Goal: Information Seeking & Learning: Learn about a topic

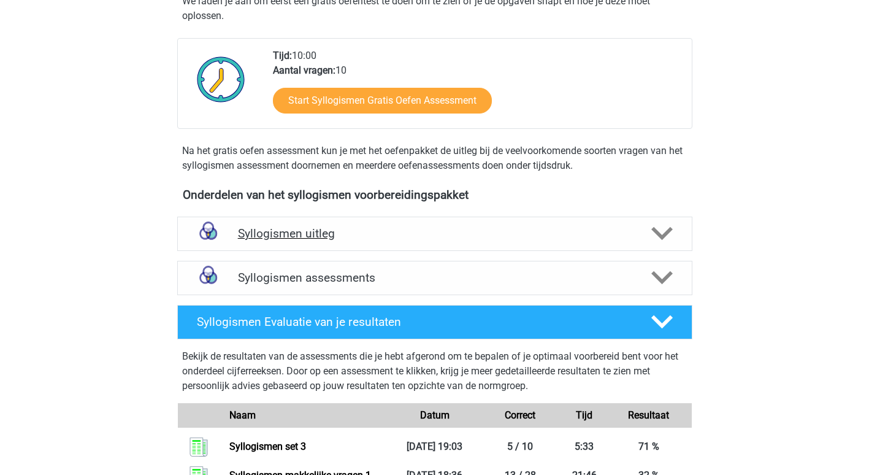
scroll to position [307, 0]
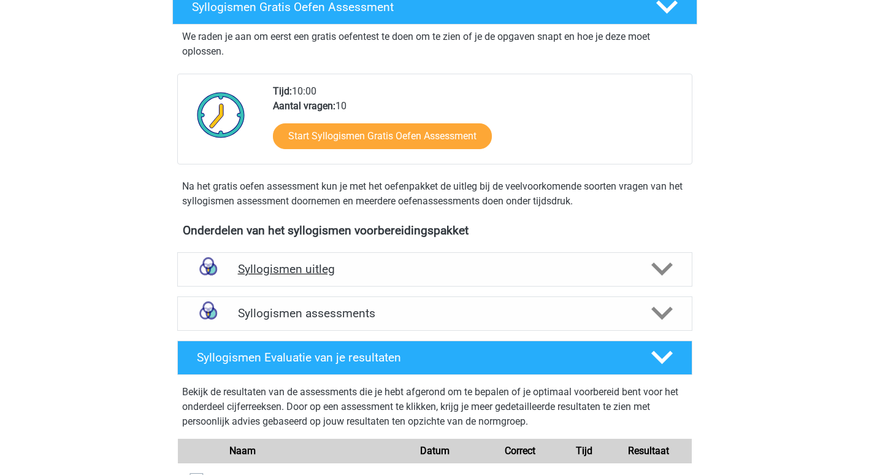
click at [297, 269] on h4 "Syllogismen uitleg" at bounding box center [435, 269] width 394 height 14
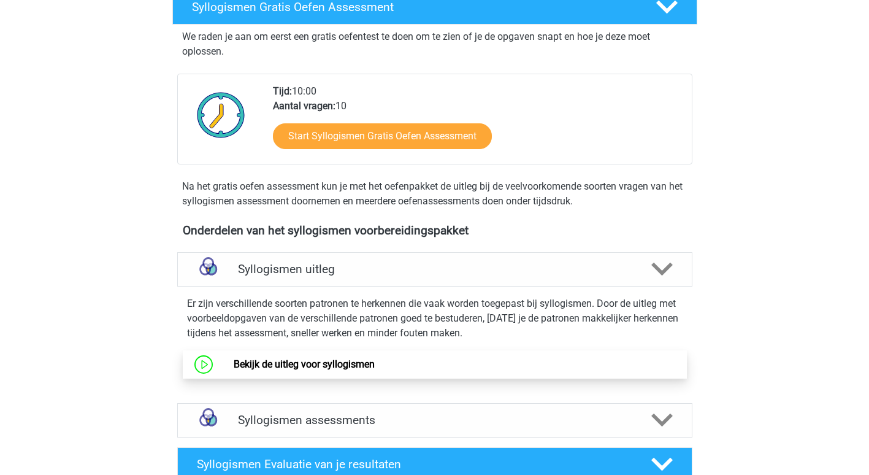
click at [346, 361] on link "Bekijk de uitleg voor syllogismen" at bounding box center [304, 364] width 141 height 12
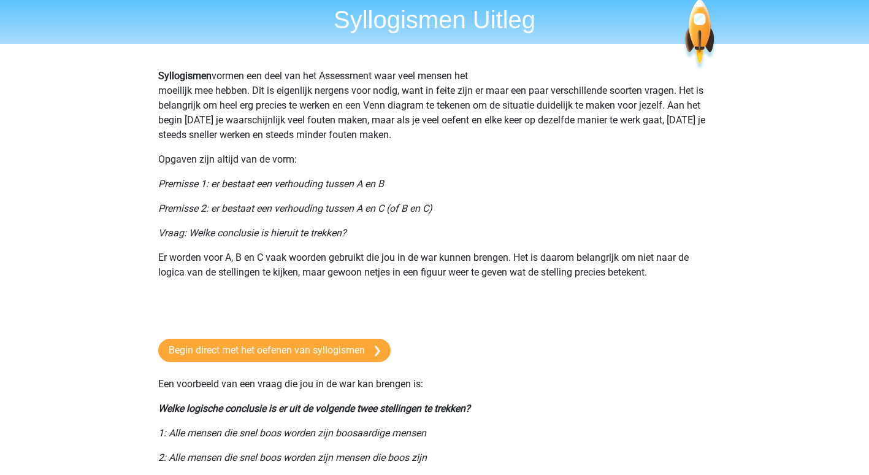
scroll to position [61, 0]
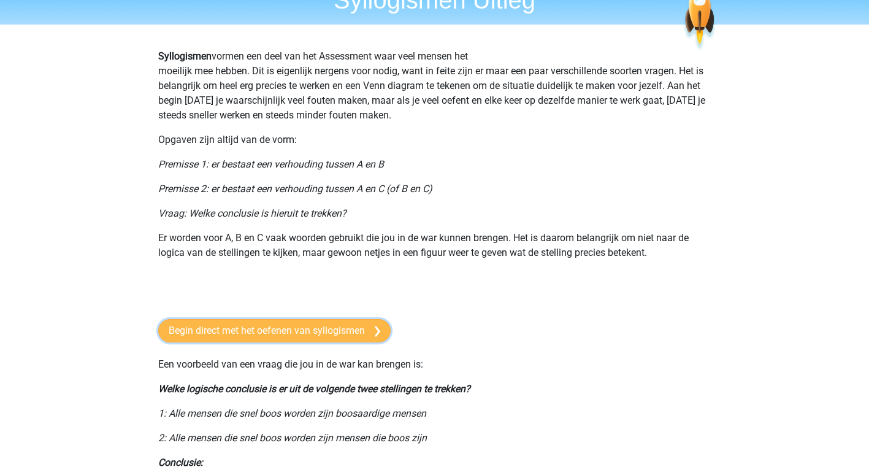
click at [286, 328] on link "Begin direct met het oefenen van syllogismen" at bounding box center [274, 330] width 232 height 23
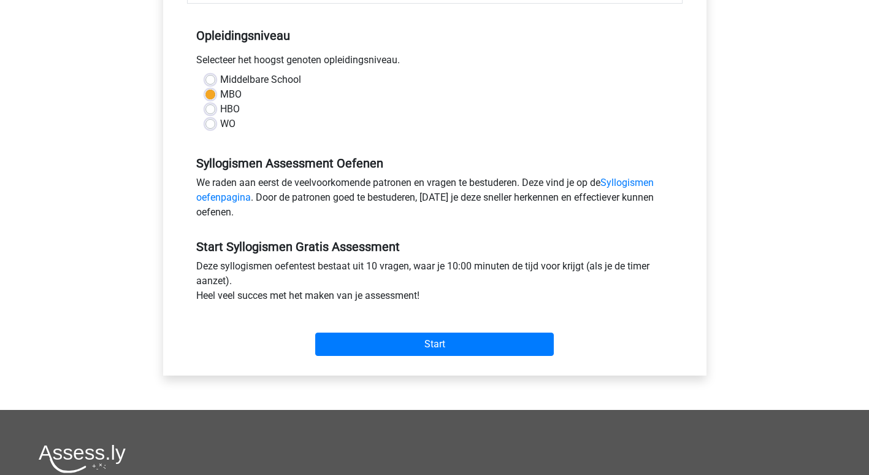
scroll to position [245, 0]
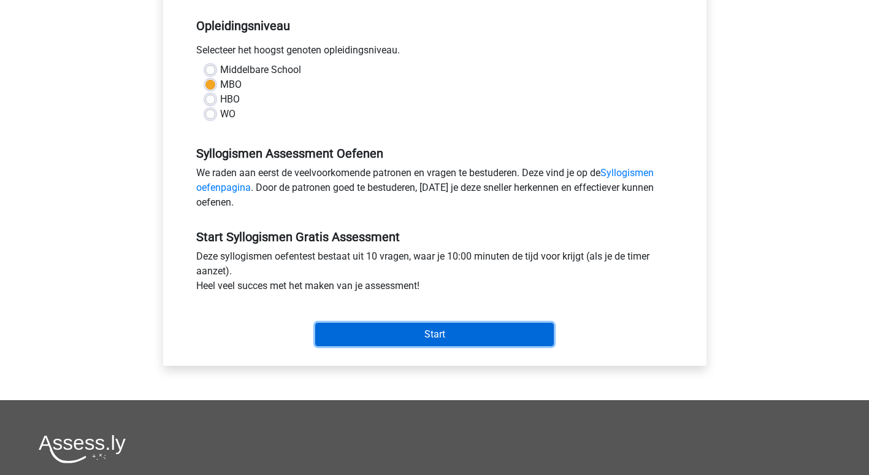
click at [435, 334] on input "Start" at bounding box center [434, 334] width 239 height 23
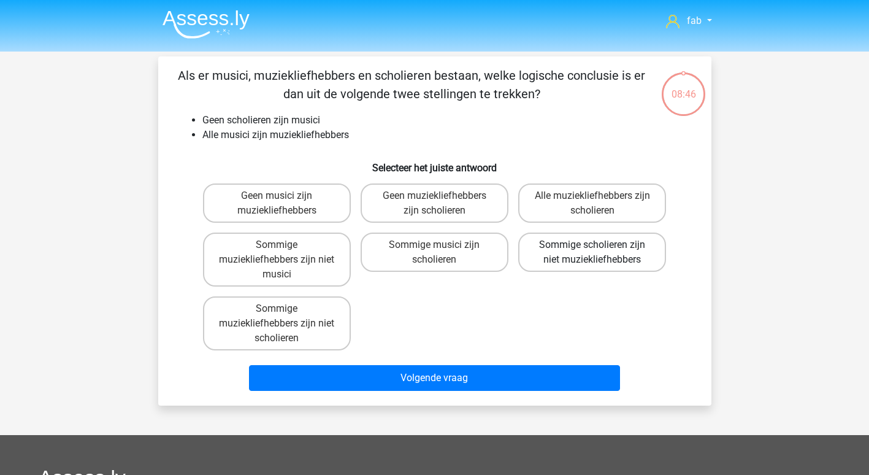
click at [618, 250] on label "Sommige scholieren zijn niet muziekliefhebbers" at bounding box center [592, 251] width 148 height 39
click at [600, 250] on input "Sommige scholieren zijn niet muziekliefhebbers" at bounding box center [597, 249] width 8 height 8
radio input "true"
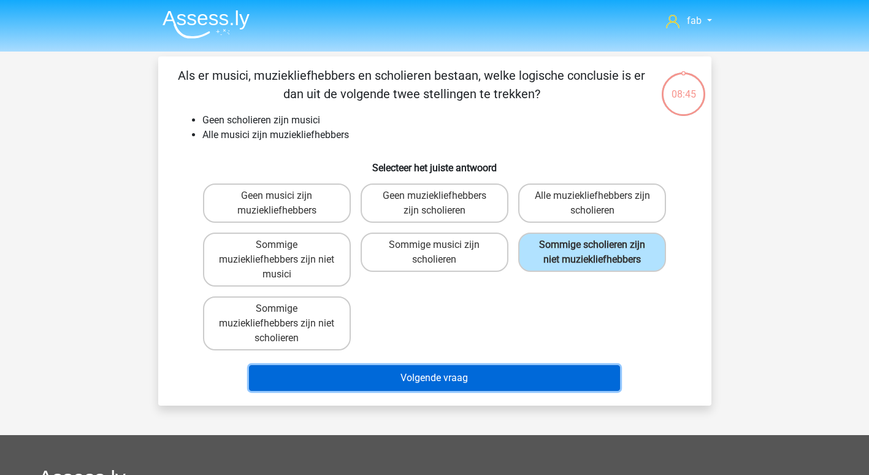
click at [458, 374] on button "Volgende vraag" at bounding box center [434, 378] width 371 height 26
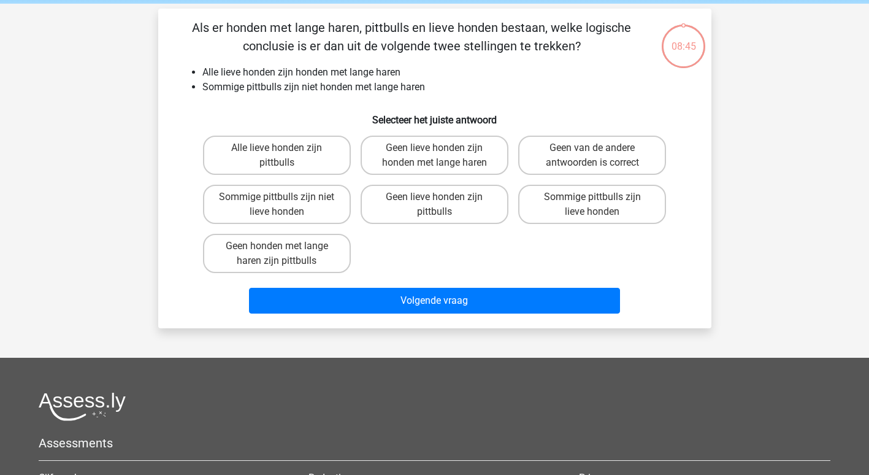
scroll to position [56, 0]
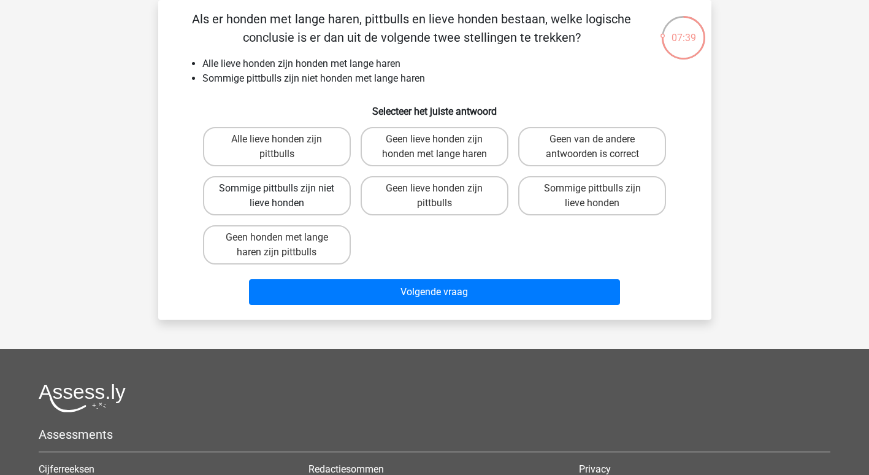
click at [269, 194] on label "Sommige pittbulls zijn niet lieve honden" at bounding box center [277, 195] width 148 height 39
click at [277, 194] on input "Sommige pittbulls zijn niet lieve honden" at bounding box center [281, 192] width 8 height 8
radio input "true"
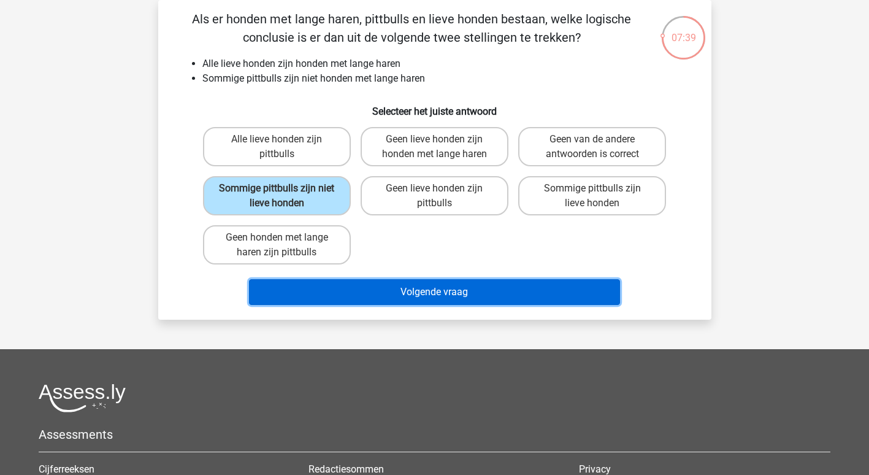
click at [440, 291] on button "Volgende vraag" at bounding box center [434, 292] width 371 height 26
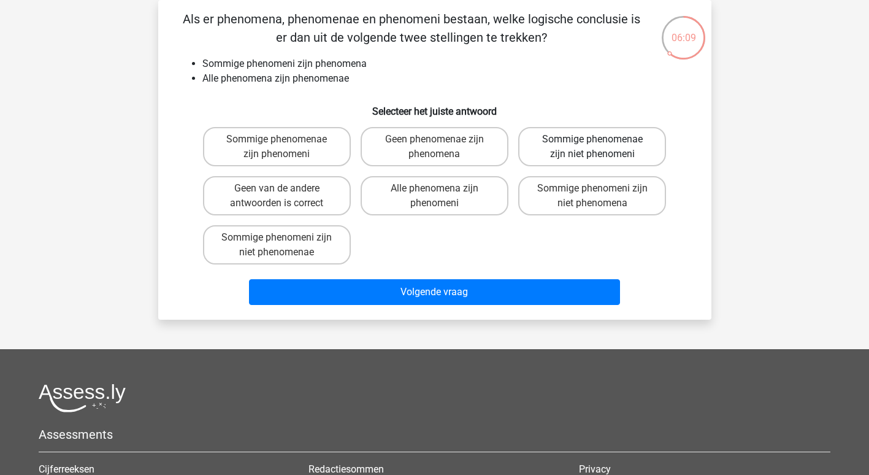
click at [549, 152] on label "Sommige phenomenae zijn niet phenomeni" at bounding box center [592, 146] width 148 height 39
click at [593, 147] on input "Sommige phenomenae zijn niet phenomeni" at bounding box center [597, 143] width 8 height 8
radio input "true"
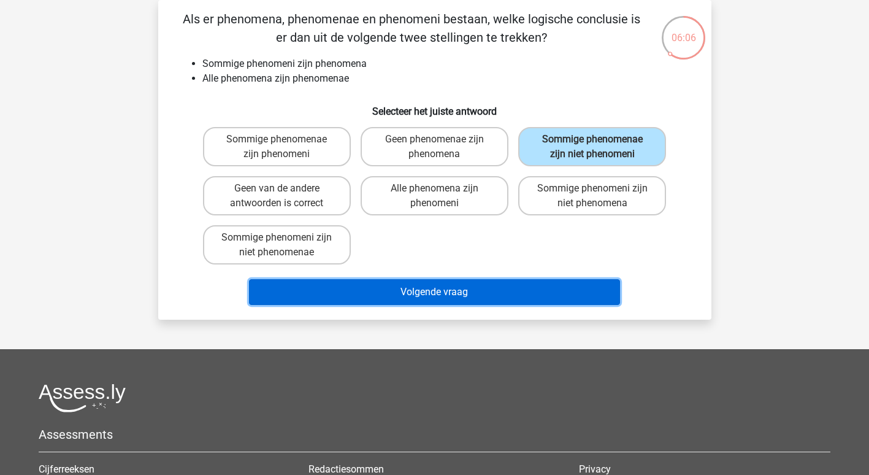
click at [452, 286] on button "Volgende vraag" at bounding box center [434, 292] width 371 height 26
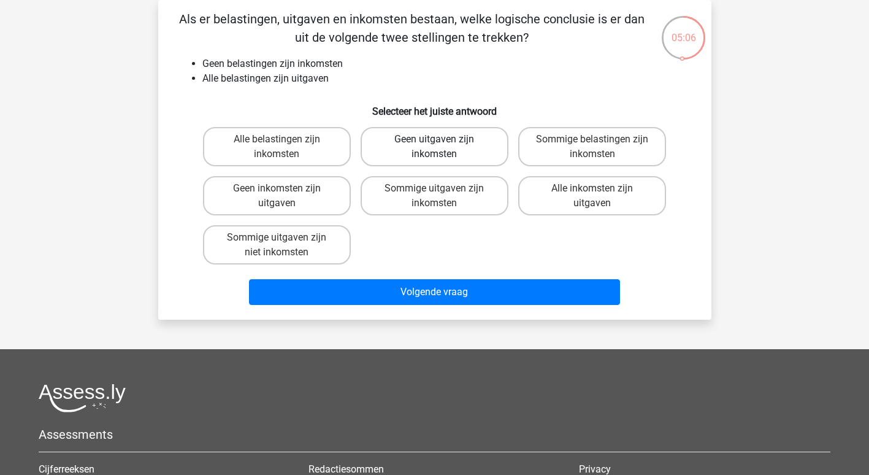
click at [478, 148] on label "Geen uitgaven zijn inkomsten" at bounding box center [435, 146] width 148 height 39
click at [442, 147] on input "Geen uitgaven zijn inkomsten" at bounding box center [438, 143] width 8 height 8
radio input "true"
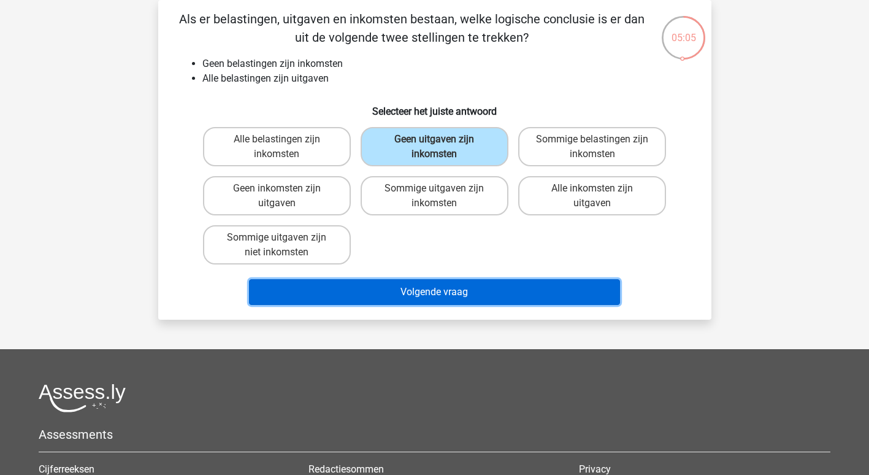
click at [442, 292] on button "Volgende vraag" at bounding box center [434, 292] width 371 height 26
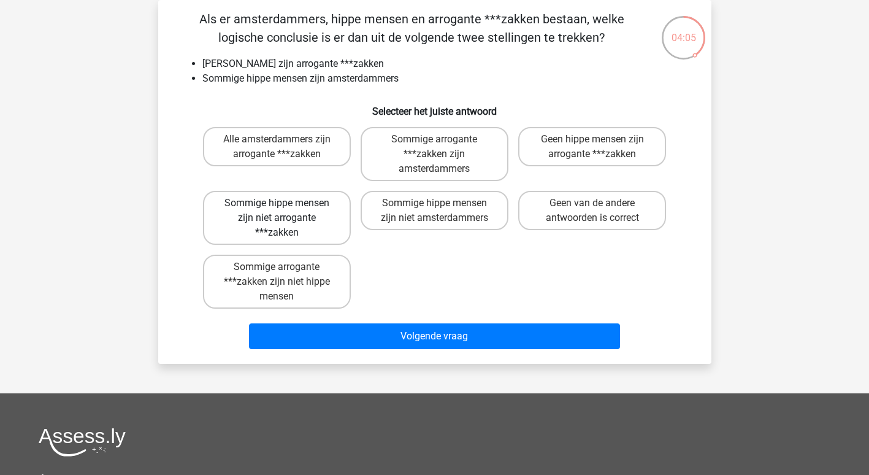
click at [323, 221] on label "Sommige hippe mensen zijn niet arrogante ***zakken" at bounding box center [277, 218] width 148 height 54
click at [285, 211] on input "Sommige hippe mensen zijn niet arrogante ***zakken" at bounding box center [281, 207] width 8 height 8
radio input "true"
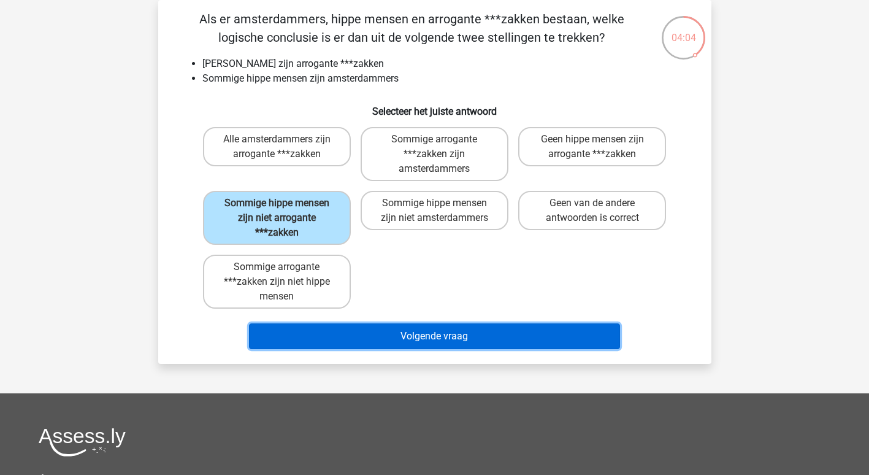
click at [429, 342] on button "Volgende vraag" at bounding box center [434, 336] width 371 height 26
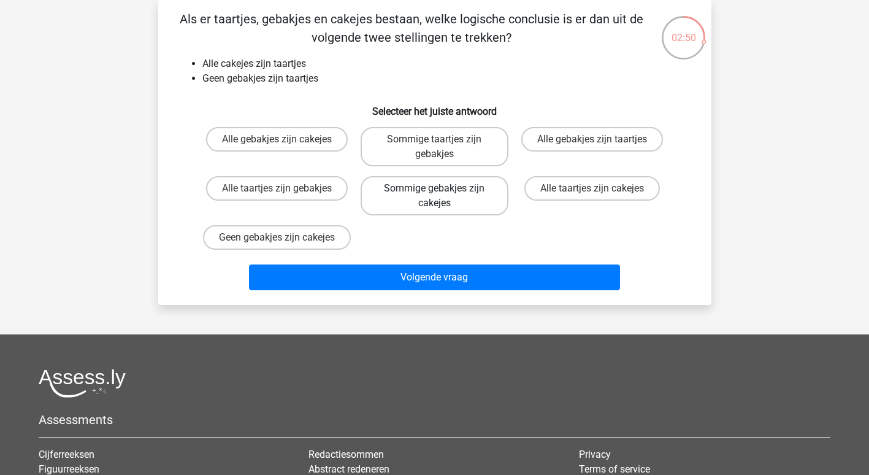
click at [443, 192] on label "Sommige gebakjes zijn cakejes" at bounding box center [435, 195] width 148 height 39
click at [442, 192] on input "Sommige gebakjes zijn cakejes" at bounding box center [438, 192] width 8 height 8
radio input "true"
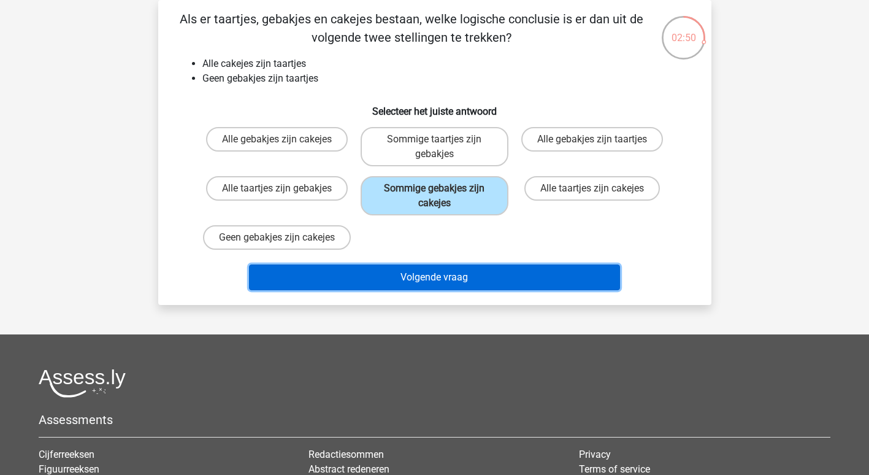
click at [439, 290] on button "Volgende vraag" at bounding box center [434, 277] width 371 height 26
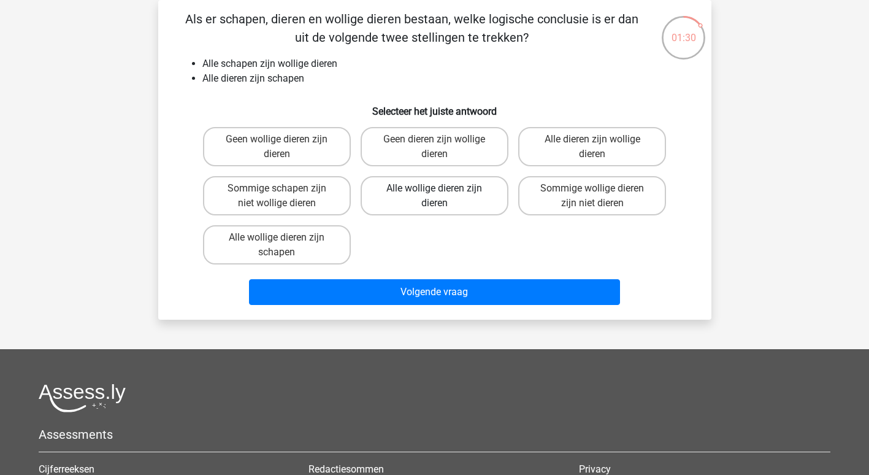
click at [439, 197] on label "Alle wollige dieren zijn dieren" at bounding box center [435, 195] width 148 height 39
click at [439, 196] on input "Alle wollige dieren zijn dieren" at bounding box center [438, 192] width 8 height 8
radio input "true"
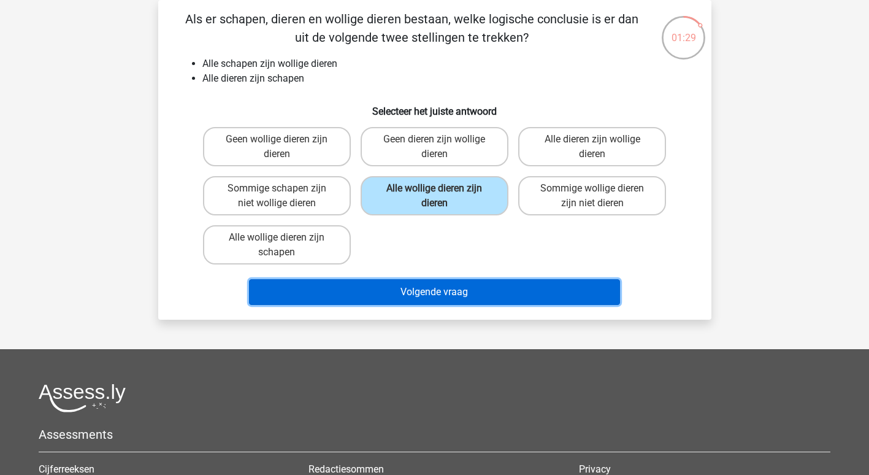
click at [465, 292] on button "Volgende vraag" at bounding box center [434, 292] width 371 height 26
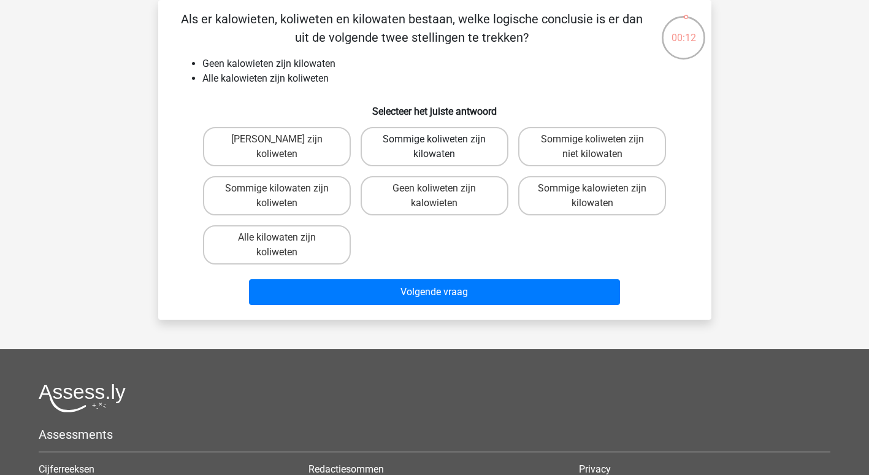
click at [416, 146] on label "Sommige koliweten zijn kilowaten" at bounding box center [435, 146] width 148 height 39
click at [434, 146] on input "Sommige koliweten zijn kilowaten" at bounding box center [438, 143] width 8 height 8
radio input "true"
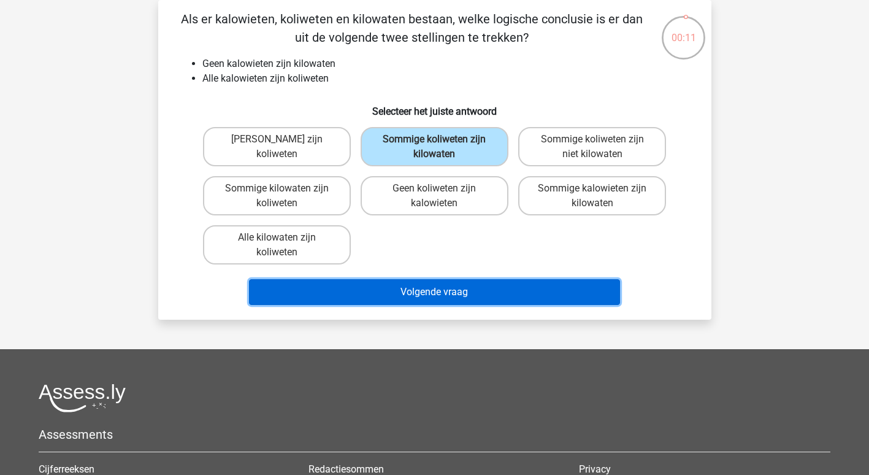
click at [466, 292] on button "Volgende vraag" at bounding box center [434, 292] width 371 height 26
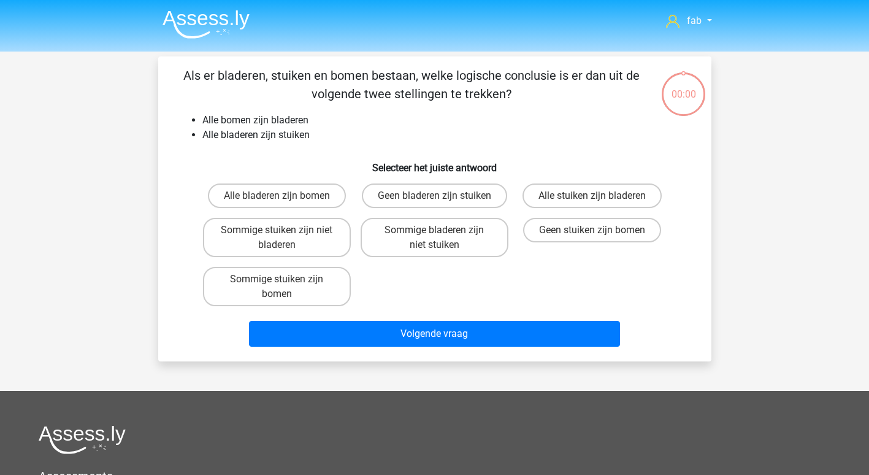
scroll to position [56, 0]
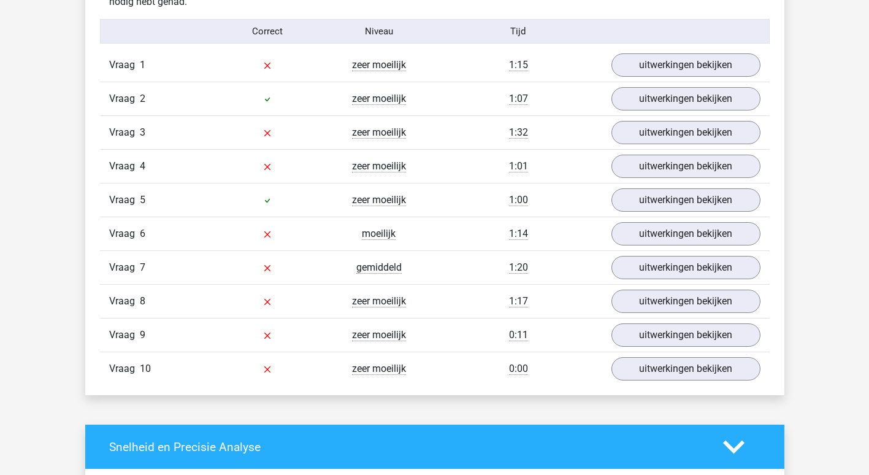
scroll to position [797, 0]
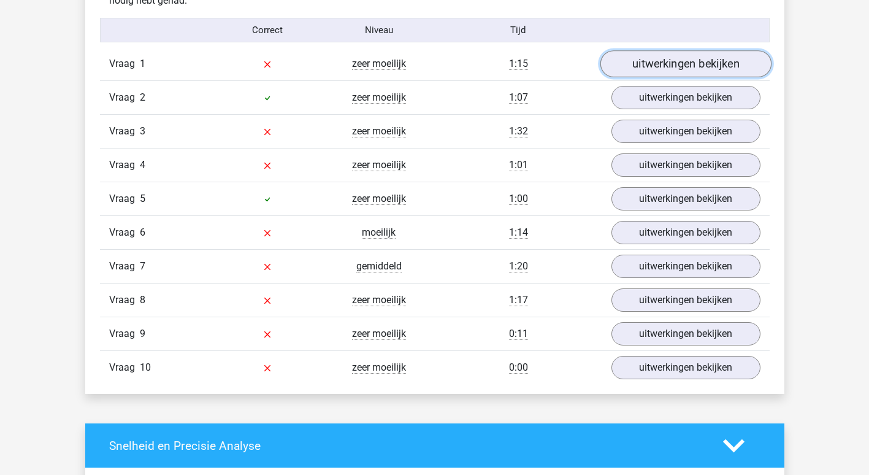
click at [706, 60] on link "uitwerkingen bekijken" at bounding box center [685, 63] width 171 height 27
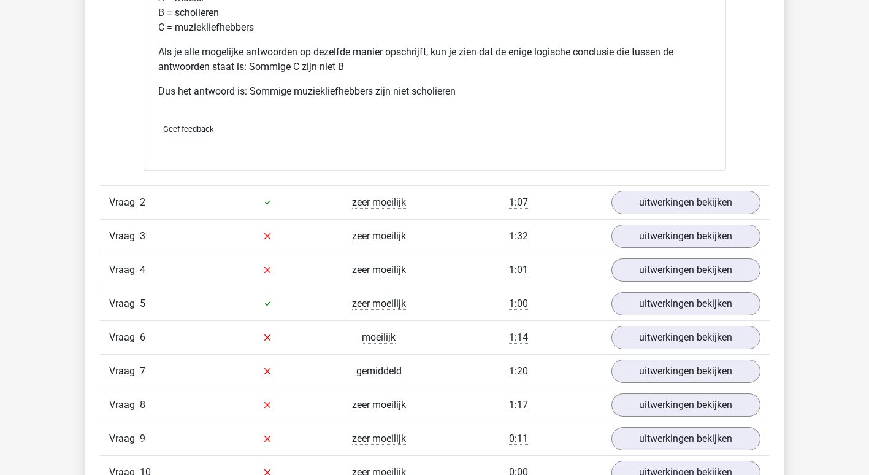
scroll to position [1227, 0]
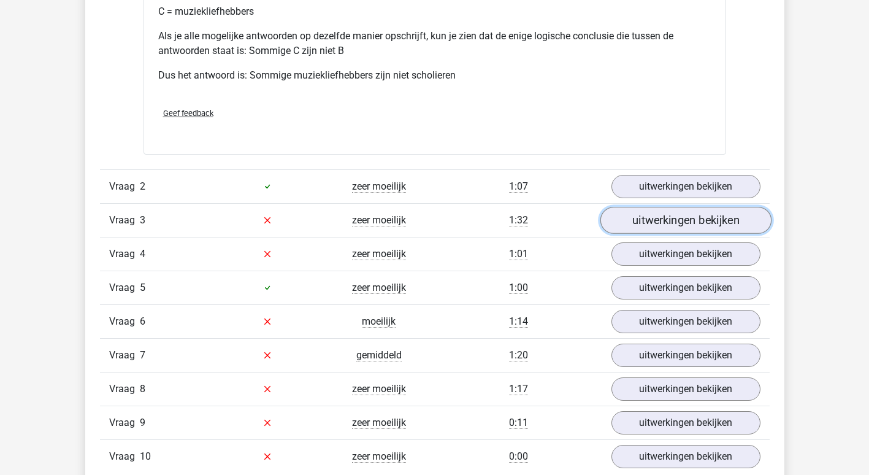
click at [696, 231] on link "uitwerkingen bekijken" at bounding box center [685, 220] width 171 height 27
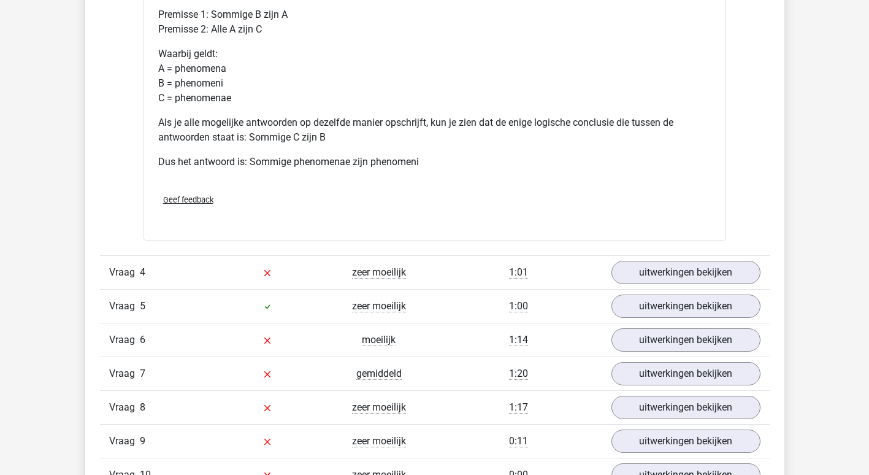
scroll to position [1963, 0]
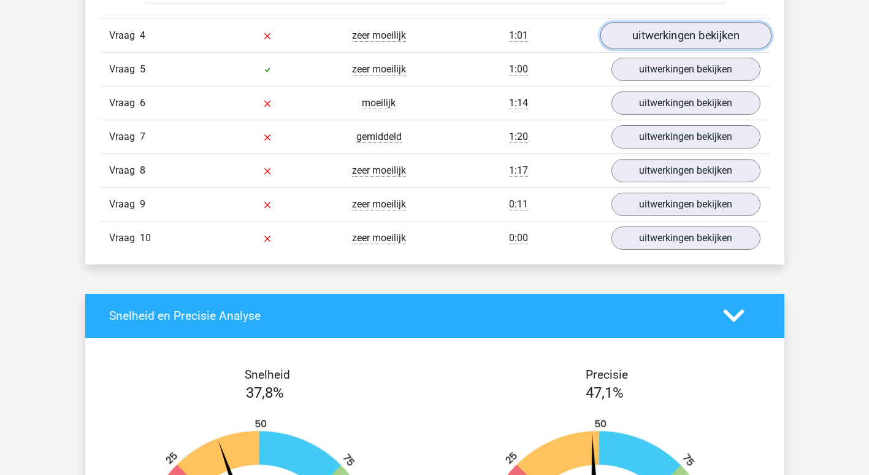
click at [685, 31] on link "uitwerkingen bekijken" at bounding box center [685, 35] width 171 height 27
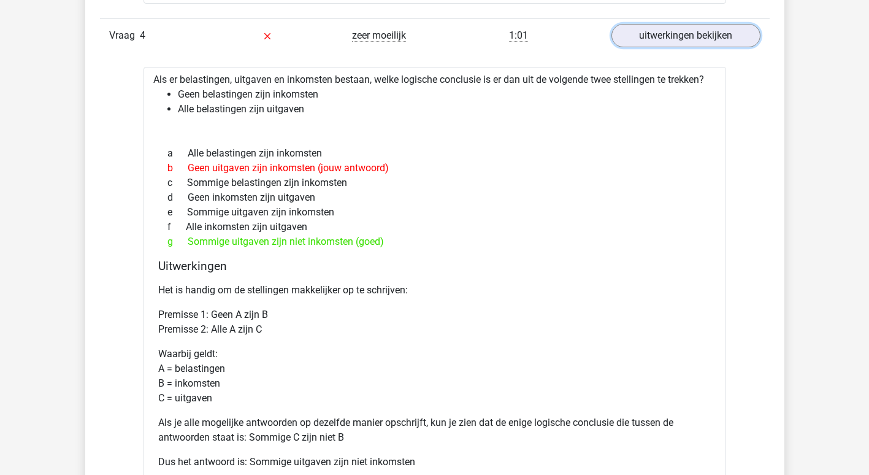
scroll to position [2331, 0]
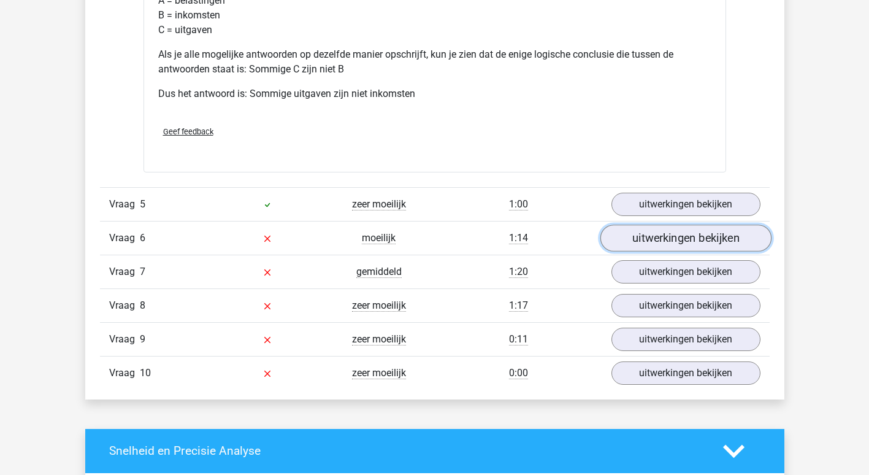
click at [696, 240] on link "uitwerkingen bekijken" at bounding box center [685, 237] width 171 height 27
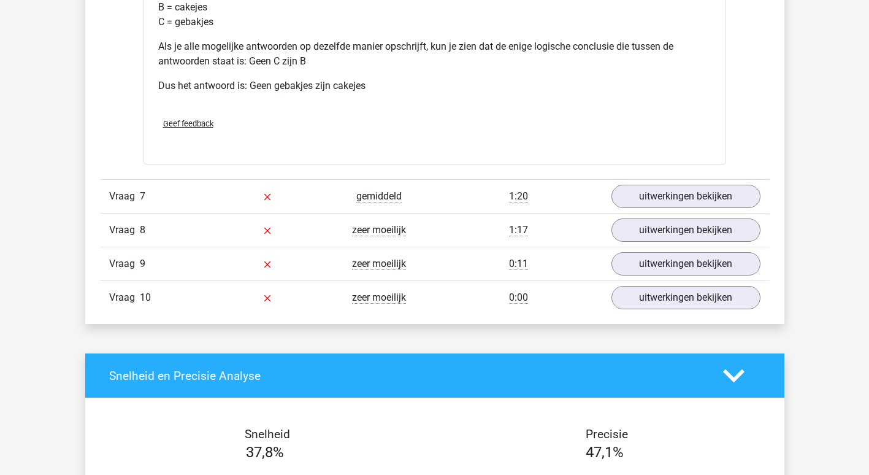
scroll to position [3005, 0]
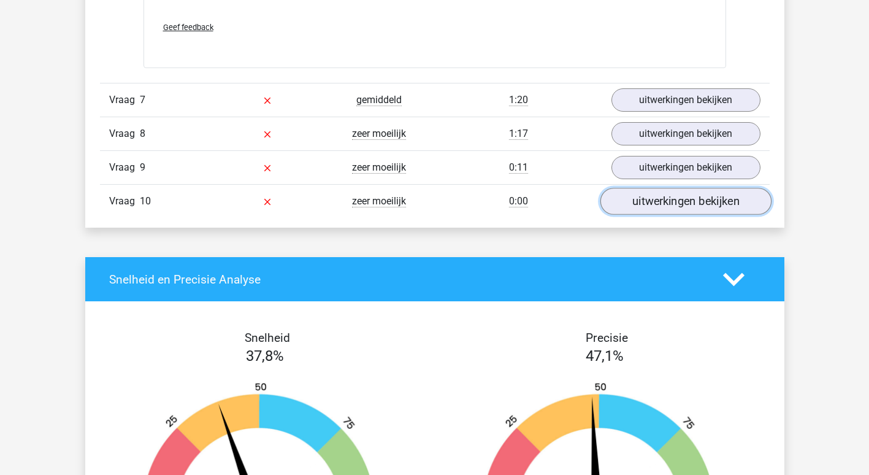
click at [715, 201] on link "uitwerkingen bekijken" at bounding box center [685, 201] width 171 height 27
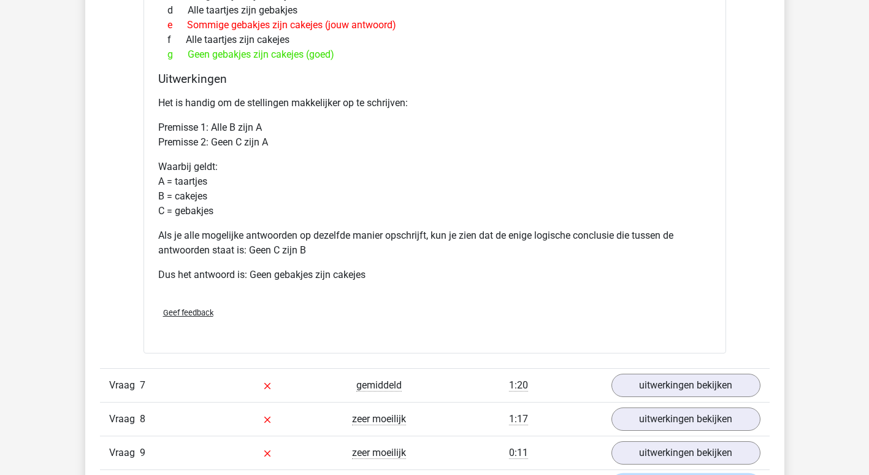
scroll to position [2699, 0]
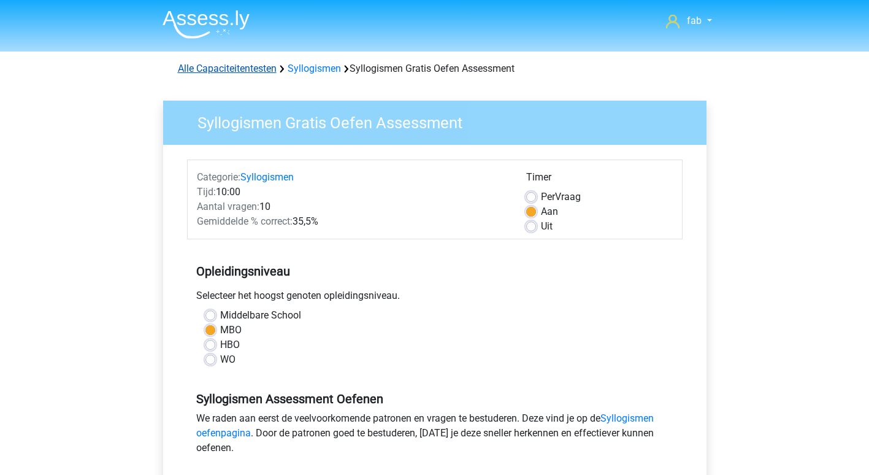
click at [267, 65] on link "Alle Capaciteitentesten" at bounding box center [227, 69] width 99 height 12
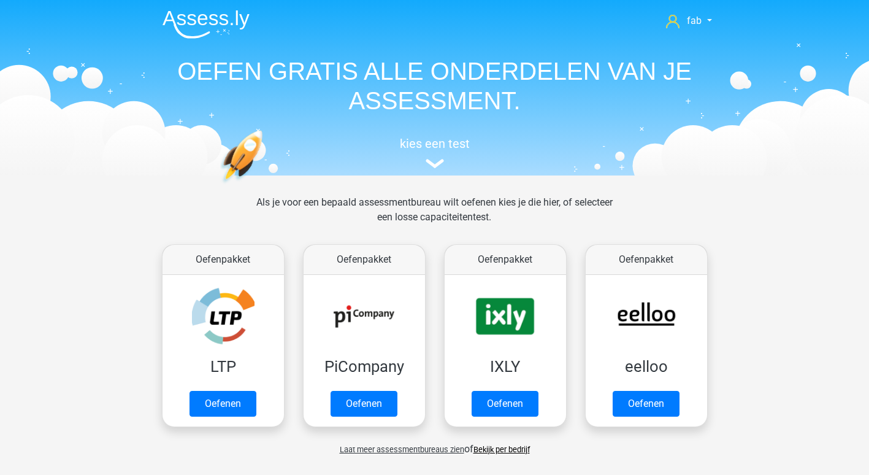
scroll to position [521, 0]
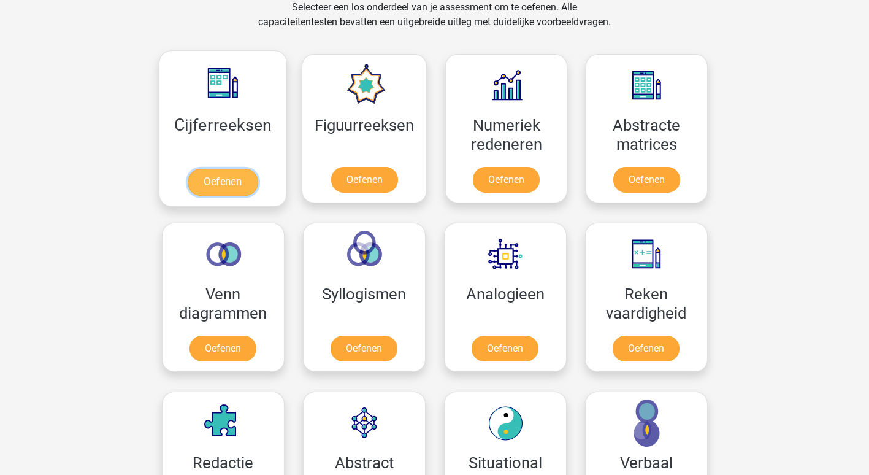
click at [219, 177] on link "Oefenen" at bounding box center [223, 182] width 70 height 27
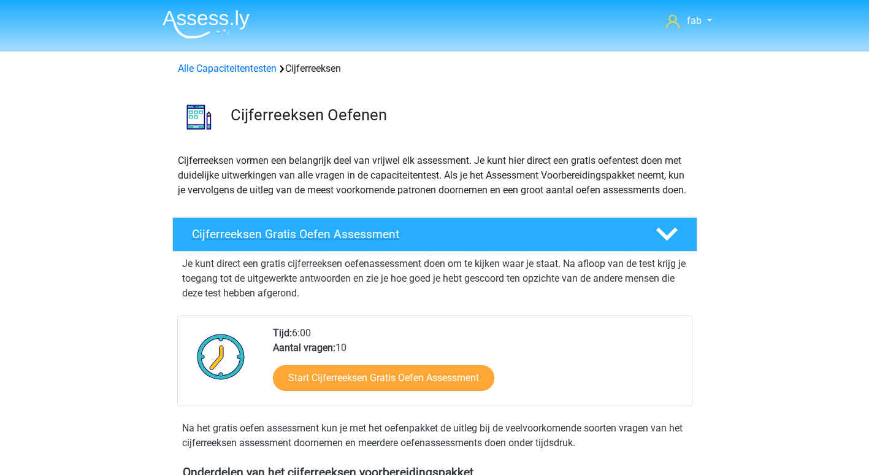
click at [339, 241] on h4 "Cijferreeksen Gratis Oefen Assessment" at bounding box center [414, 234] width 444 height 14
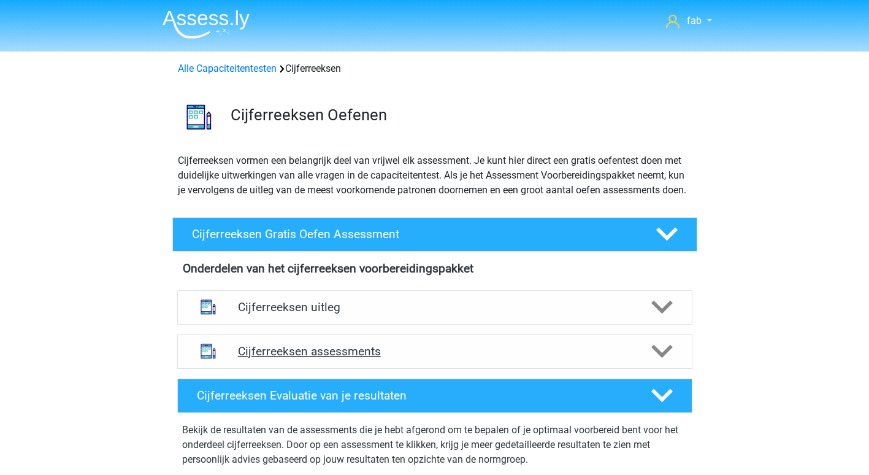
click at [340, 358] on h4 "Cijferreeksen assessments" at bounding box center [435, 351] width 394 height 14
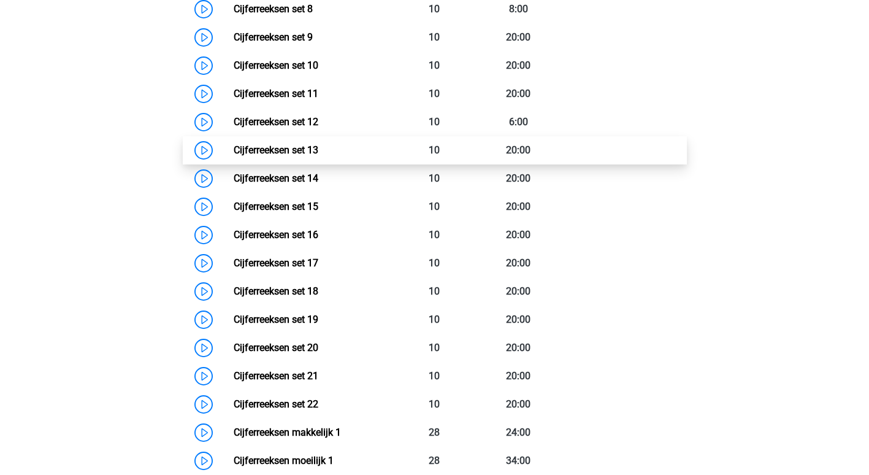
scroll to position [613, 0]
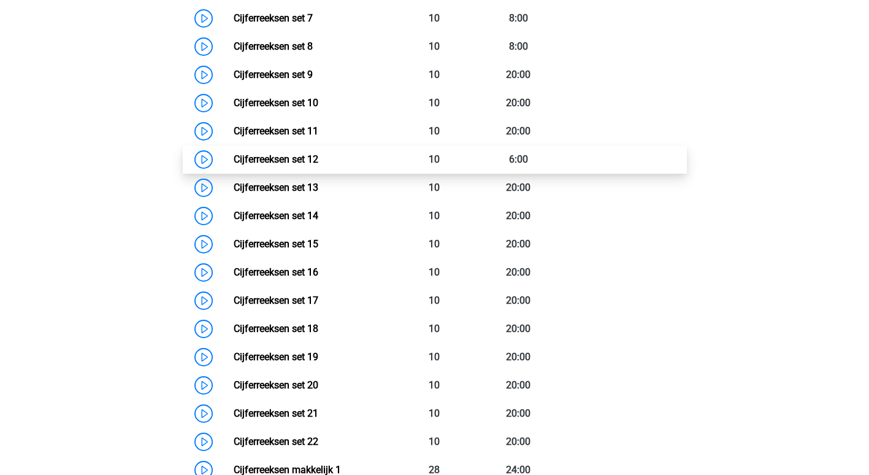
click at [296, 165] on link "Cijferreeksen set 12" at bounding box center [276, 159] width 85 height 12
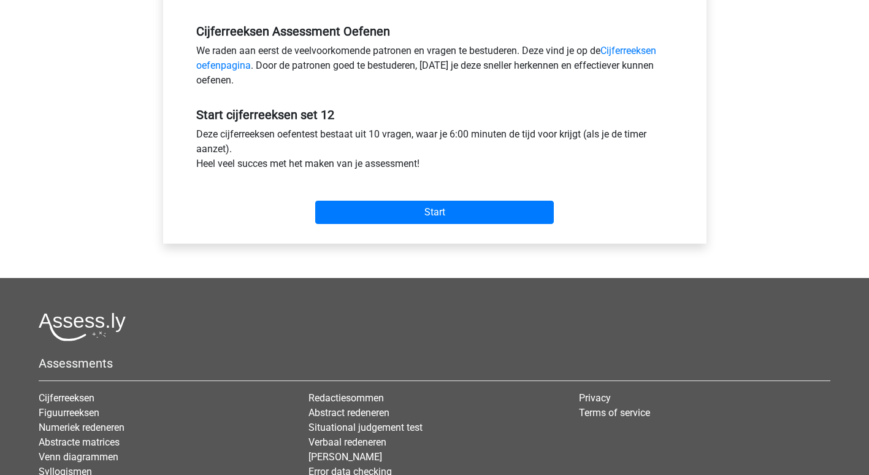
scroll to position [368, 0]
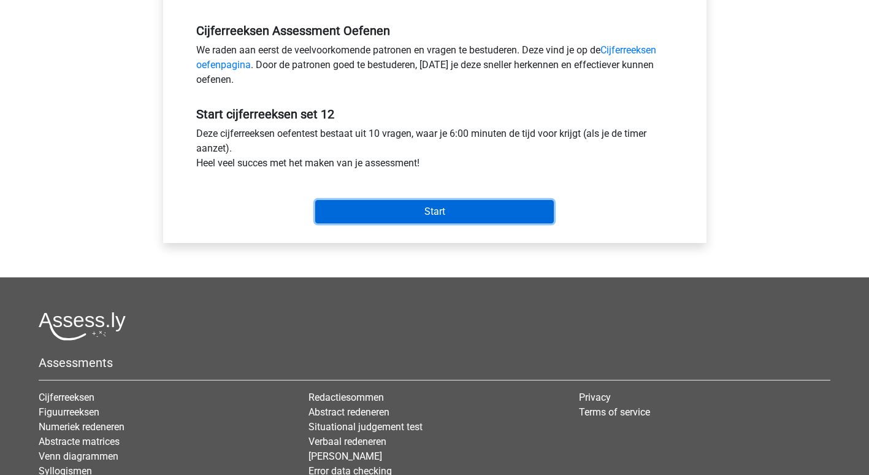
click at [410, 209] on input "Start" at bounding box center [434, 211] width 239 height 23
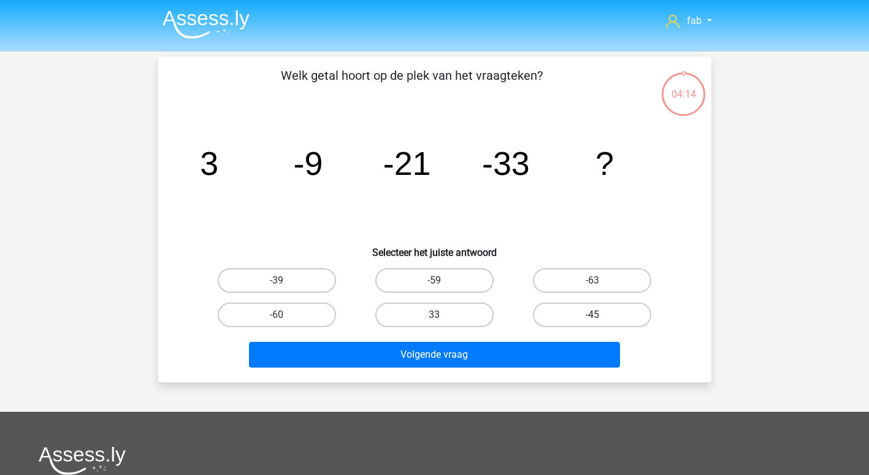
click at [587, 315] on label "-45" at bounding box center [592, 314] width 118 height 25
click at [593, 315] on input "-45" at bounding box center [597, 319] width 8 height 8
radio input "true"
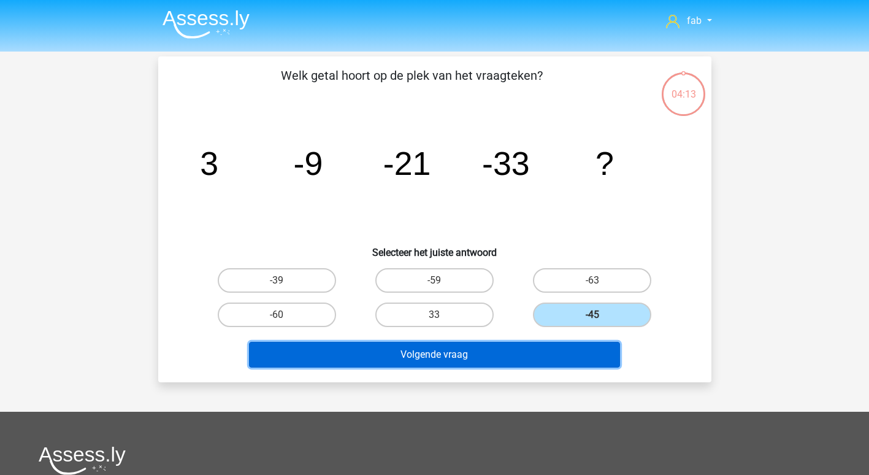
click at [466, 356] on button "Volgende vraag" at bounding box center [434, 355] width 371 height 26
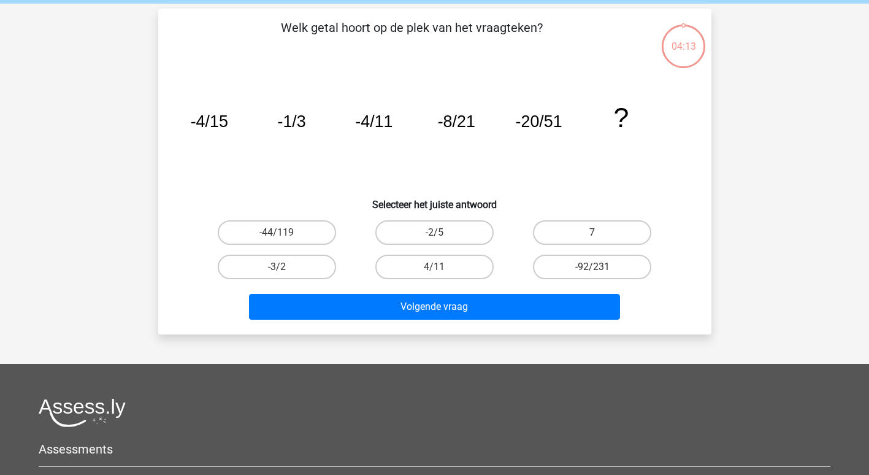
scroll to position [56, 0]
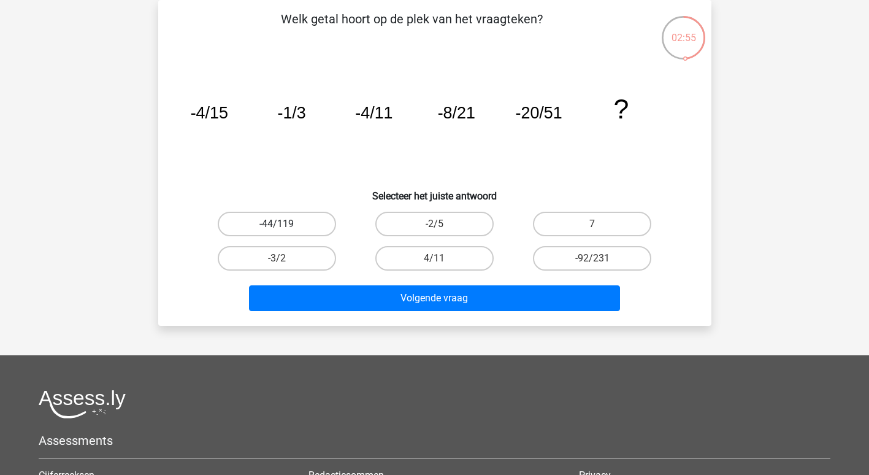
click at [307, 221] on label "-44/119" at bounding box center [277, 224] width 118 height 25
click at [285, 224] on input "-44/119" at bounding box center [281, 228] width 8 height 8
radio input "true"
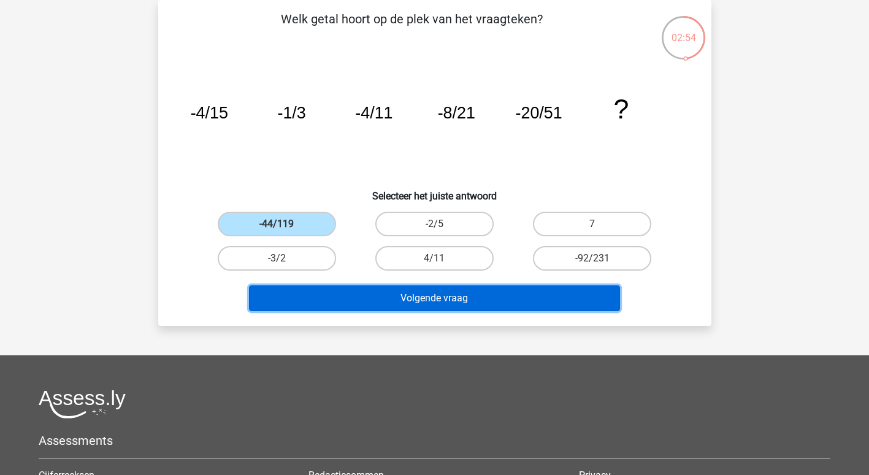
click at [443, 299] on button "Volgende vraag" at bounding box center [434, 298] width 371 height 26
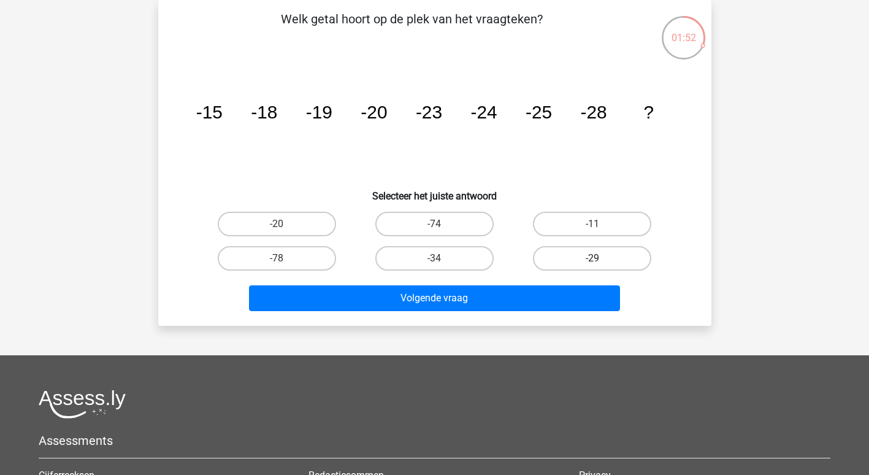
click at [636, 260] on label "-29" at bounding box center [592, 258] width 118 height 25
click at [600, 260] on input "-29" at bounding box center [597, 262] width 8 height 8
radio input "true"
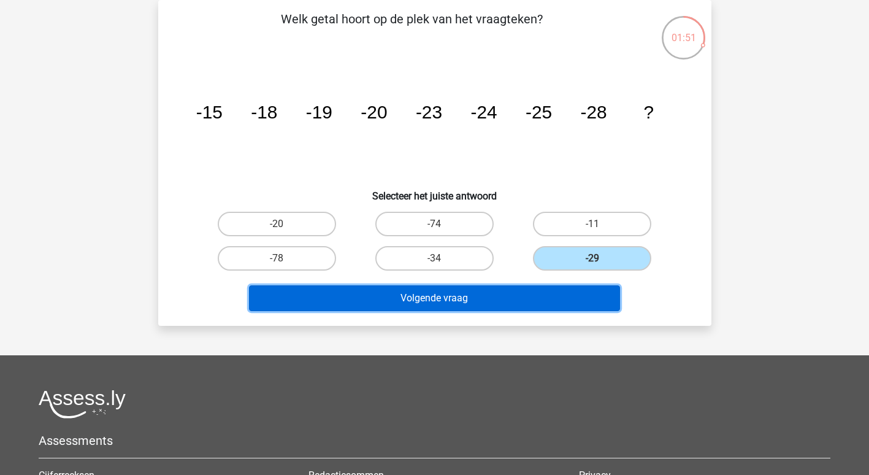
click at [478, 295] on button "Volgende vraag" at bounding box center [434, 298] width 371 height 26
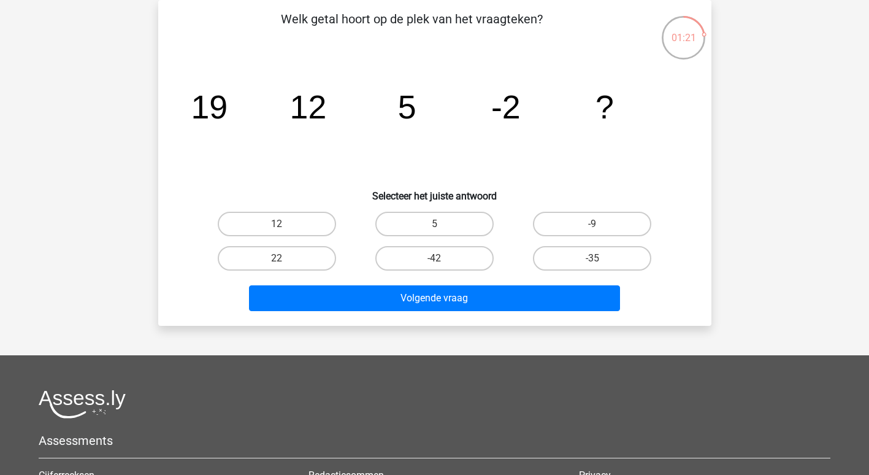
click at [600, 226] on input "-9" at bounding box center [597, 228] width 8 height 8
radio input "true"
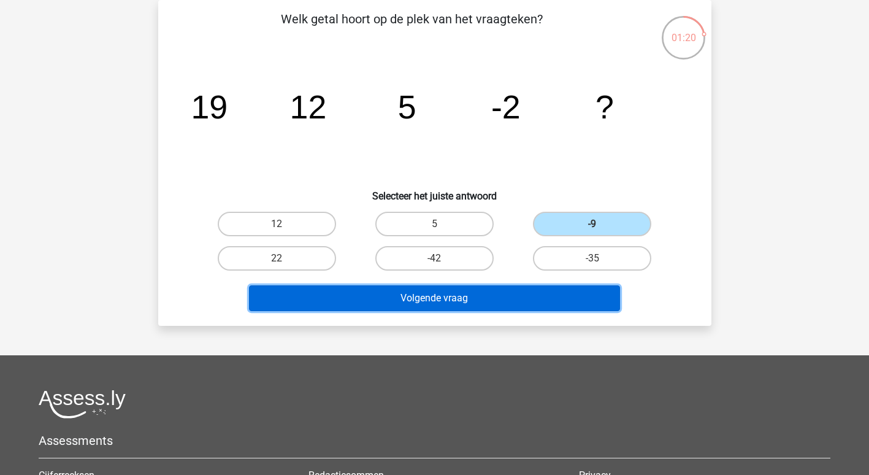
click at [512, 295] on button "Volgende vraag" at bounding box center [434, 298] width 371 height 26
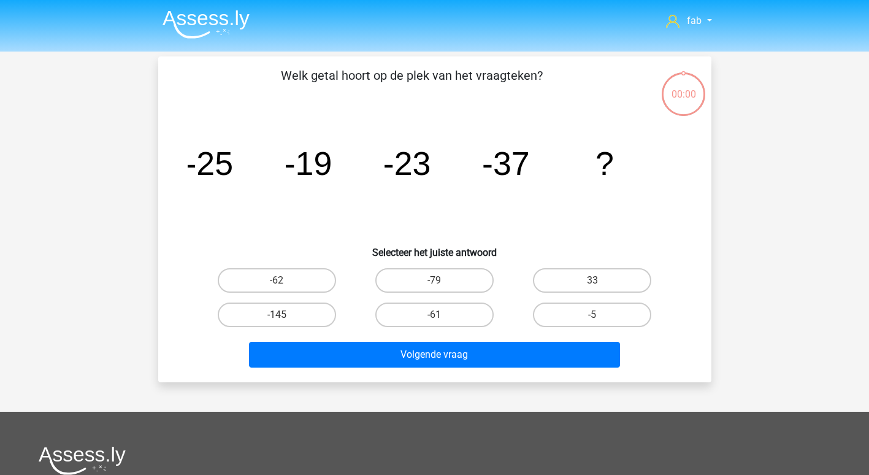
scroll to position [56, 0]
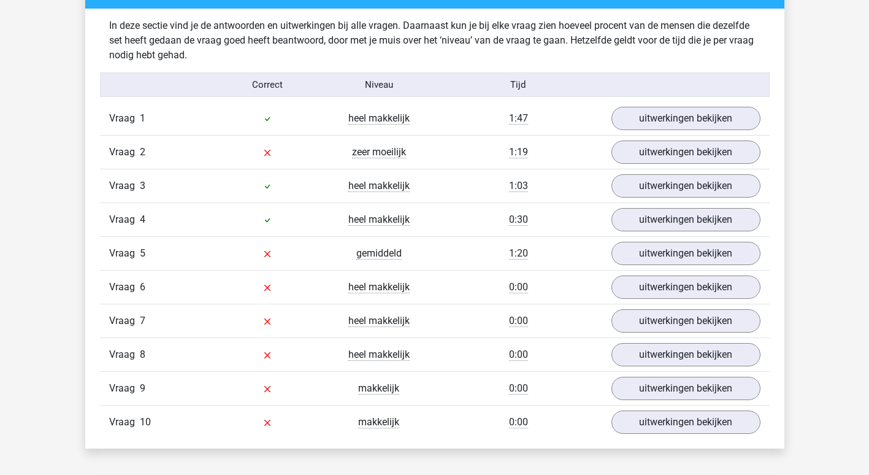
scroll to position [736, 0]
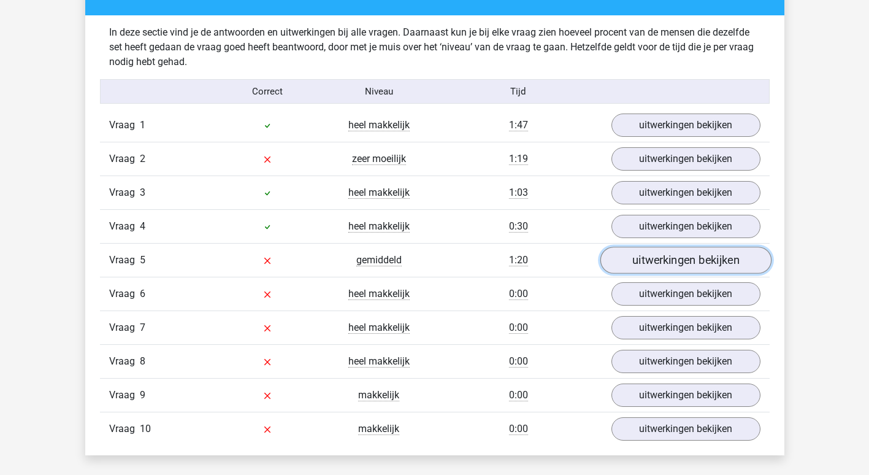
click at [675, 259] on link "uitwerkingen bekijken" at bounding box center [685, 260] width 171 height 27
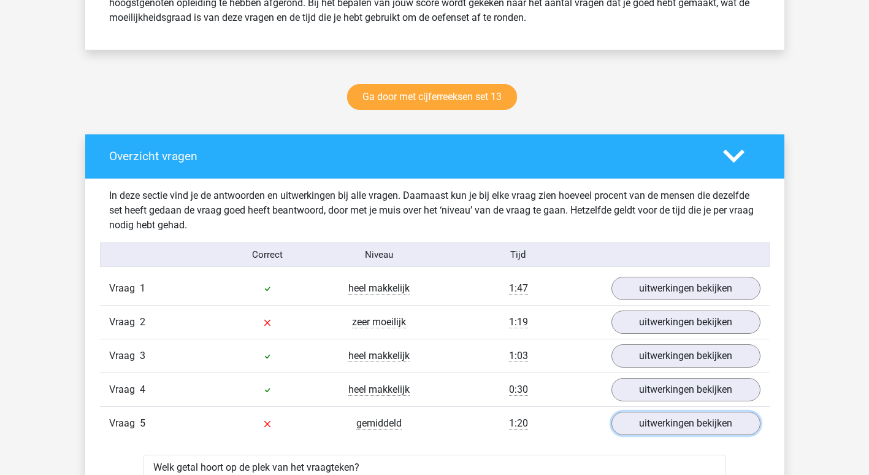
scroll to position [552, 0]
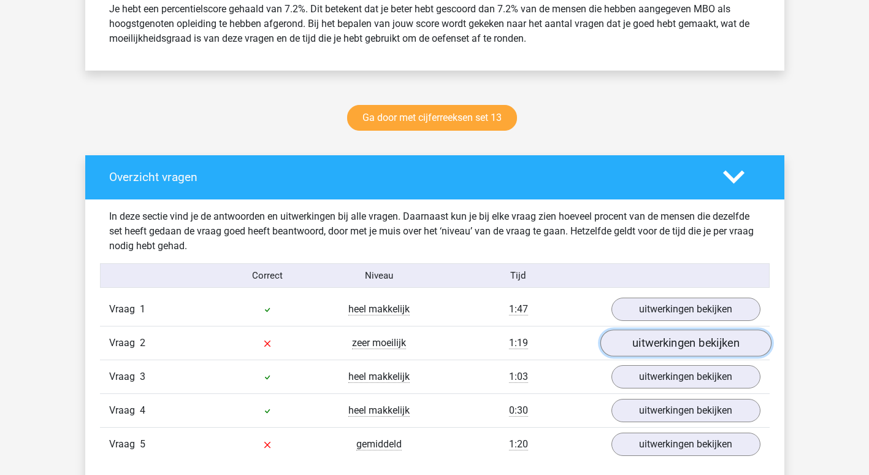
click at [680, 343] on link "uitwerkingen bekijken" at bounding box center [685, 342] width 171 height 27
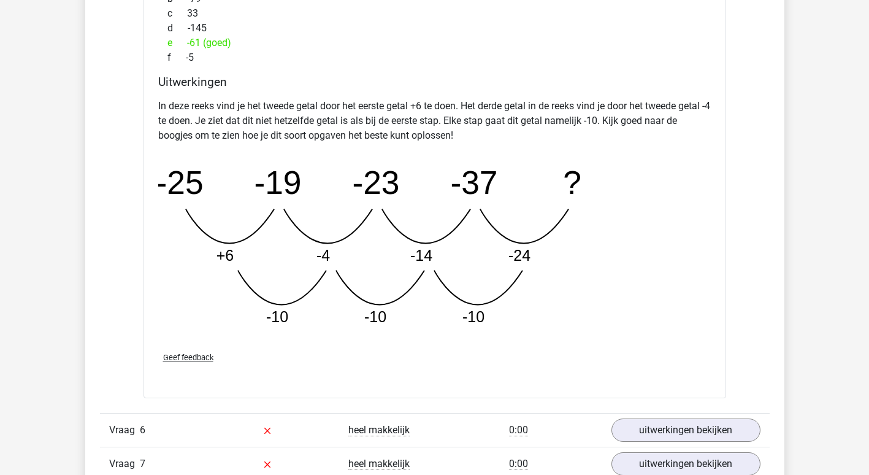
scroll to position [2208, 0]
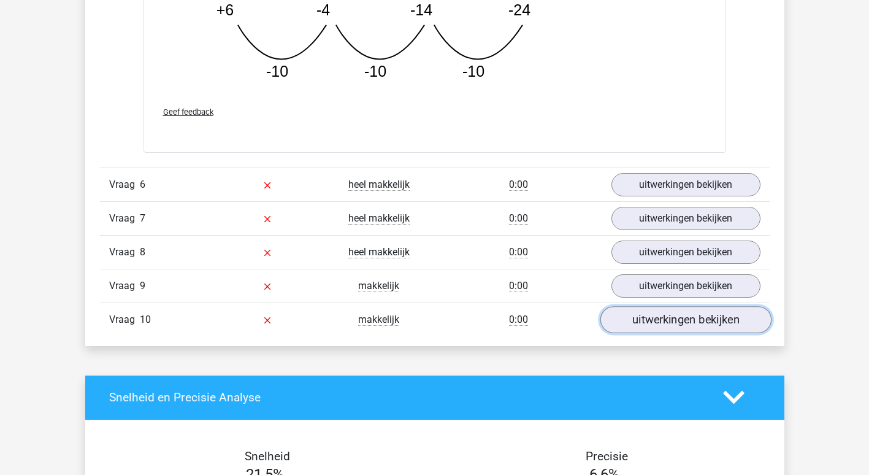
click at [685, 321] on link "uitwerkingen bekijken" at bounding box center [685, 319] width 171 height 27
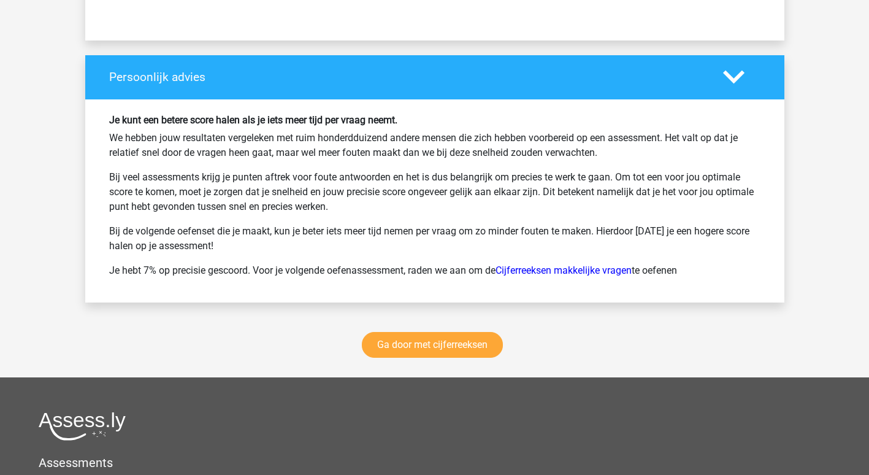
scroll to position [3619, 0]
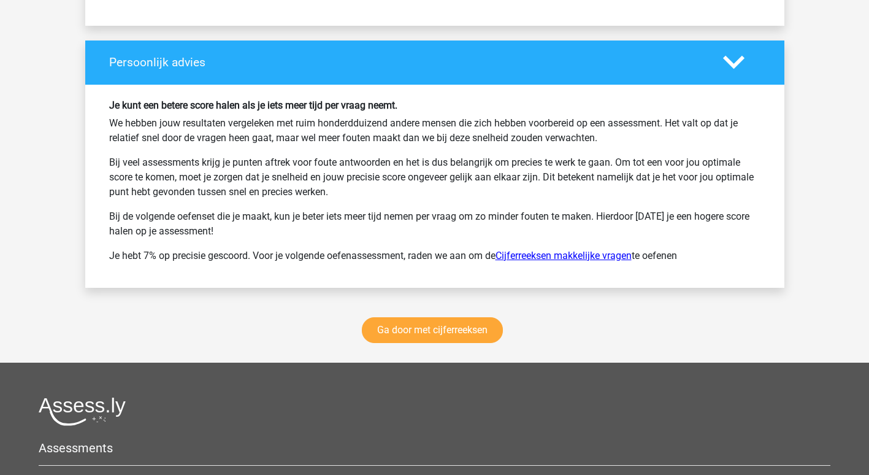
click at [578, 253] on link "Cijferreeksen makkelijke vragen" at bounding box center [564, 256] width 136 height 12
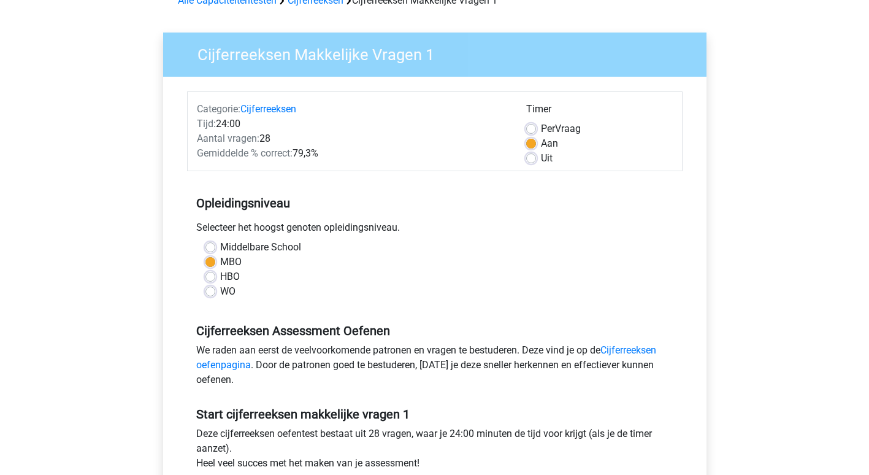
scroll to position [245, 0]
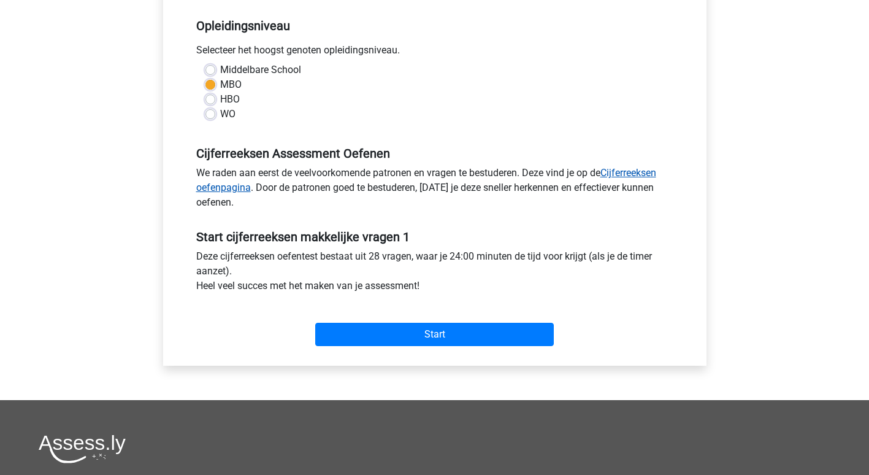
click at [651, 170] on link "Cijferreeksen oefenpagina" at bounding box center [426, 180] width 460 height 26
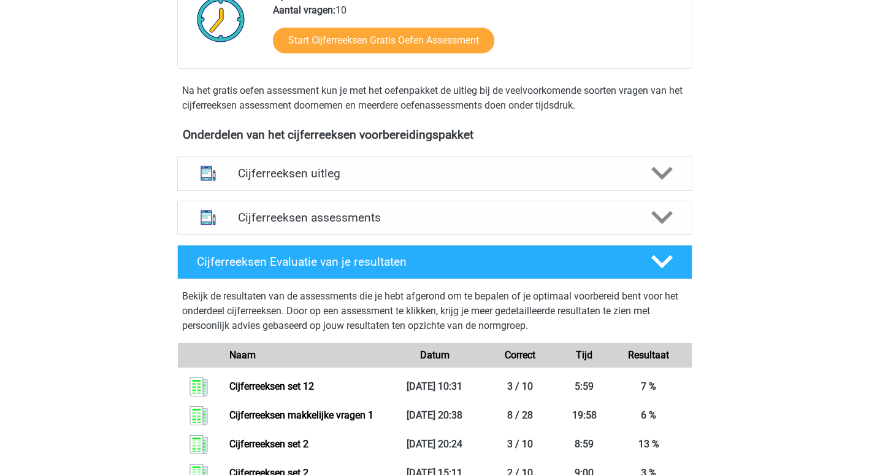
scroll to position [331, 0]
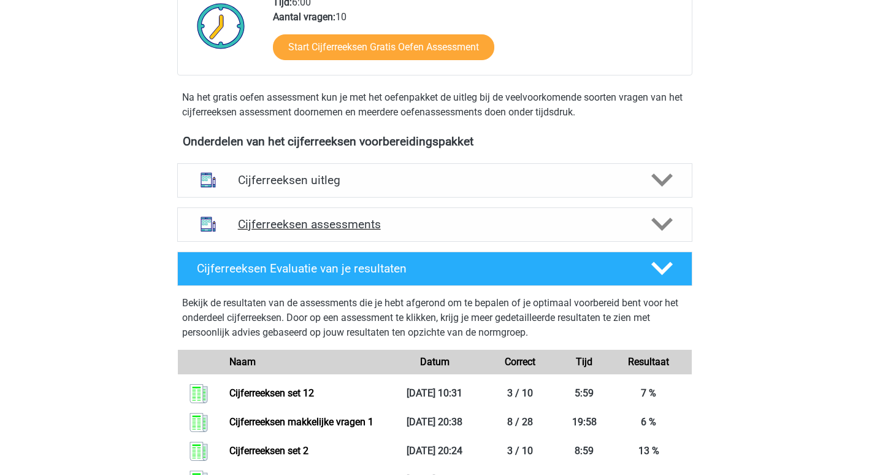
click at [296, 231] on h4 "Cijferreeksen assessments" at bounding box center [435, 224] width 394 height 14
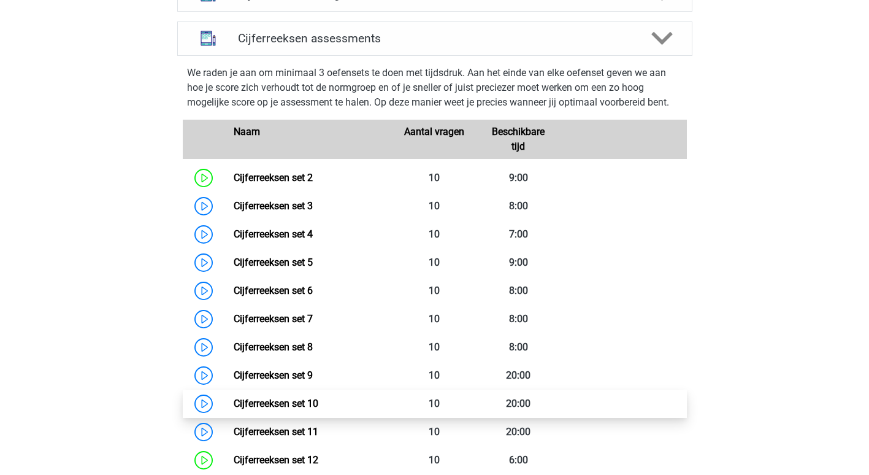
scroll to position [515, 0]
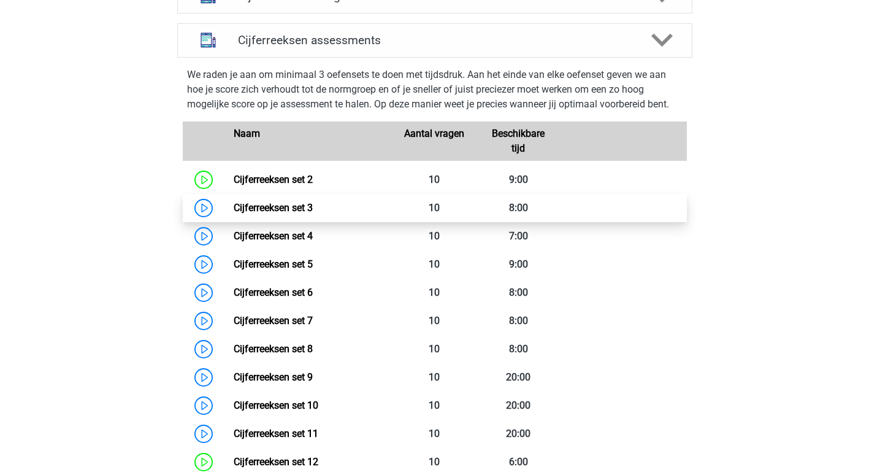
click at [290, 213] on link "Cijferreeksen set 3" at bounding box center [273, 208] width 79 height 12
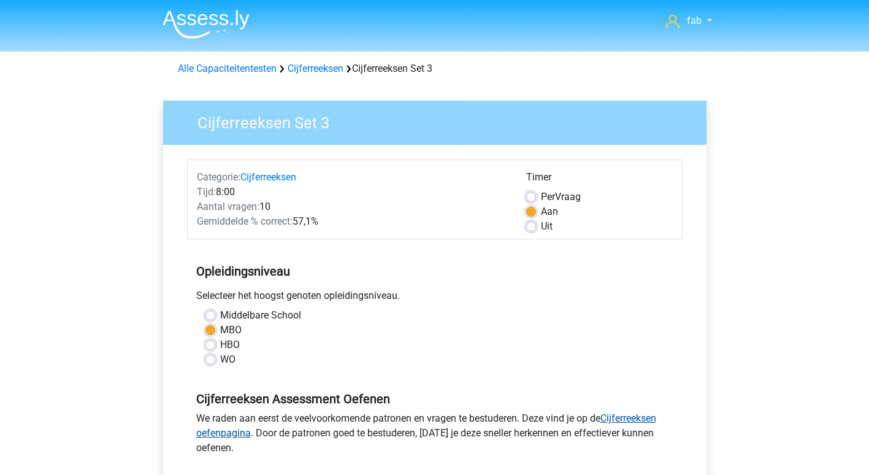
click at [632, 416] on link "Cijferreeksen oefenpagina" at bounding box center [426, 425] width 460 height 26
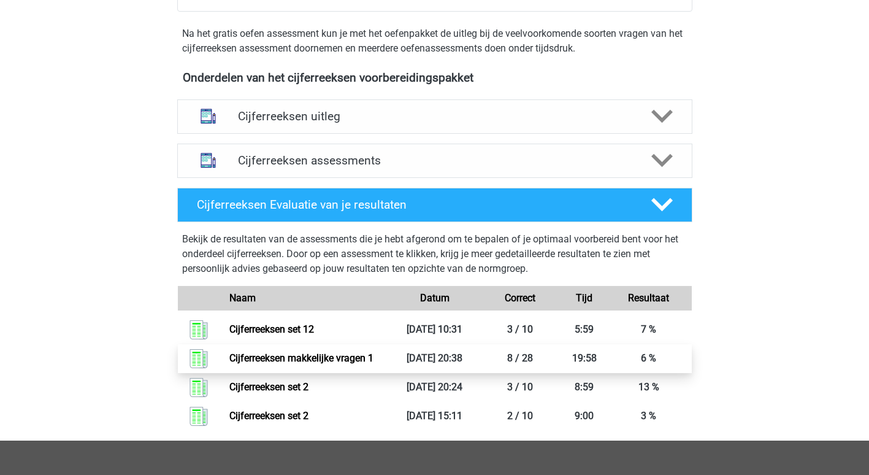
scroll to position [368, 0]
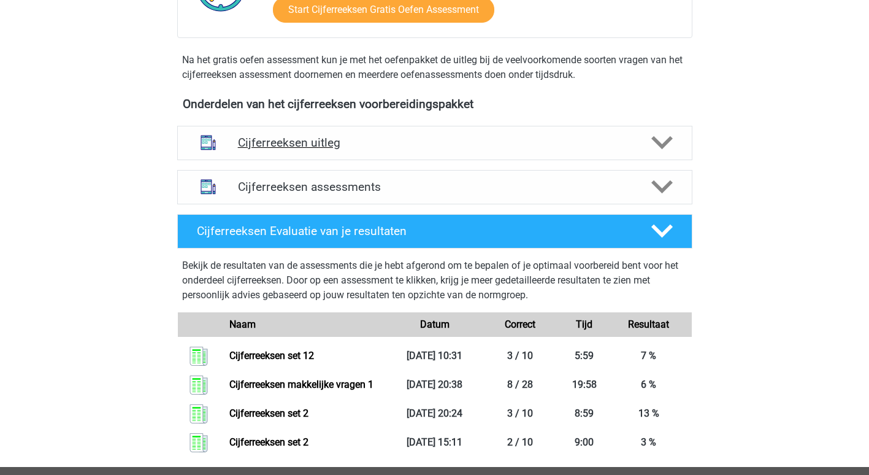
click at [320, 150] on h4 "Cijferreeksen uitleg" at bounding box center [435, 143] width 394 height 14
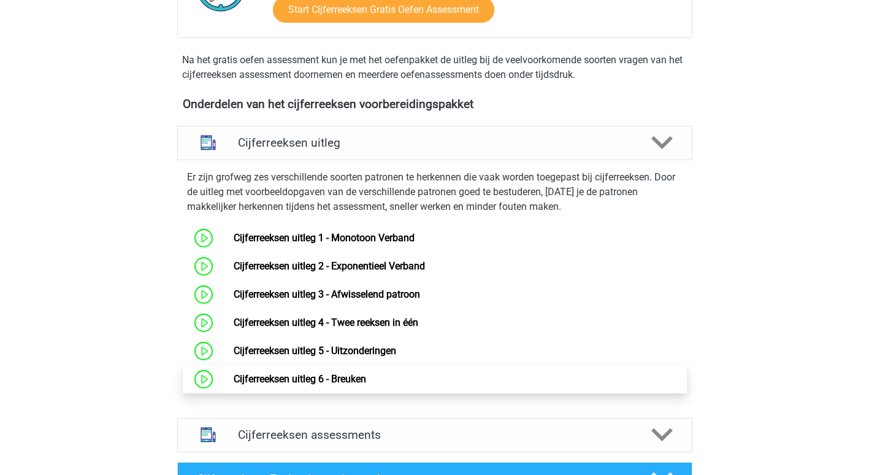
click at [338, 385] on link "Cijferreeksen uitleg 6 - Breuken" at bounding box center [300, 379] width 132 height 12
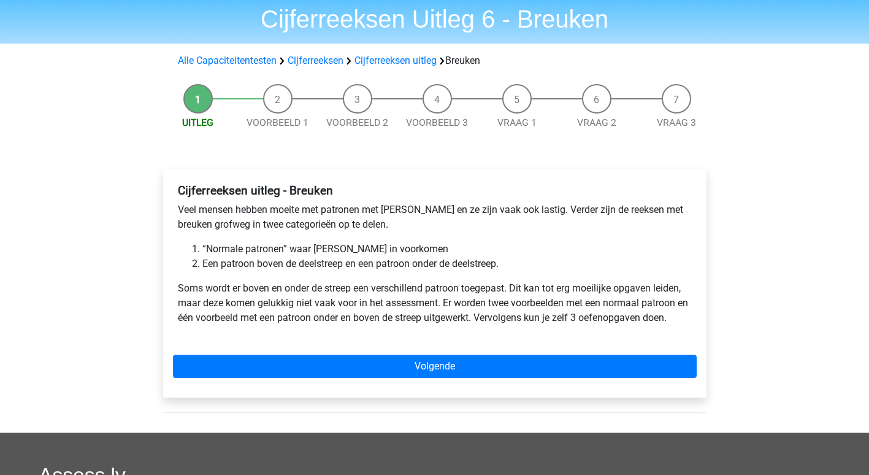
scroll to position [184, 0]
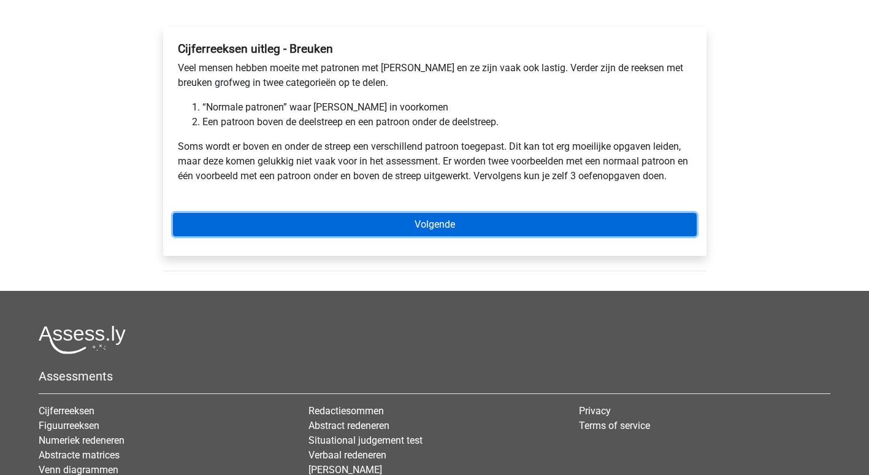
click at [454, 227] on link "Volgende" at bounding box center [435, 224] width 524 height 23
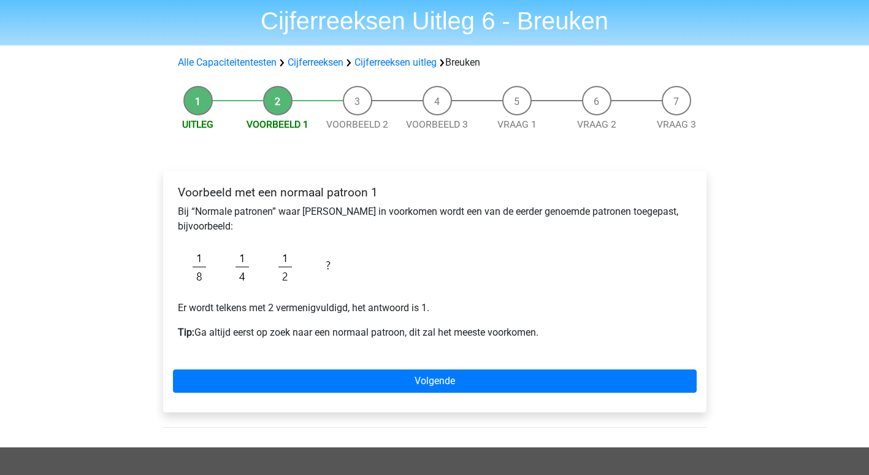
scroll to position [61, 0]
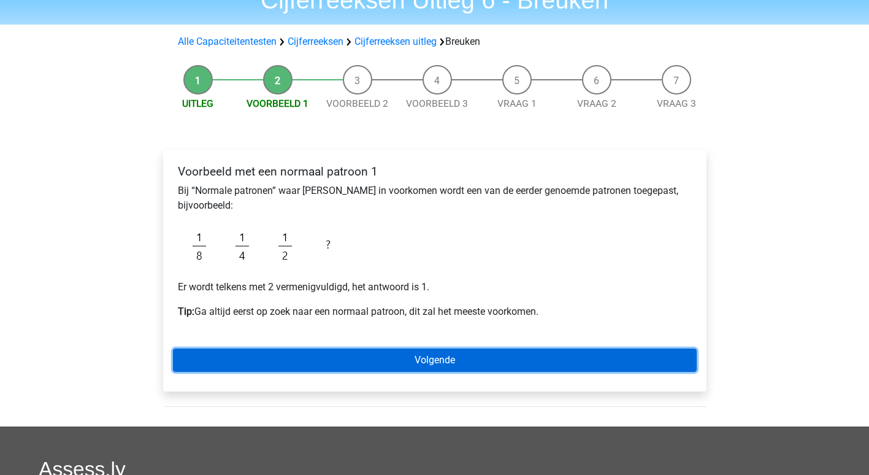
click at [450, 357] on link "Volgende" at bounding box center [435, 359] width 524 height 23
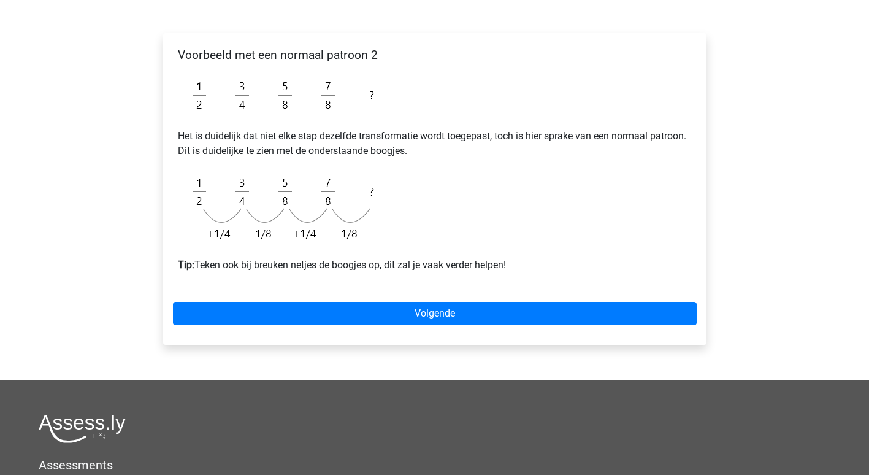
scroll to position [184, 0]
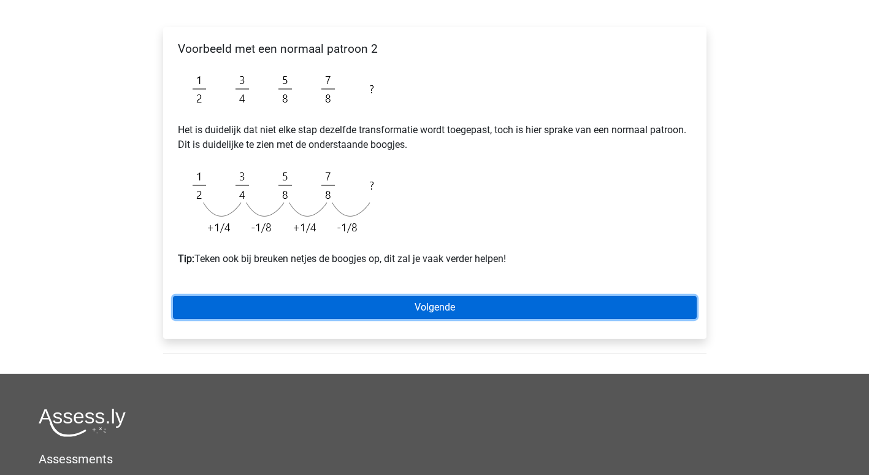
click at [443, 309] on link "Volgende" at bounding box center [435, 307] width 524 height 23
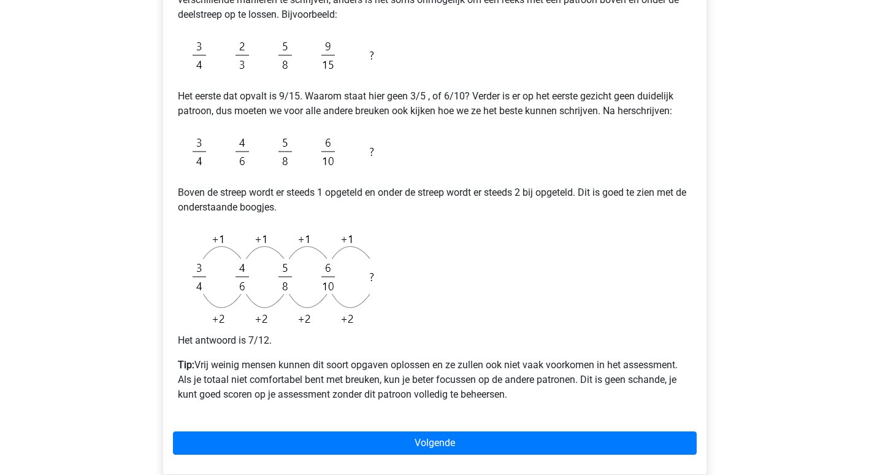
scroll to position [307, 0]
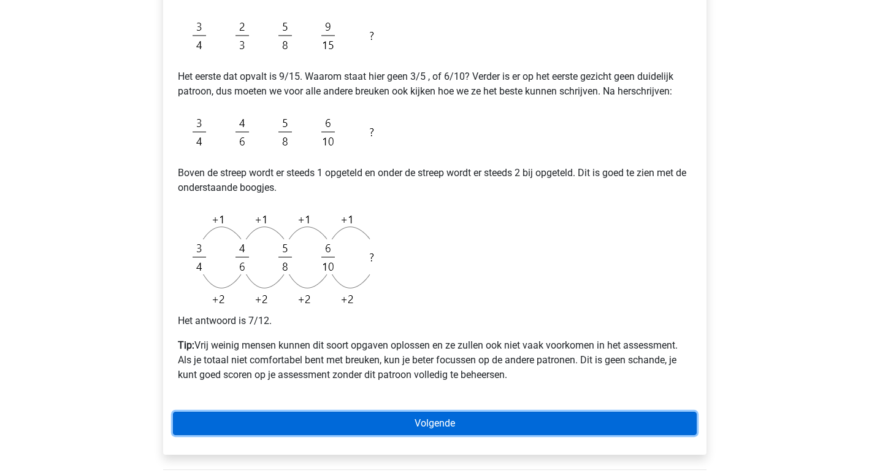
click at [467, 426] on link "Volgende" at bounding box center [435, 423] width 524 height 23
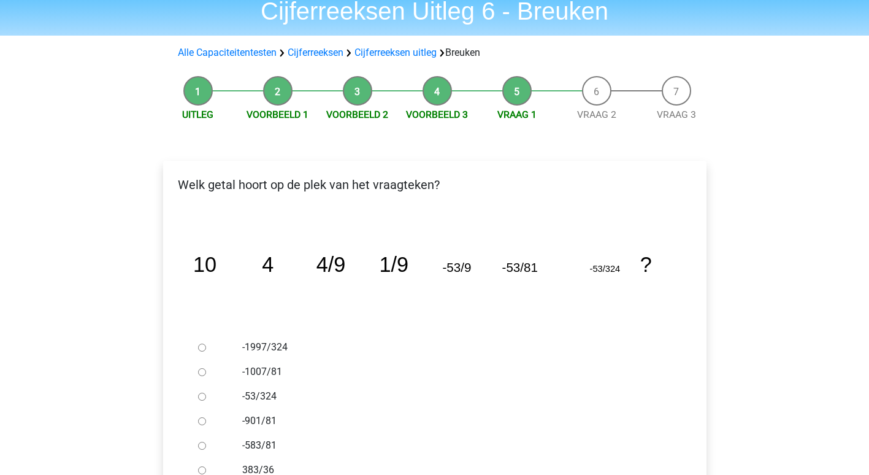
scroll to position [184, 0]
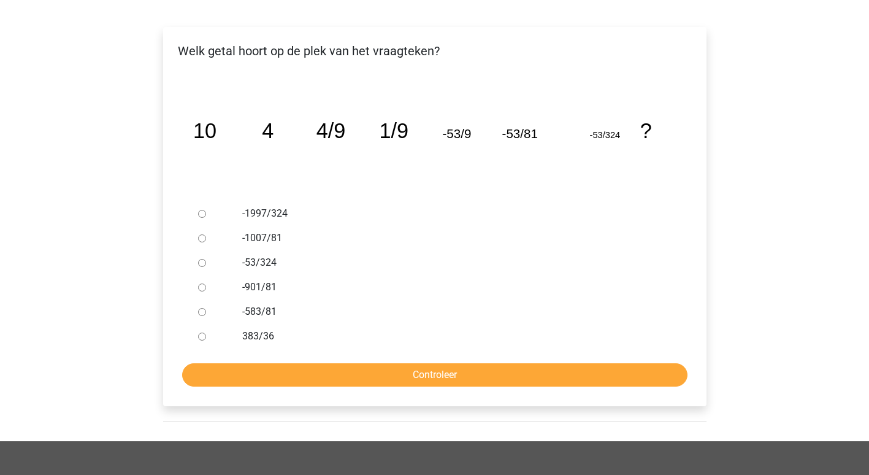
click at [201, 284] on input "-901/81" at bounding box center [202, 287] width 8 height 8
radio input "true"
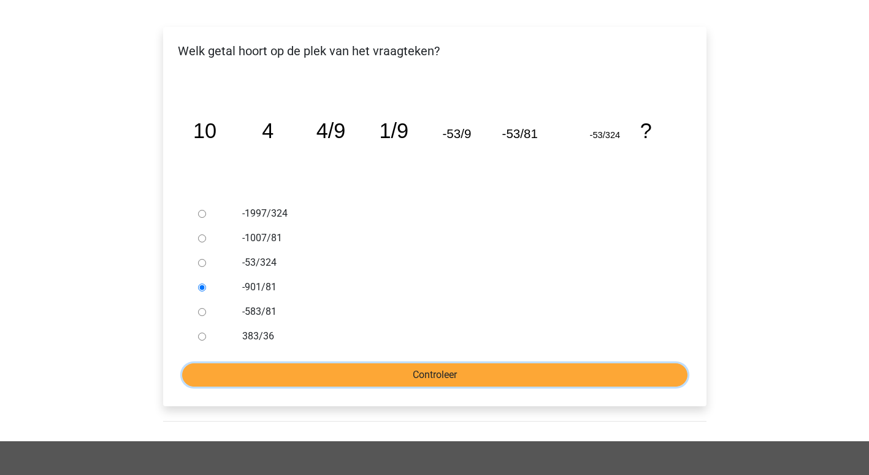
click at [413, 377] on input "Controleer" at bounding box center [434, 374] width 505 height 23
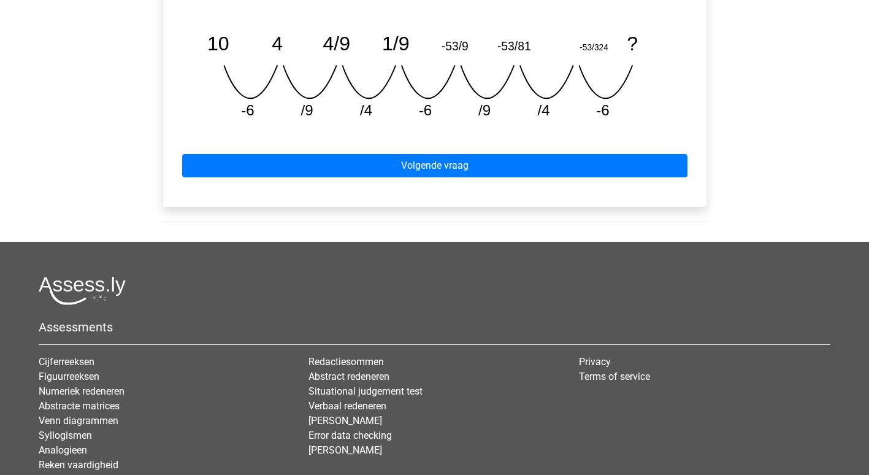
scroll to position [613, 0]
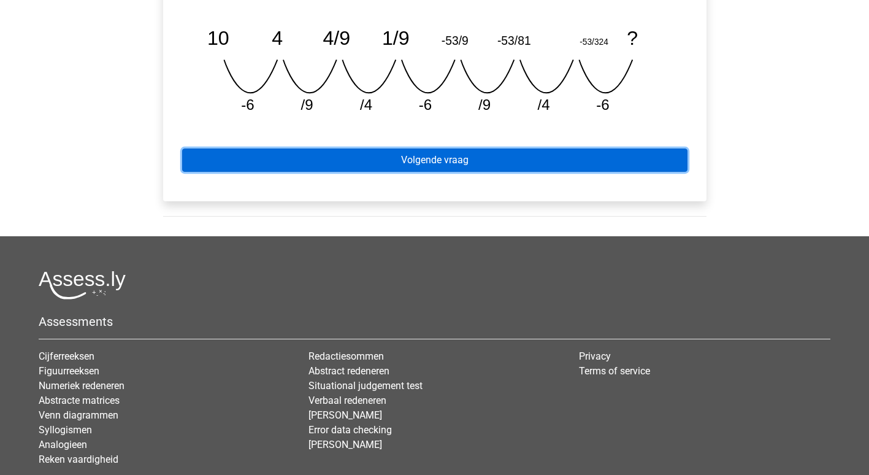
click at [401, 156] on link "Volgende vraag" at bounding box center [434, 159] width 505 height 23
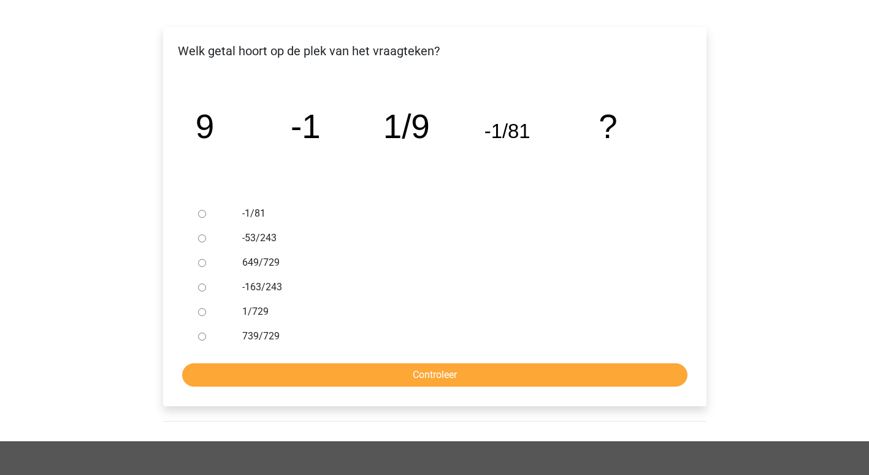
scroll to position [123, 0]
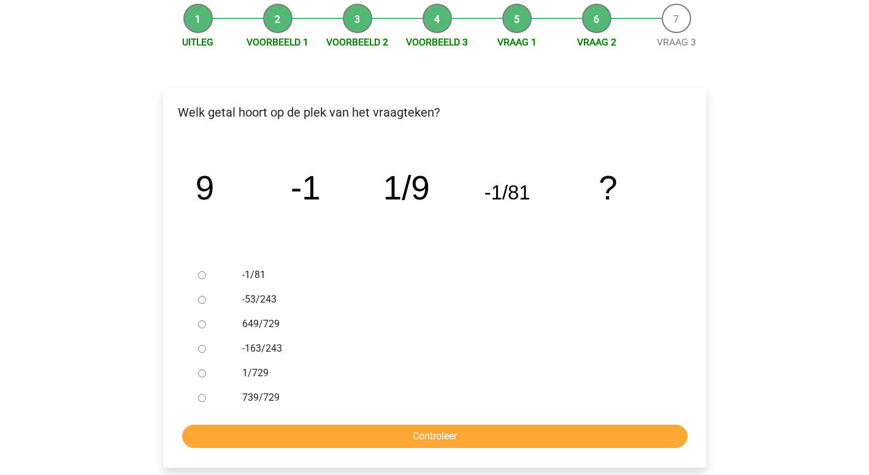
click at [203, 375] on input "1/729" at bounding box center [202, 373] width 8 height 8
radio input "true"
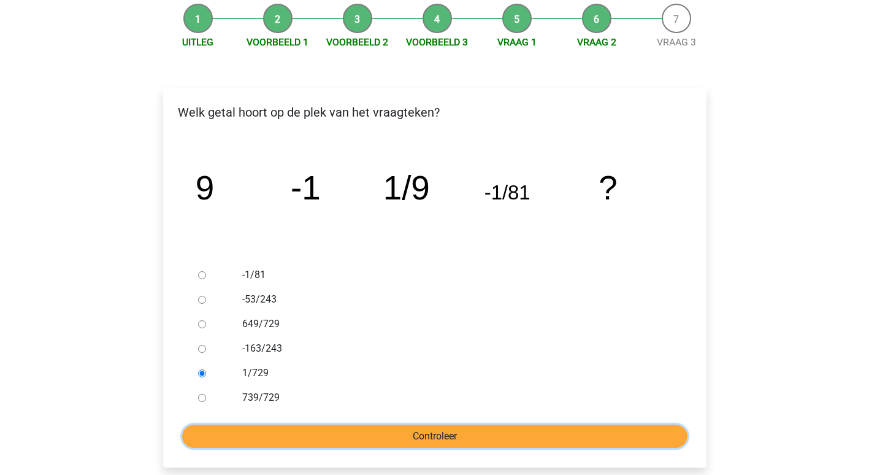
click at [446, 437] on input "Controleer" at bounding box center [434, 435] width 505 height 23
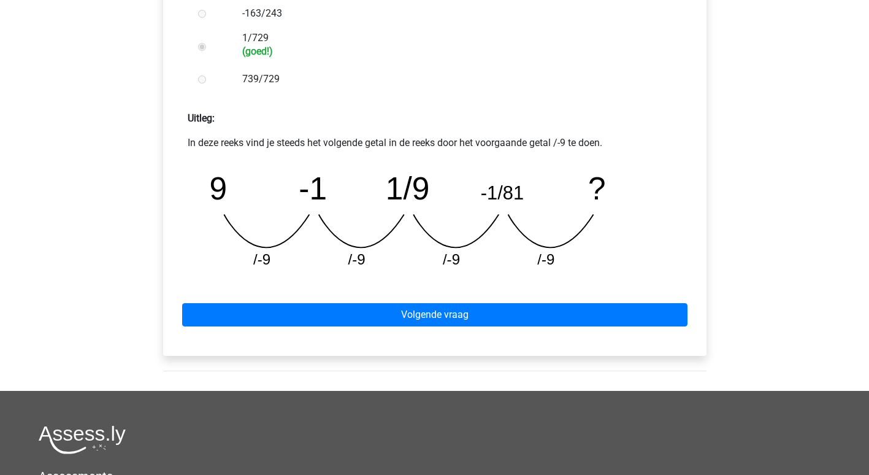
scroll to position [613, 0]
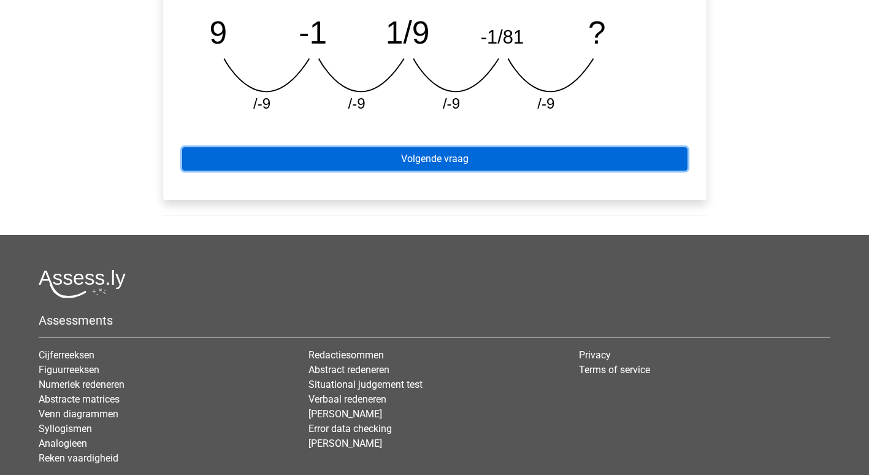
click at [450, 160] on link "Volgende vraag" at bounding box center [434, 158] width 505 height 23
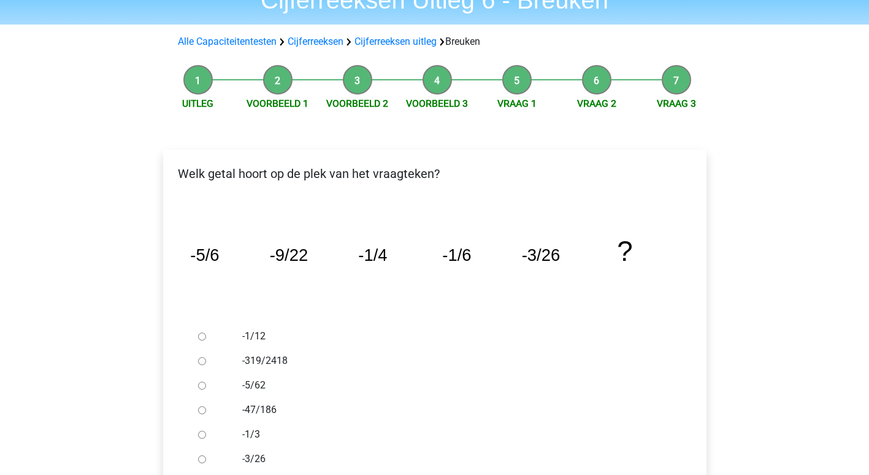
scroll to position [123, 0]
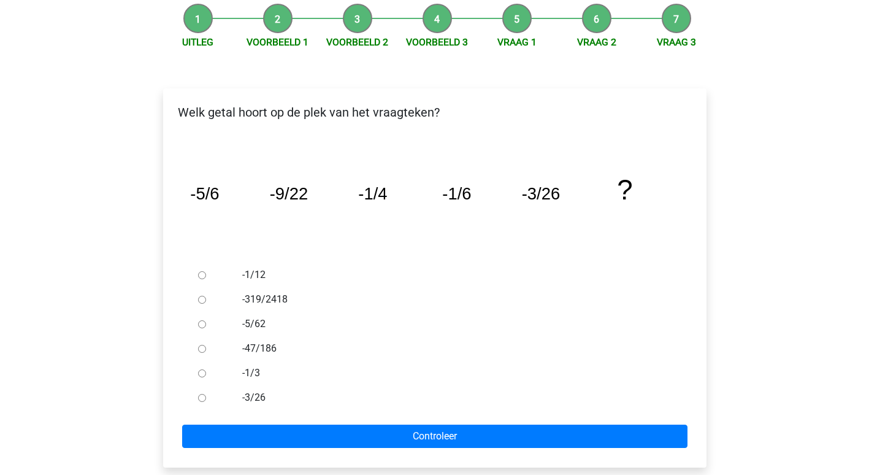
click at [200, 274] on input "-1/12" at bounding box center [202, 275] width 8 height 8
radio input "true"
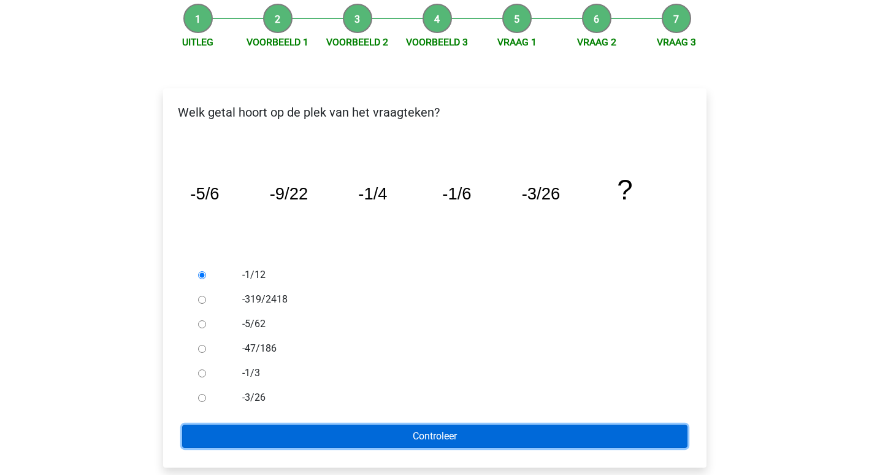
click at [438, 434] on input "Controleer" at bounding box center [434, 435] width 505 height 23
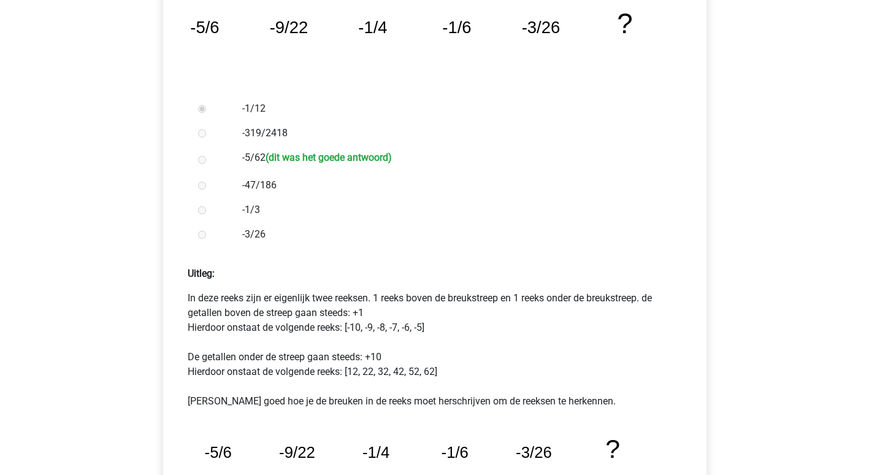
scroll to position [491, 0]
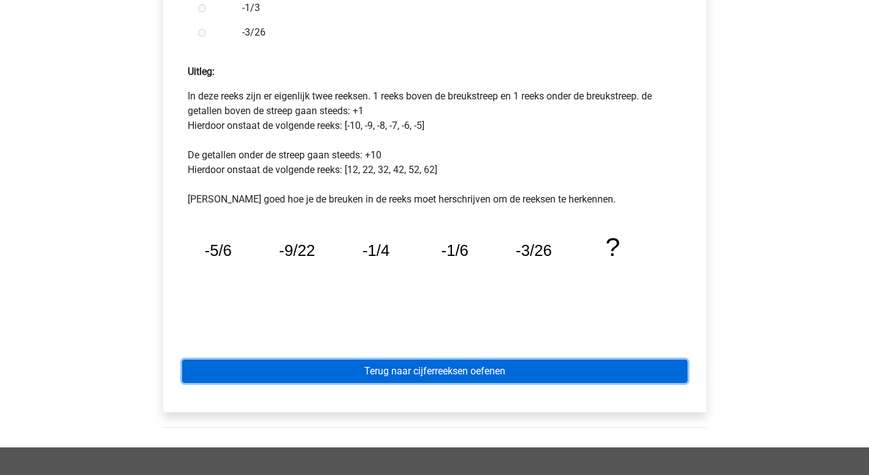
click at [492, 373] on link "Terug naar cijferreeksen oefenen" at bounding box center [434, 370] width 505 height 23
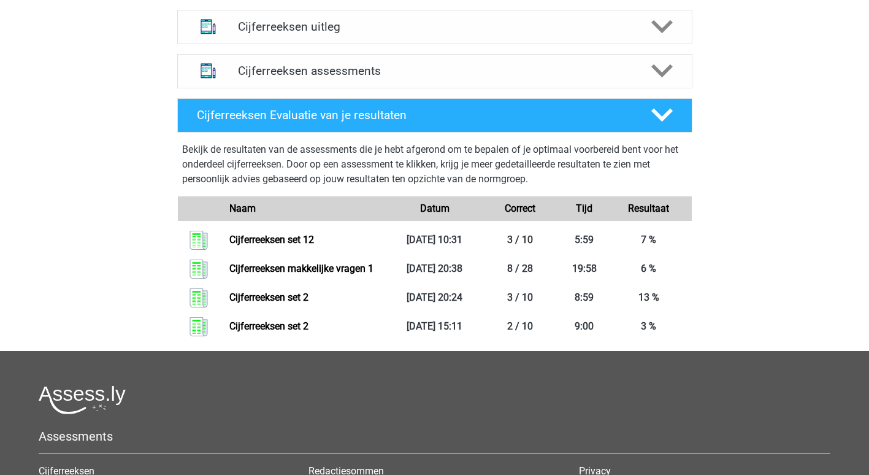
scroll to position [491, 0]
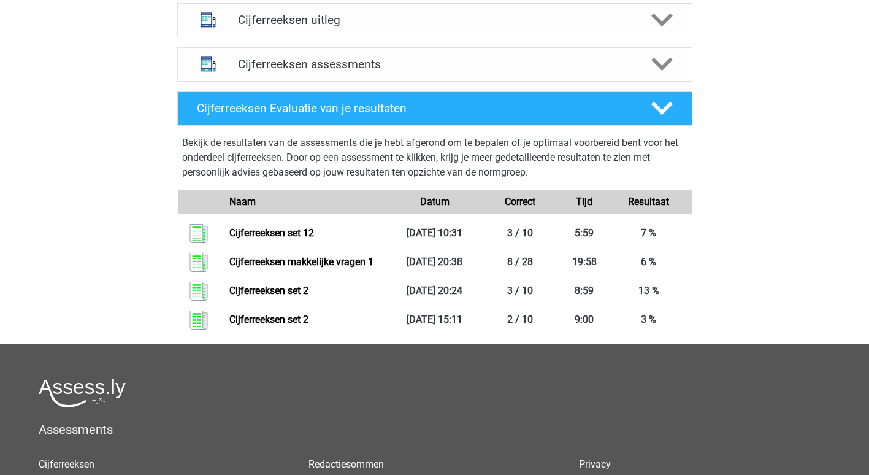
click at [345, 71] on h4 "Cijferreeksen assessments" at bounding box center [435, 64] width 394 height 14
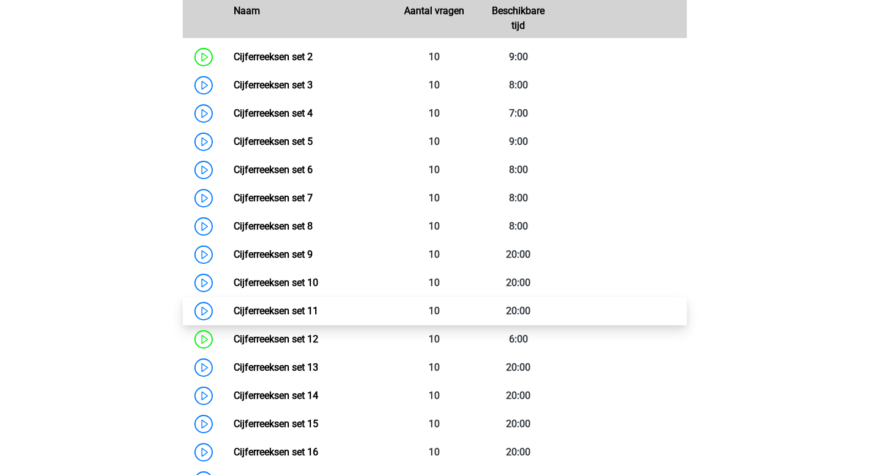
scroll to position [675, 0]
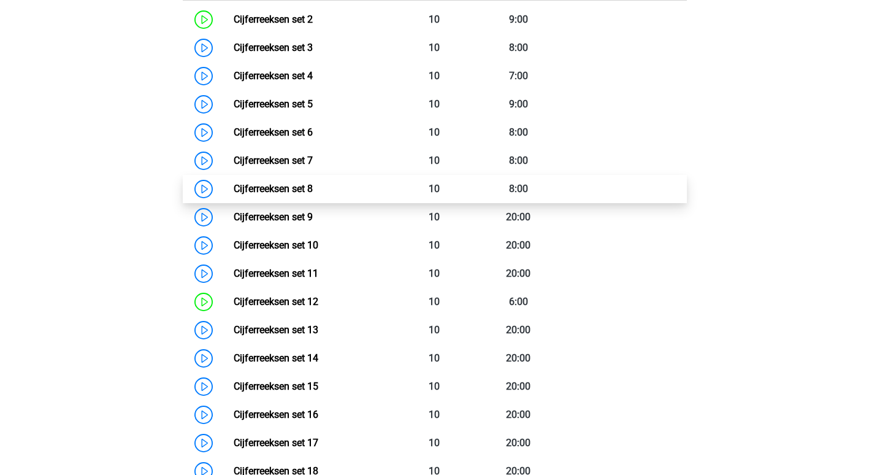
click at [286, 194] on link "Cijferreeksen set 8" at bounding box center [273, 189] width 79 height 12
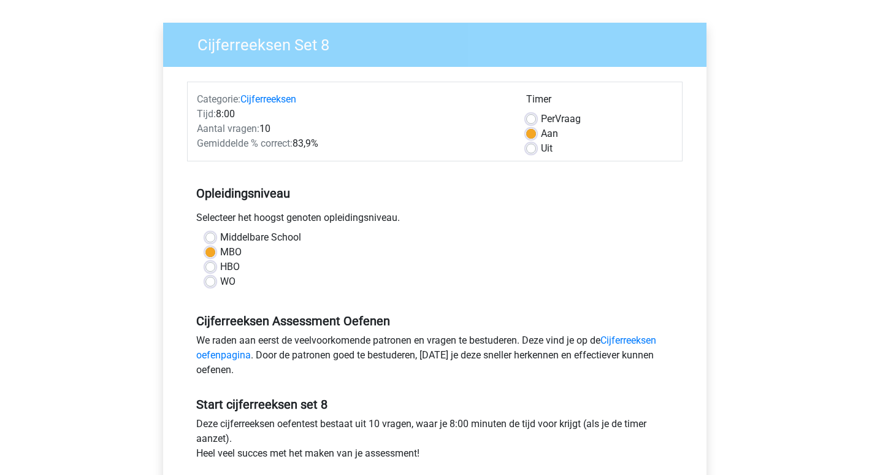
scroll to position [245, 0]
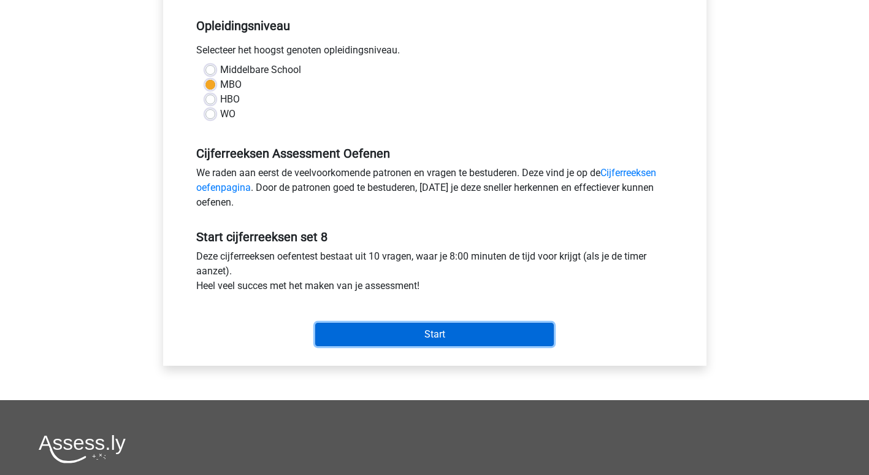
click at [447, 330] on input "Start" at bounding box center [434, 334] width 239 height 23
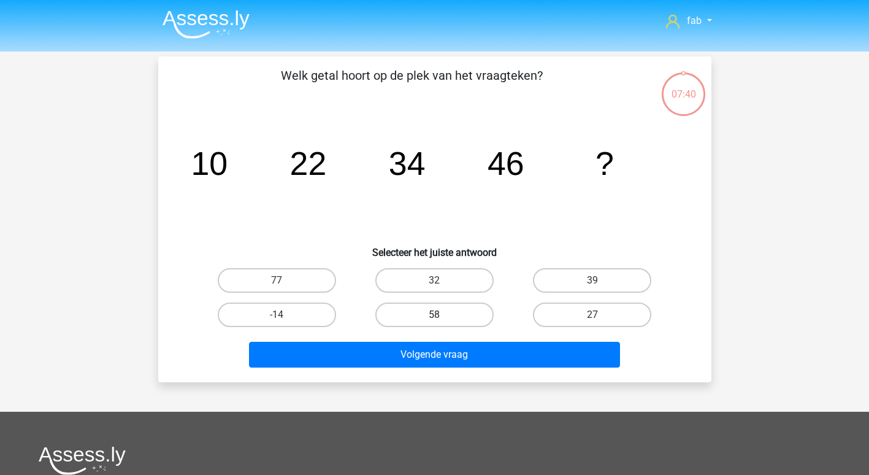
click at [463, 308] on label "58" at bounding box center [434, 314] width 118 height 25
click at [442, 315] on input "58" at bounding box center [438, 319] width 8 height 8
radio input "true"
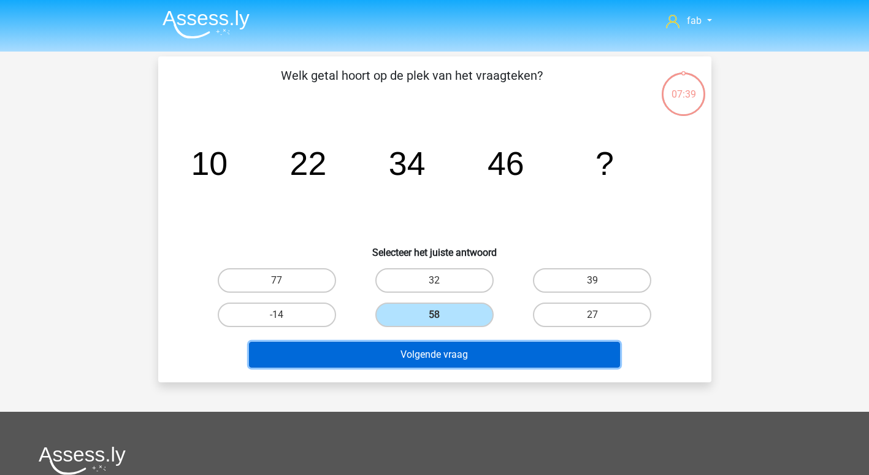
click at [448, 356] on button "Volgende vraag" at bounding box center [434, 355] width 371 height 26
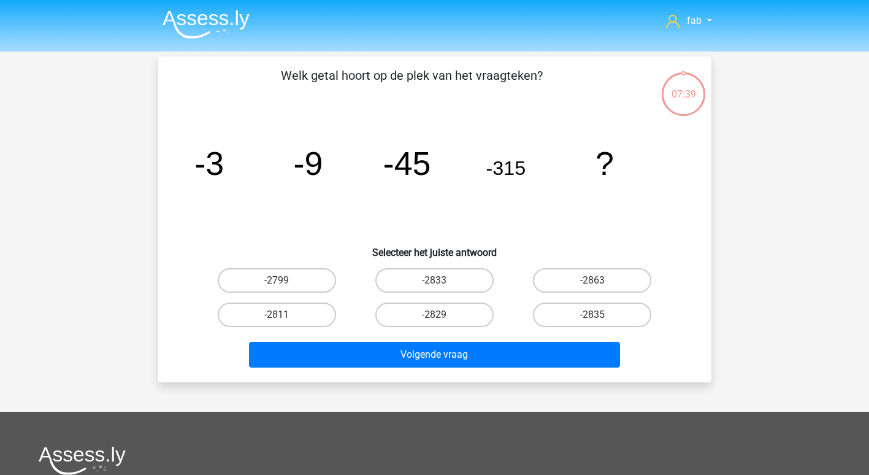
scroll to position [56, 0]
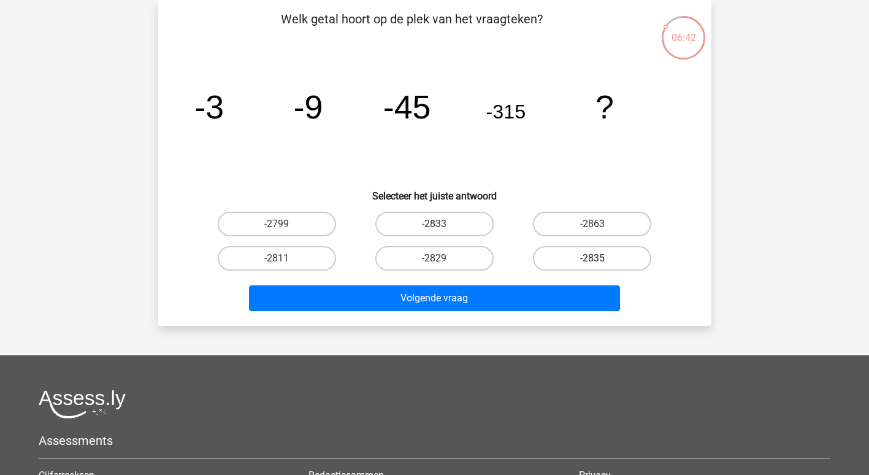
click at [607, 257] on label "-2835" at bounding box center [592, 258] width 118 height 25
click at [600, 258] on input "-2835" at bounding box center [597, 262] width 8 height 8
radio input "true"
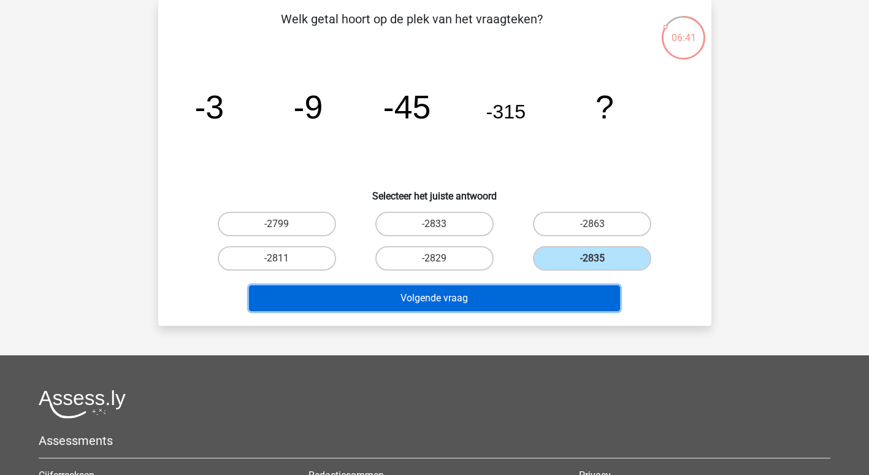
click at [492, 291] on button "Volgende vraag" at bounding box center [434, 298] width 371 height 26
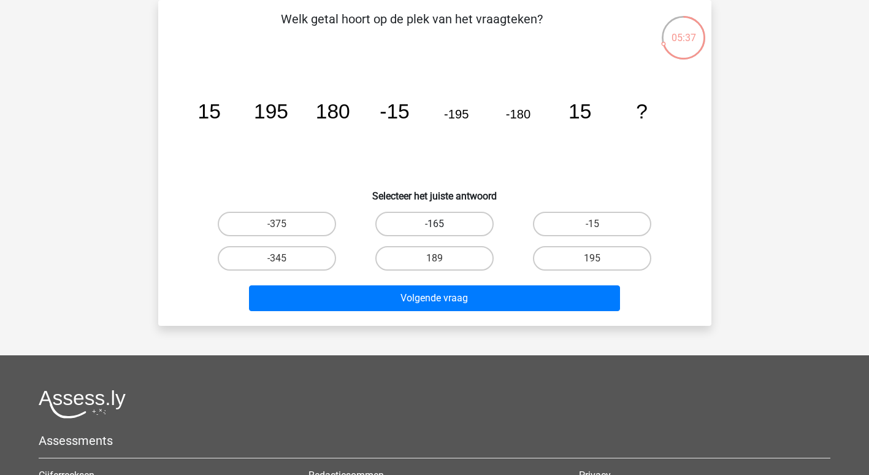
click at [439, 218] on label "-165" at bounding box center [434, 224] width 118 height 25
click at [439, 224] on input "-165" at bounding box center [438, 228] width 8 height 8
radio input "true"
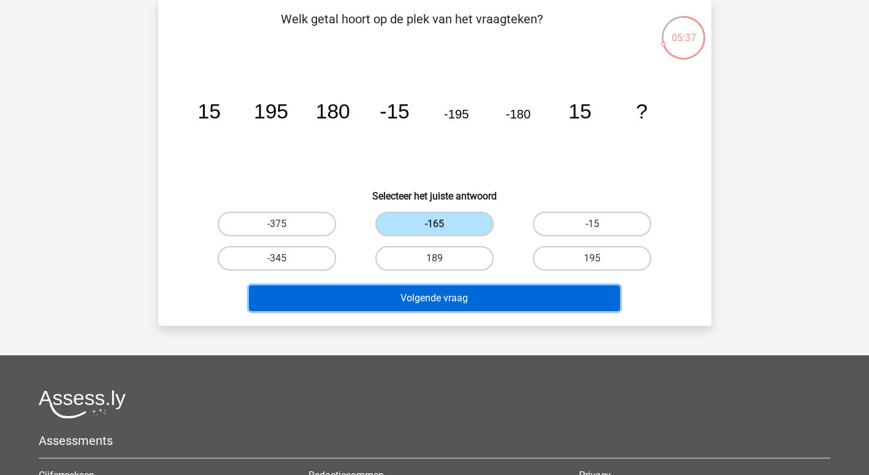
click at [437, 296] on button "Volgende vraag" at bounding box center [434, 298] width 371 height 26
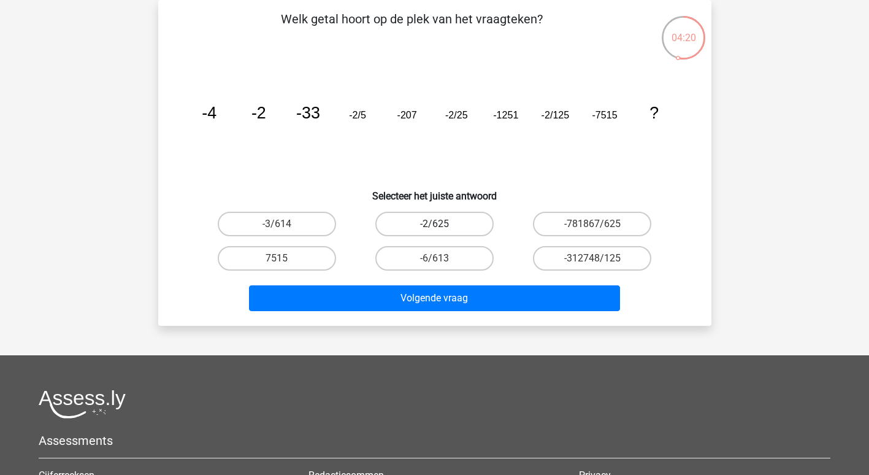
click at [461, 223] on label "-2/625" at bounding box center [434, 224] width 118 height 25
click at [442, 224] on input "-2/625" at bounding box center [438, 228] width 8 height 8
radio input "true"
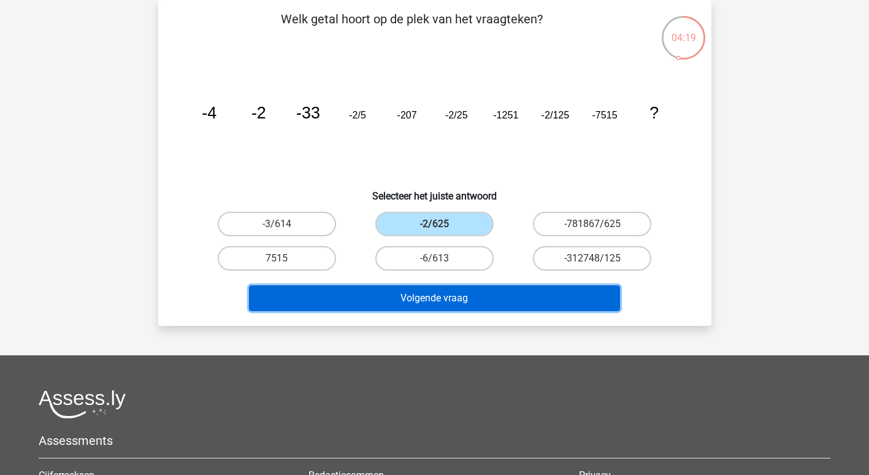
click at [462, 294] on button "Volgende vraag" at bounding box center [434, 298] width 371 height 26
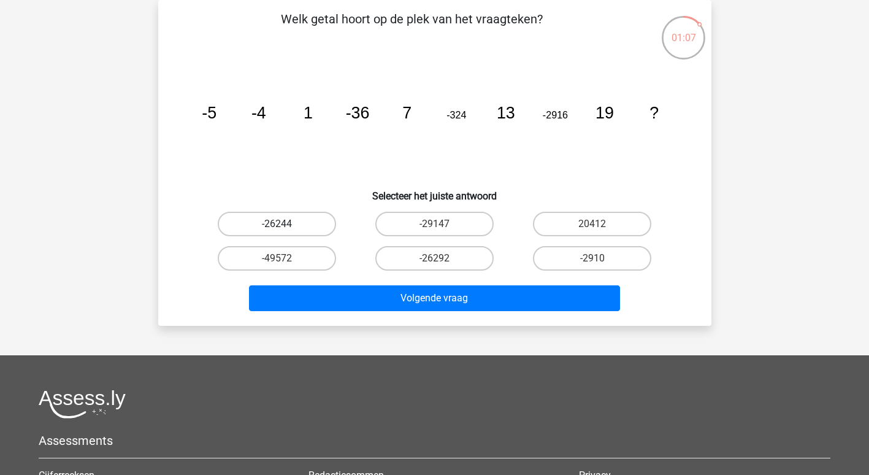
click at [290, 222] on label "-26244" at bounding box center [277, 224] width 118 height 25
click at [285, 224] on input "-26244" at bounding box center [281, 228] width 8 height 8
radio input "true"
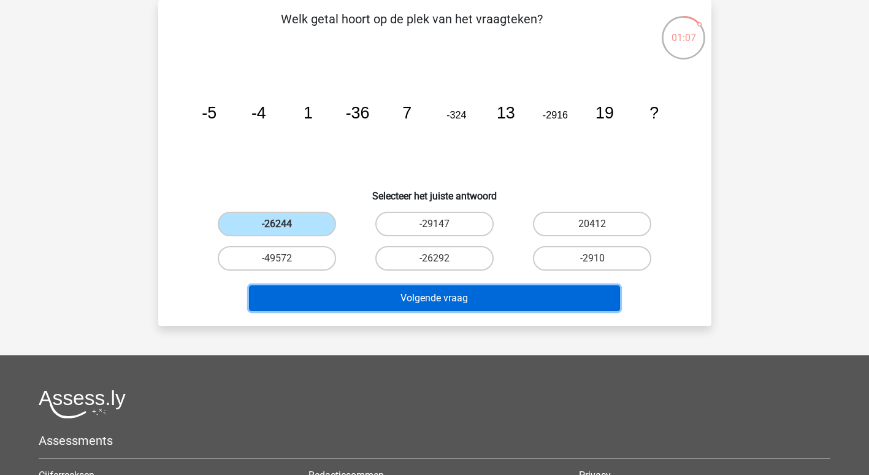
click at [400, 293] on button "Volgende vraag" at bounding box center [434, 298] width 371 height 26
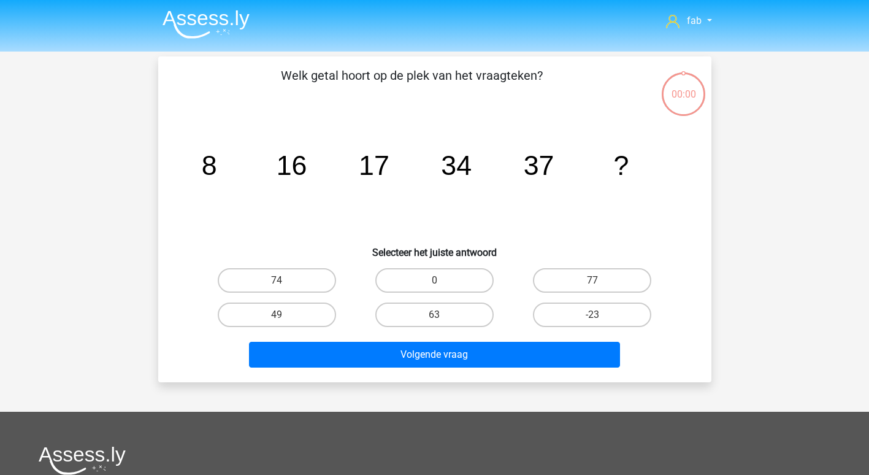
scroll to position [56, 0]
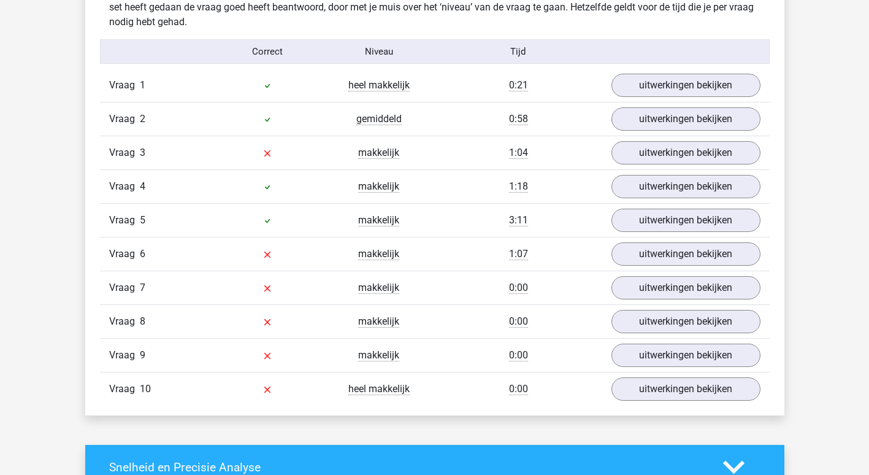
scroll to position [797, 0]
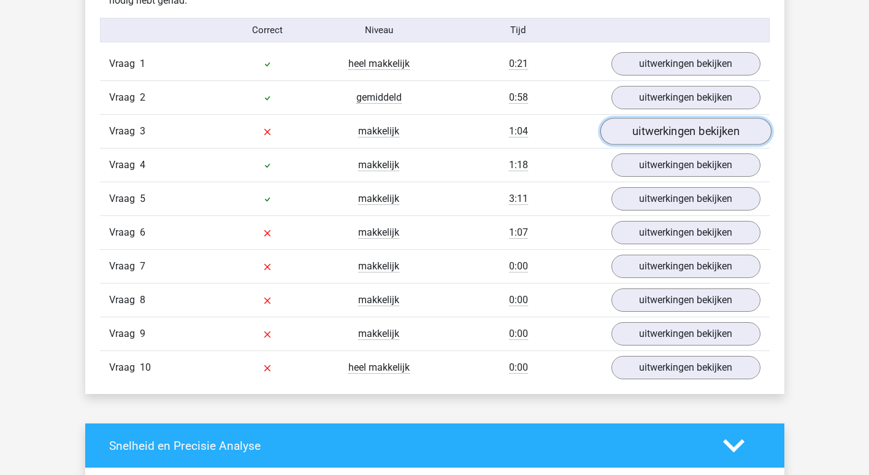
click at [718, 128] on link "uitwerkingen bekijken" at bounding box center [685, 131] width 171 height 27
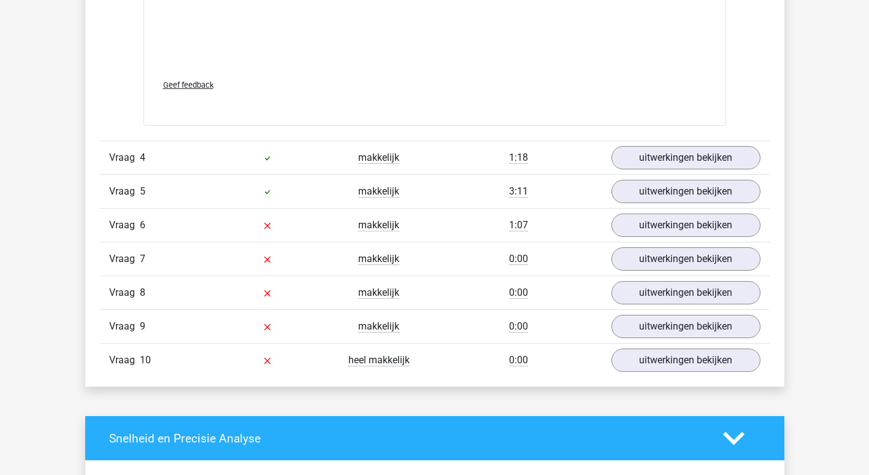
scroll to position [1472, 0]
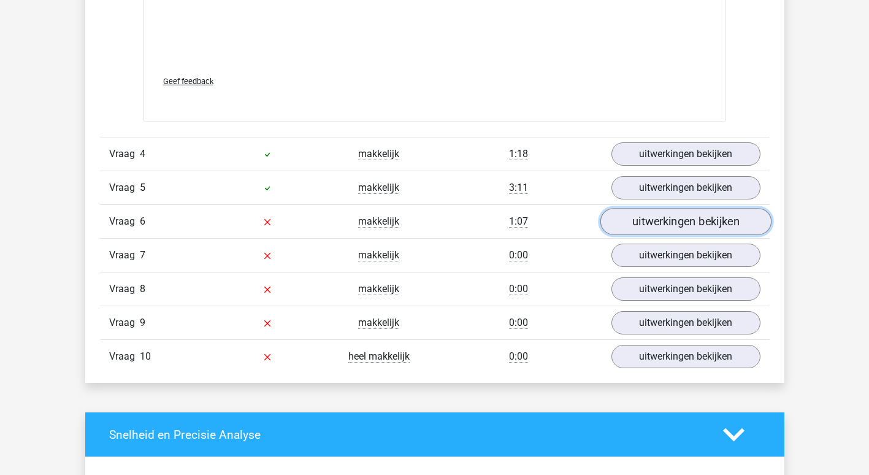
click at [717, 224] on link "uitwerkingen bekijken" at bounding box center [685, 221] width 171 height 27
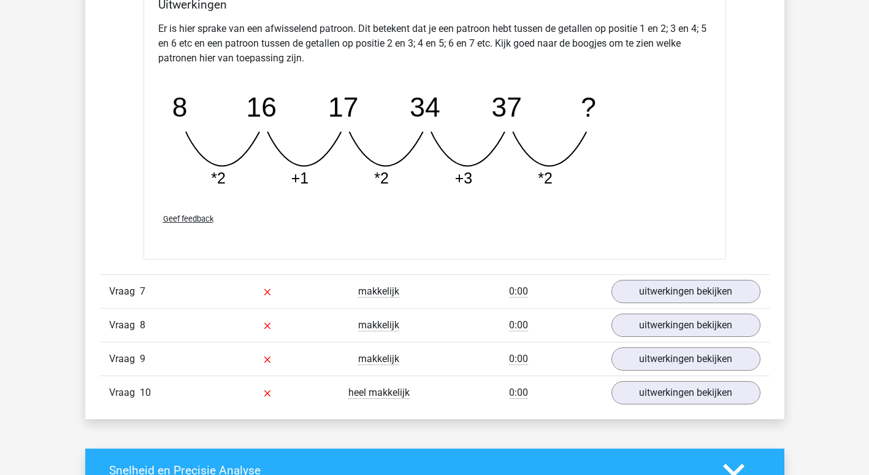
scroll to position [2024, 0]
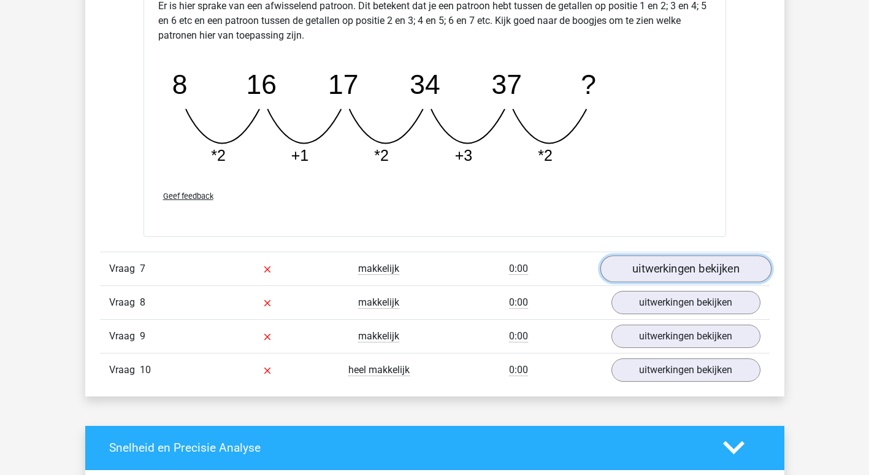
click at [685, 265] on link "uitwerkingen bekijken" at bounding box center [685, 268] width 171 height 27
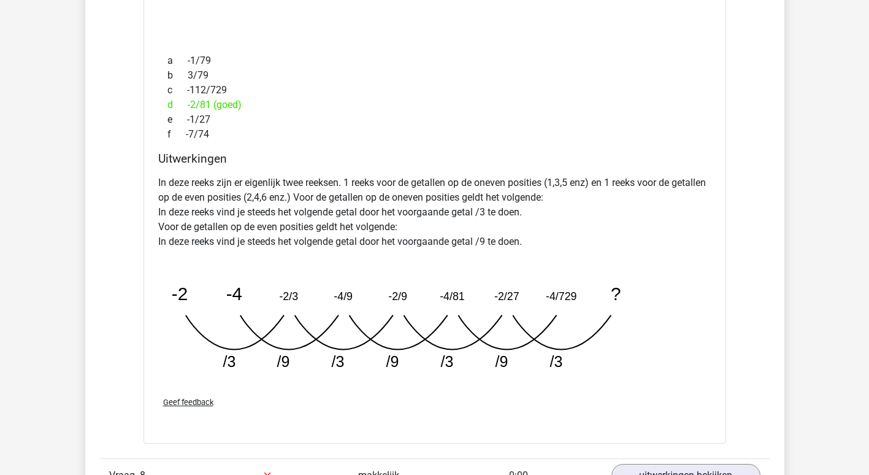
scroll to position [2637, 0]
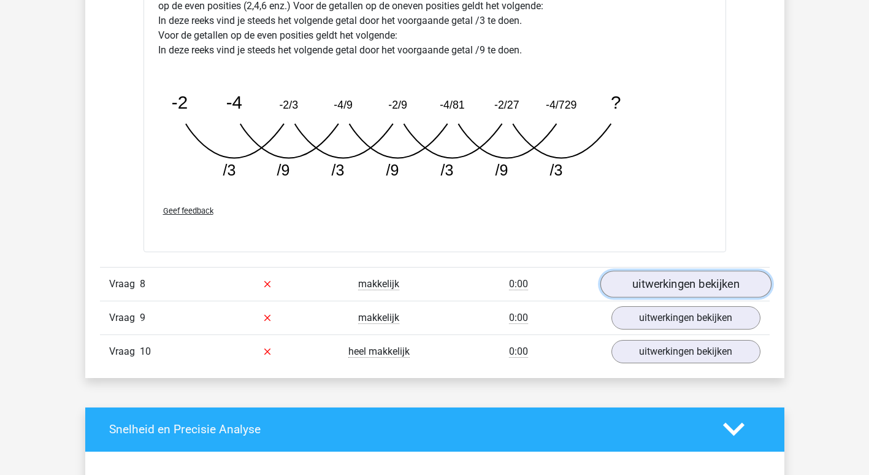
click at [677, 280] on link "uitwerkingen bekijken" at bounding box center [685, 283] width 171 height 27
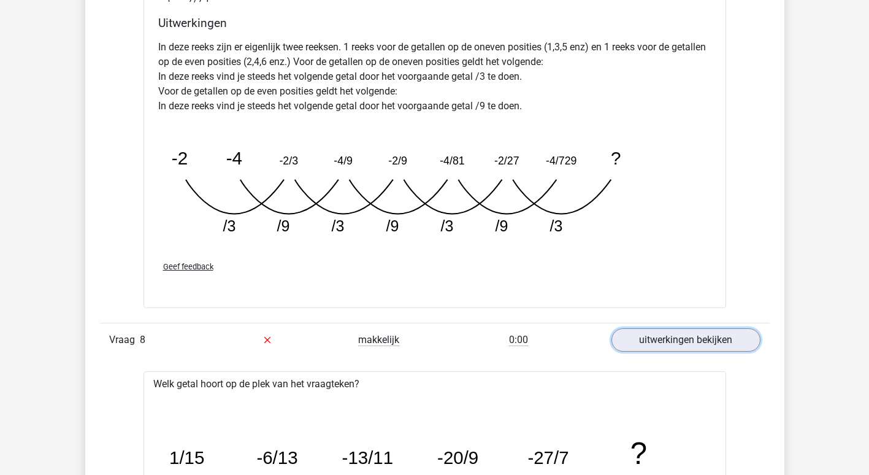
scroll to position [2576, 0]
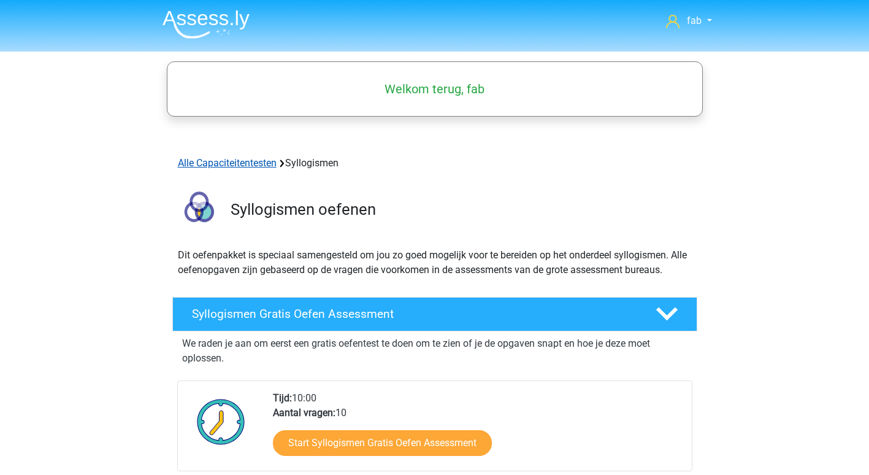
click at [239, 161] on link "Alle Capaciteitentesten" at bounding box center [227, 163] width 99 height 12
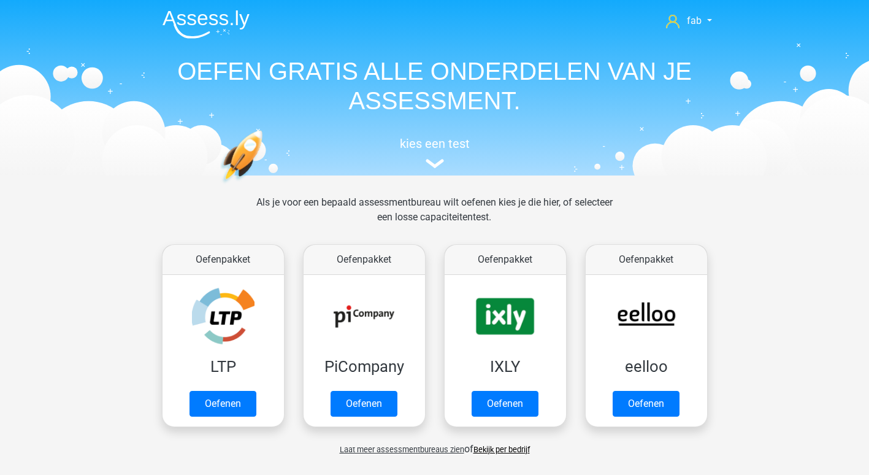
scroll to position [521, 0]
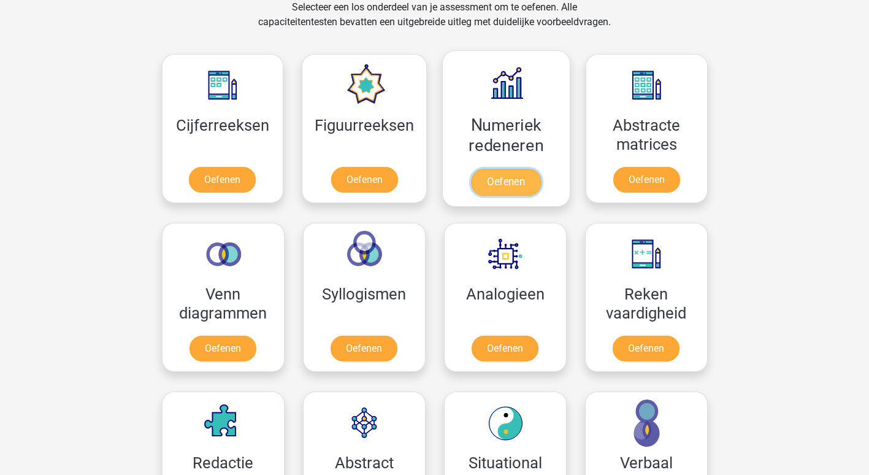
click at [529, 169] on link "Oefenen" at bounding box center [506, 182] width 70 height 27
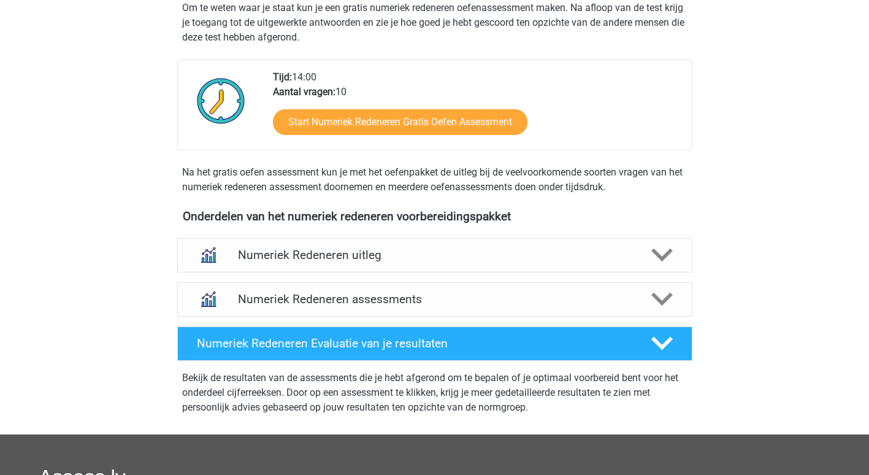
scroll to position [307, 0]
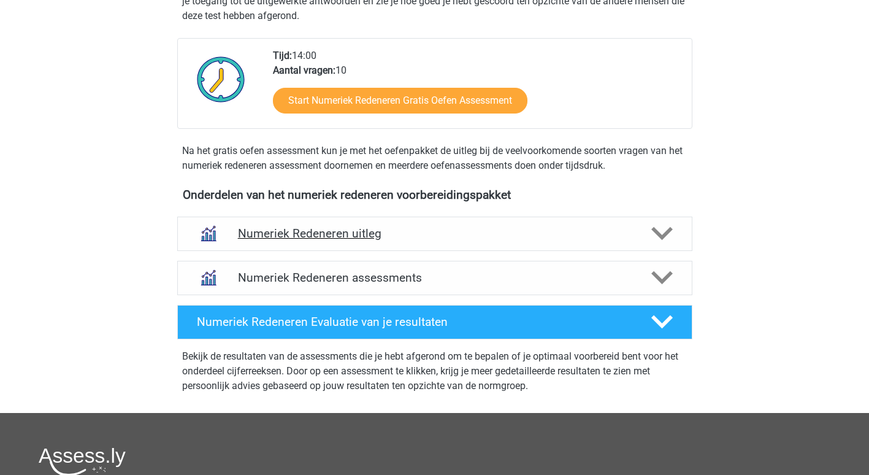
click at [328, 230] on h4 "Numeriek Redeneren uitleg" at bounding box center [435, 233] width 394 height 14
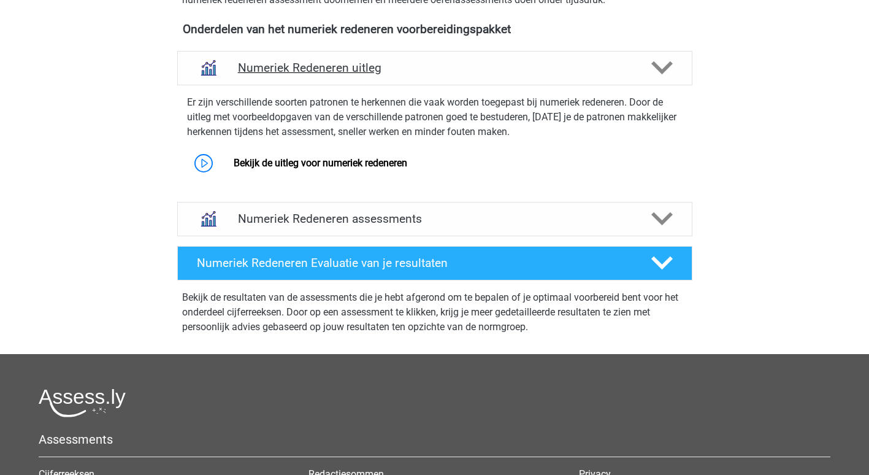
scroll to position [491, 0]
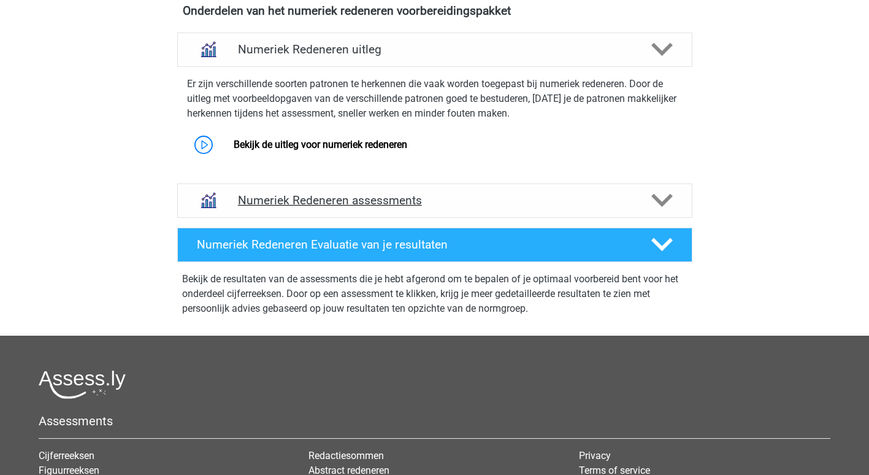
click at [376, 198] on h4 "Numeriek Redeneren assessments" at bounding box center [435, 200] width 394 height 14
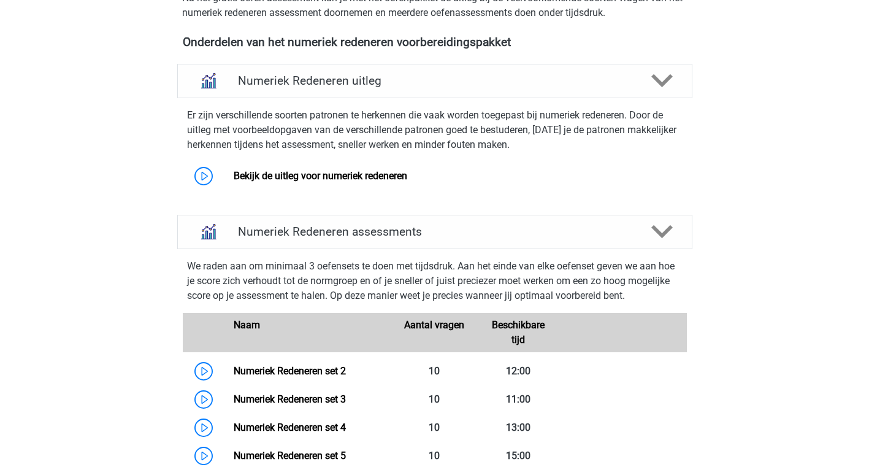
scroll to position [368, 0]
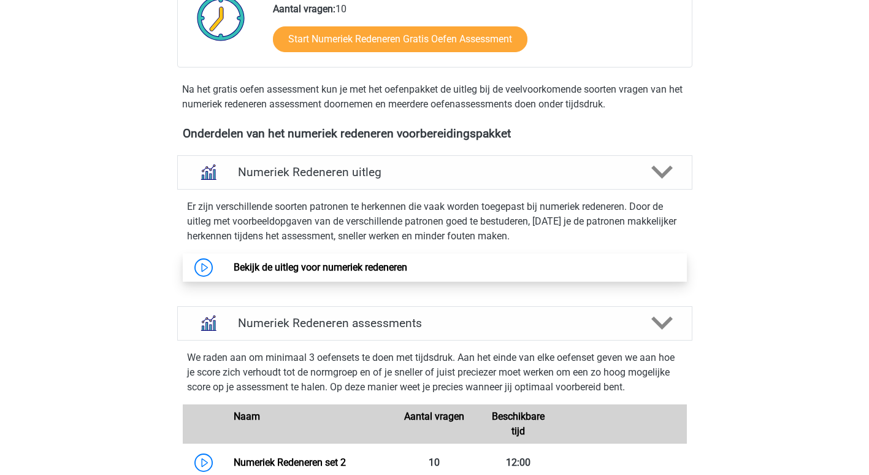
click at [307, 264] on link "Bekijk de uitleg voor numeriek redeneren" at bounding box center [321, 267] width 174 height 12
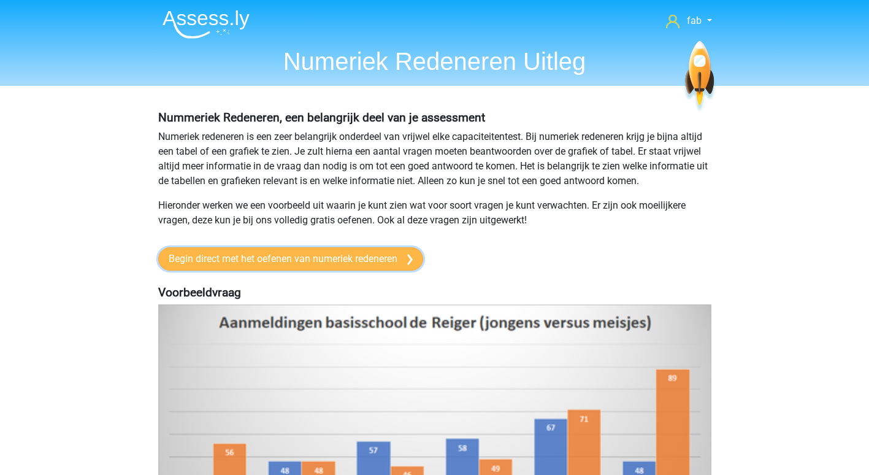
click at [280, 255] on link "Begin direct met het oefenen van numeriek redeneren" at bounding box center [290, 258] width 265 height 23
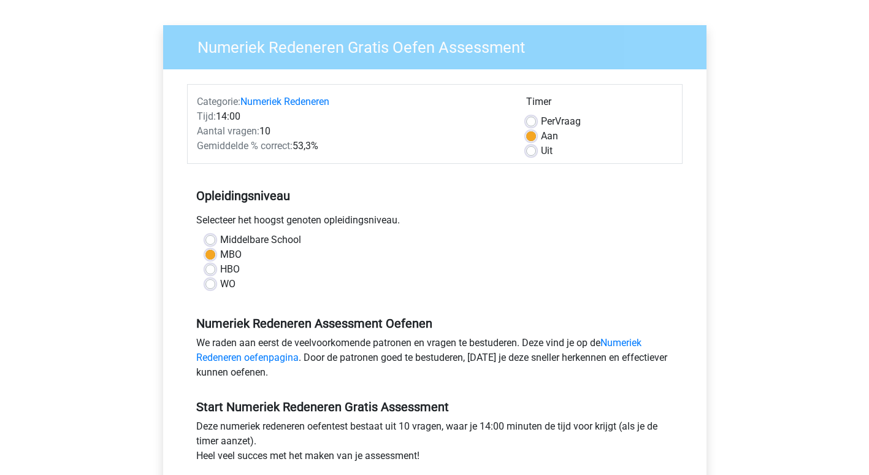
scroll to position [245, 0]
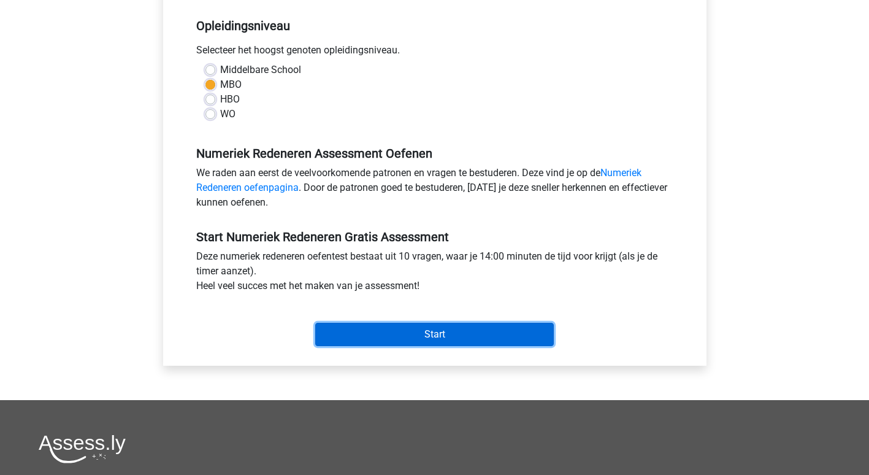
click at [466, 338] on input "Start" at bounding box center [434, 334] width 239 height 23
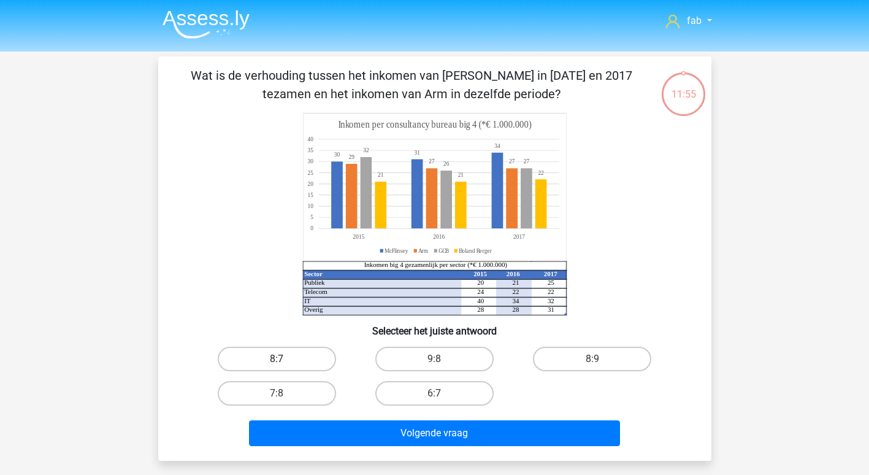
click at [263, 358] on label "8:7" at bounding box center [277, 359] width 118 height 25
click at [277, 359] on input "8:7" at bounding box center [281, 363] width 8 height 8
radio input "true"
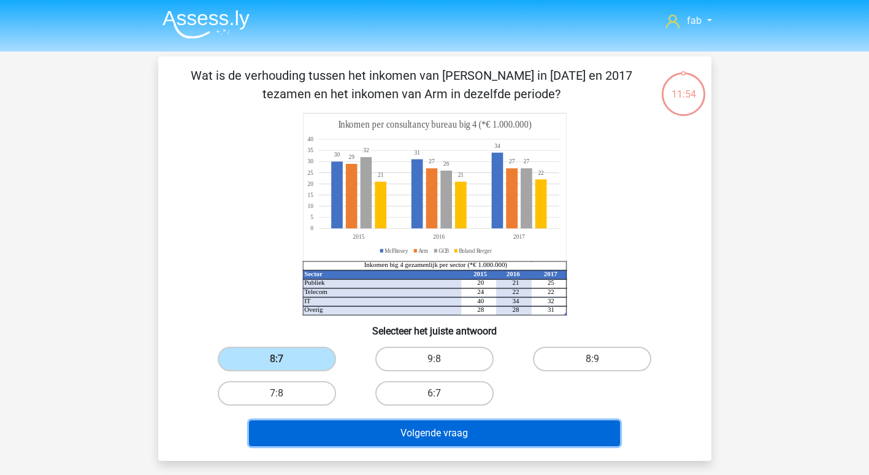
click at [472, 426] on button "Volgende vraag" at bounding box center [434, 433] width 371 height 26
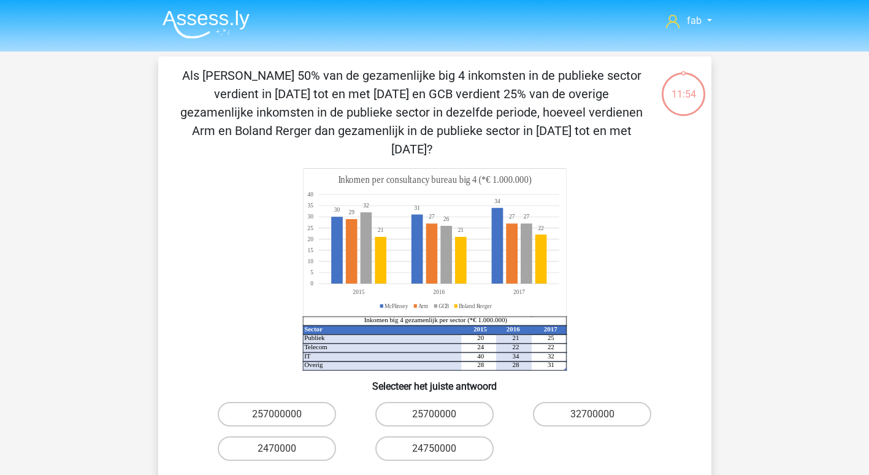
scroll to position [56, 0]
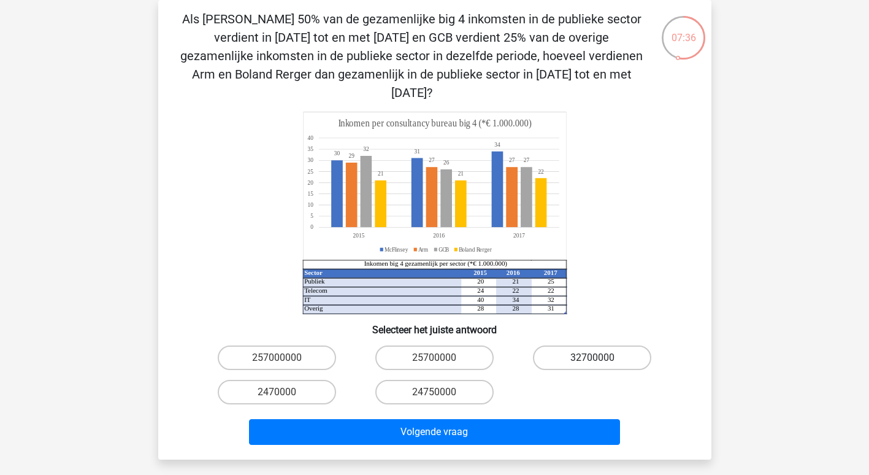
click at [595, 345] on label "32700000" at bounding box center [592, 357] width 118 height 25
click at [595, 358] on input "32700000" at bounding box center [597, 362] width 8 height 8
radio input "true"
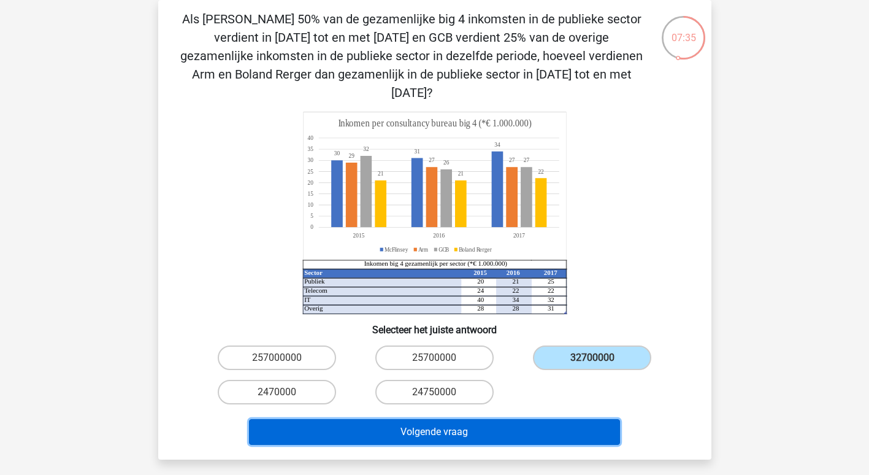
click at [500, 420] on button "Volgende vraag" at bounding box center [434, 432] width 371 height 26
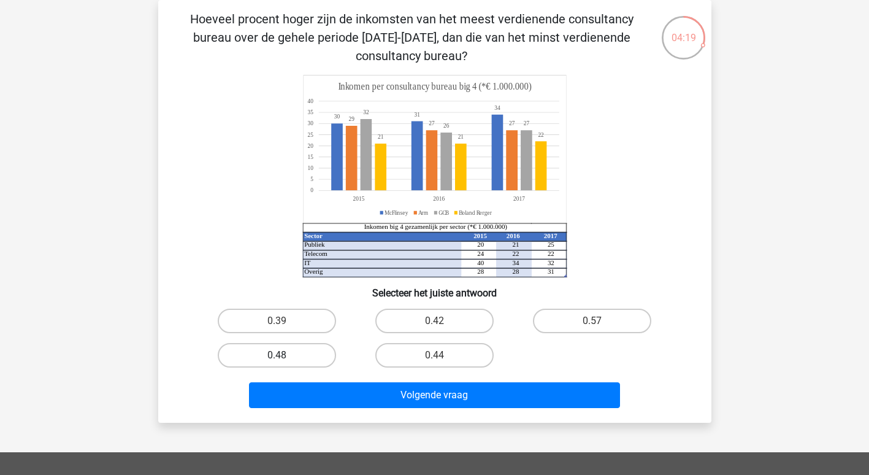
click at [297, 356] on label "0.48" at bounding box center [277, 355] width 118 height 25
click at [285, 356] on input "0.48" at bounding box center [281, 359] width 8 height 8
radio input "true"
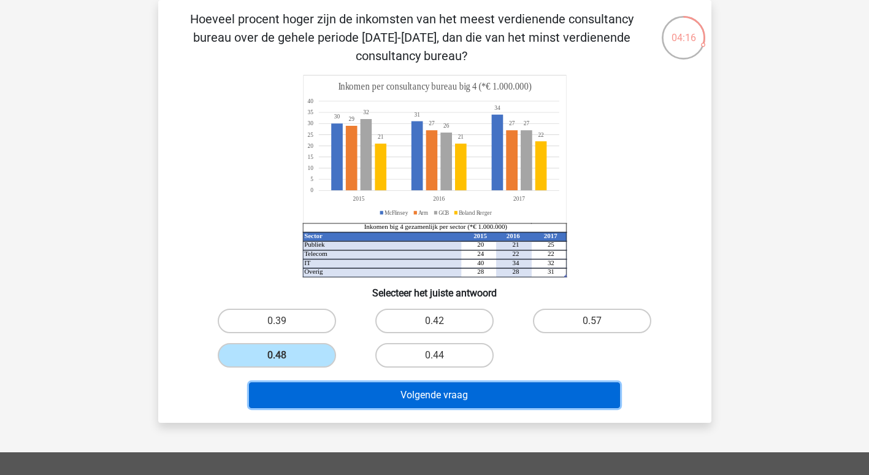
click at [424, 392] on button "Volgende vraag" at bounding box center [434, 395] width 371 height 26
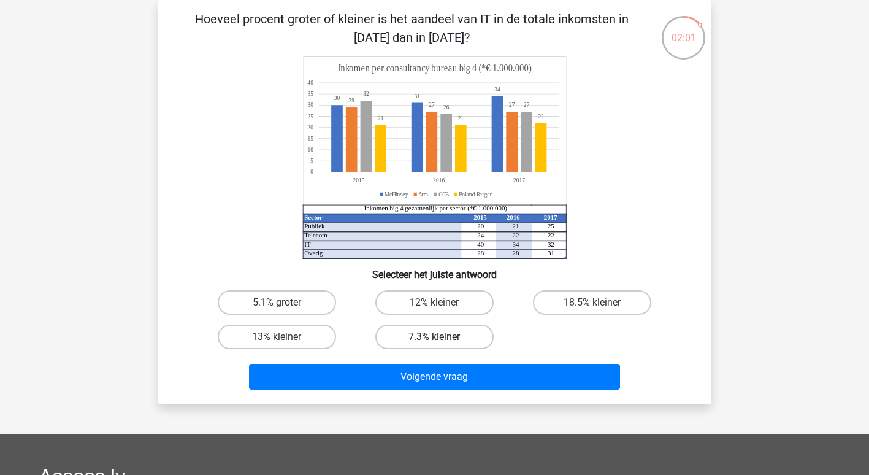
click at [436, 331] on label "7.3% kleiner" at bounding box center [434, 336] width 118 height 25
click at [436, 337] on input "7.3% kleiner" at bounding box center [438, 341] width 8 height 8
radio input "true"
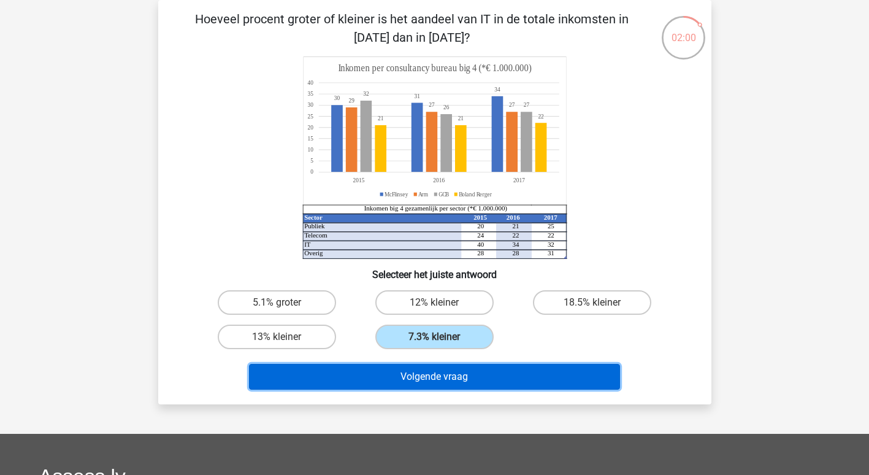
click at [440, 375] on button "Volgende vraag" at bounding box center [434, 377] width 371 height 26
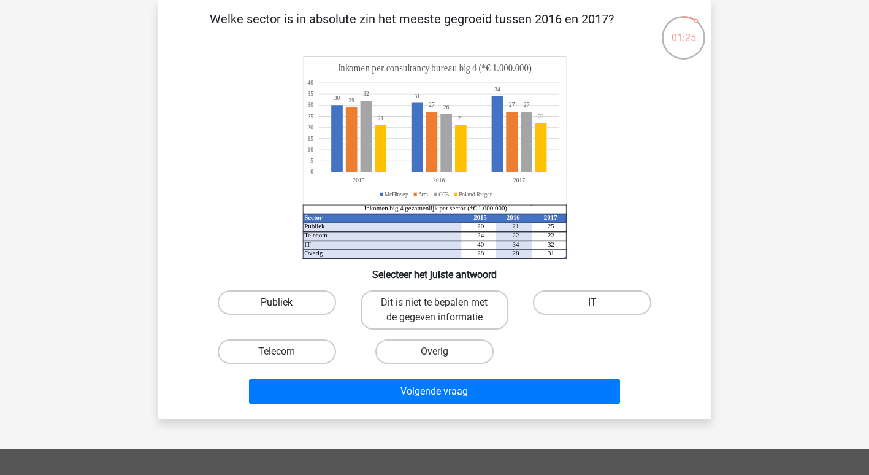
click at [289, 304] on label "Publiek" at bounding box center [277, 302] width 118 height 25
click at [285, 304] on input "Publiek" at bounding box center [281, 306] width 8 height 8
radio input "true"
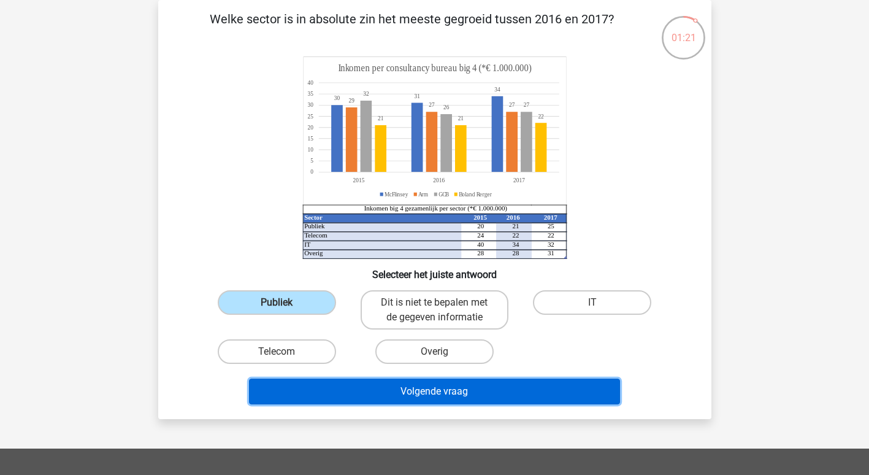
click at [432, 385] on button "Volgende vraag" at bounding box center [434, 391] width 371 height 26
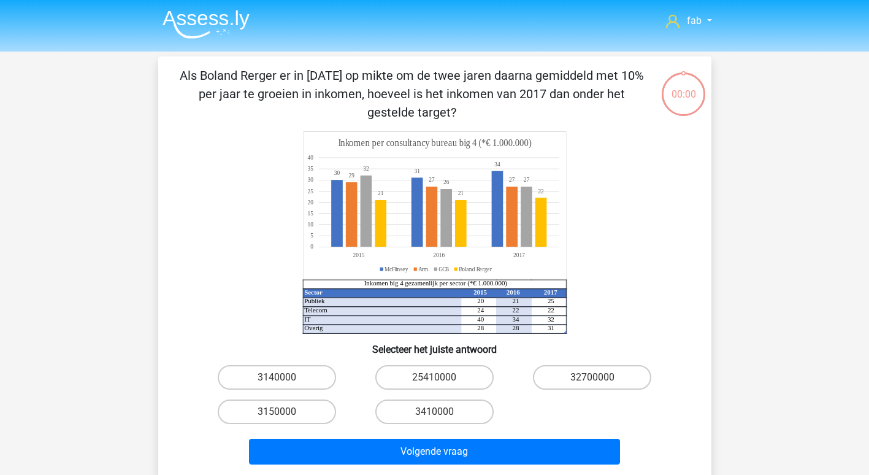
scroll to position [56, 0]
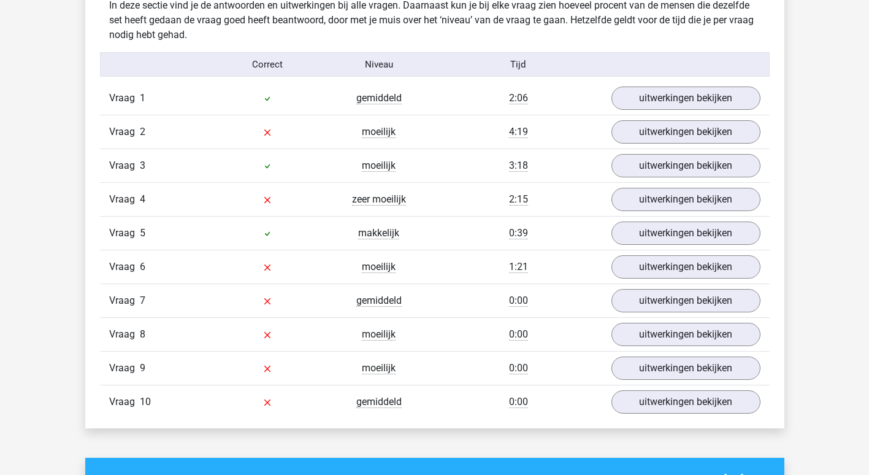
scroll to position [736, 0]
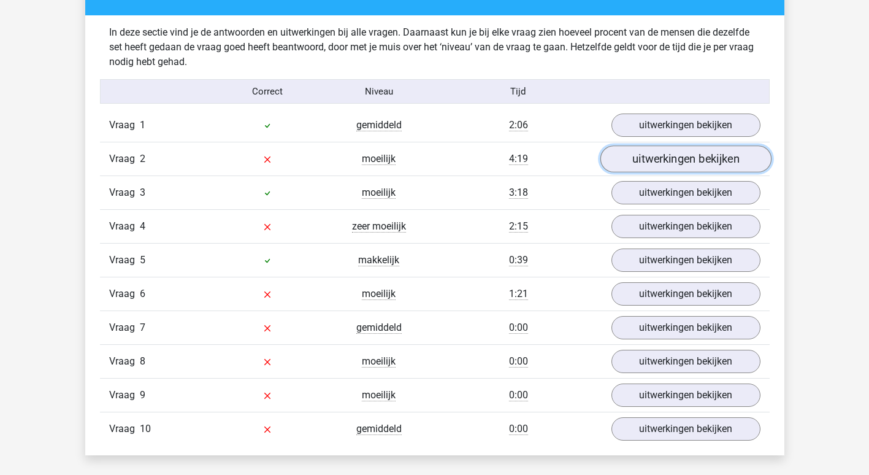
click at [697, 158] on link "uitwerkingen bekijken" at bounding box center [685, 158] width 171 height 27
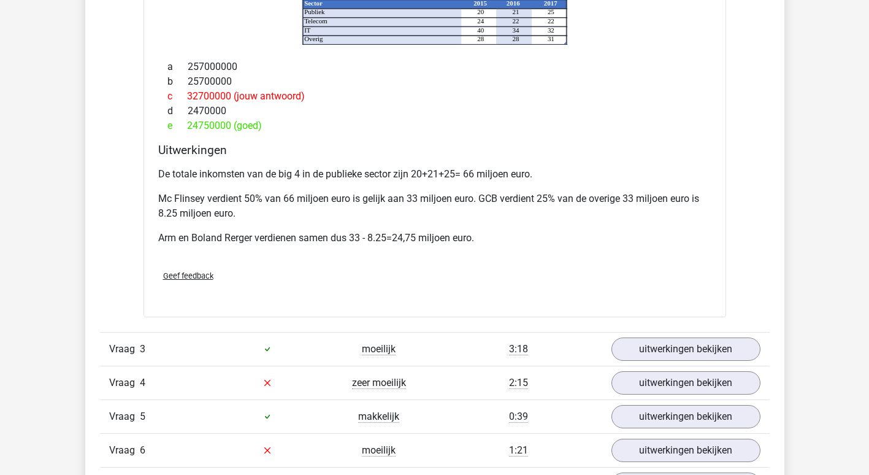
scroll to position [1165, 0]
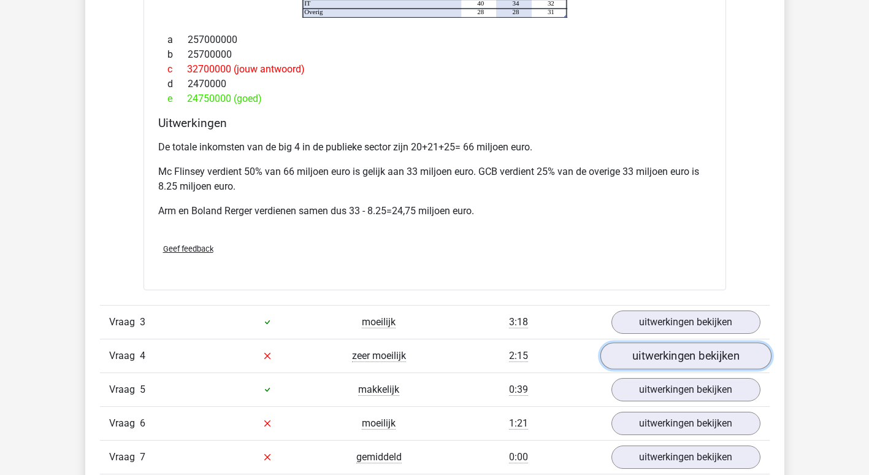
click at [683, 351] on link "uitwerkingen bekijken" at bounding box center [685, 355] width 171 height 27
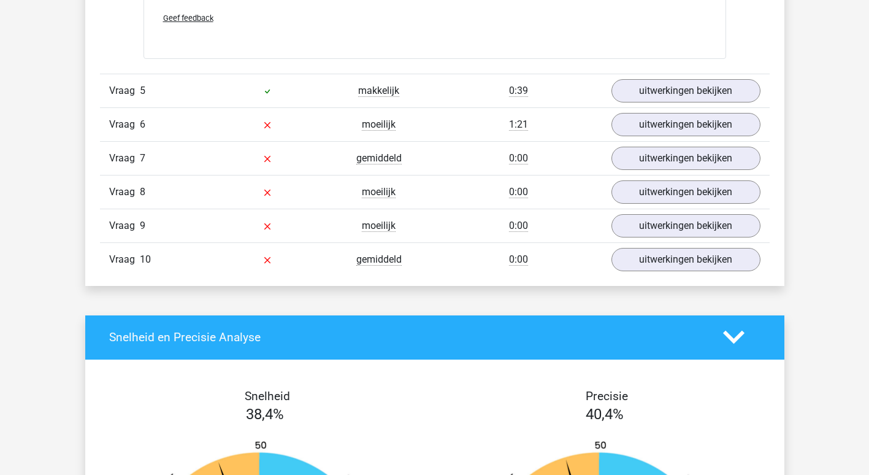
scroll to position [2024, 0]
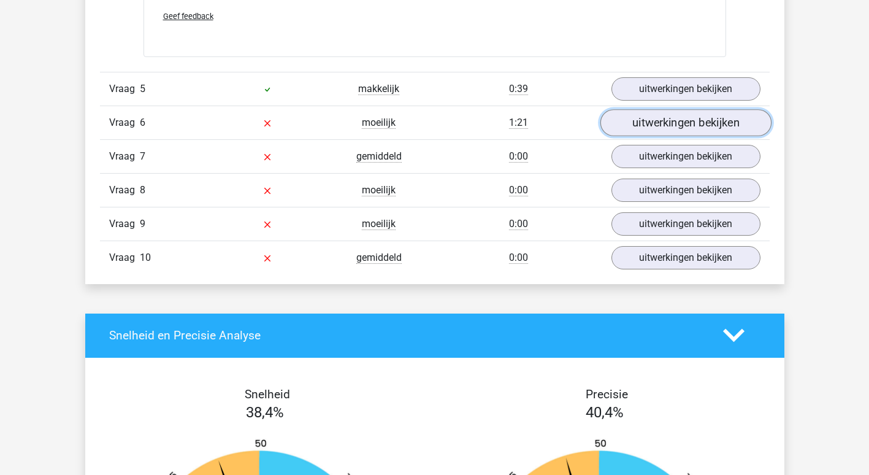
click at [701, 121] on link "uitwerkingen bekijken" at bounding box center [685, 122] width 171 height 27
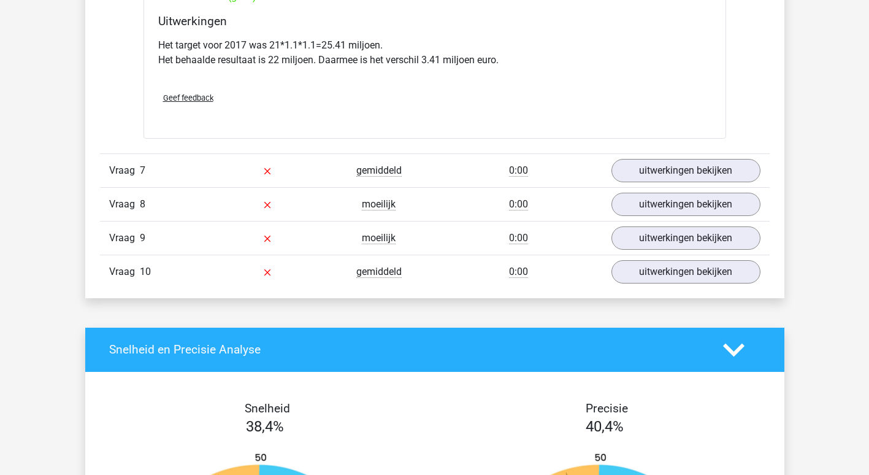
scroll to position [2515, 0]
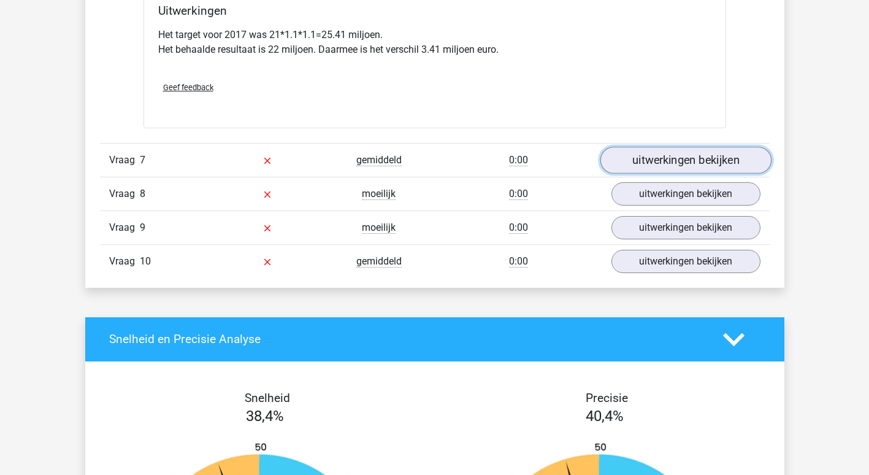
click at [675, 150] on link "uitwerkingen bekijken" at bounding box center [685, 160] width 171 height 27
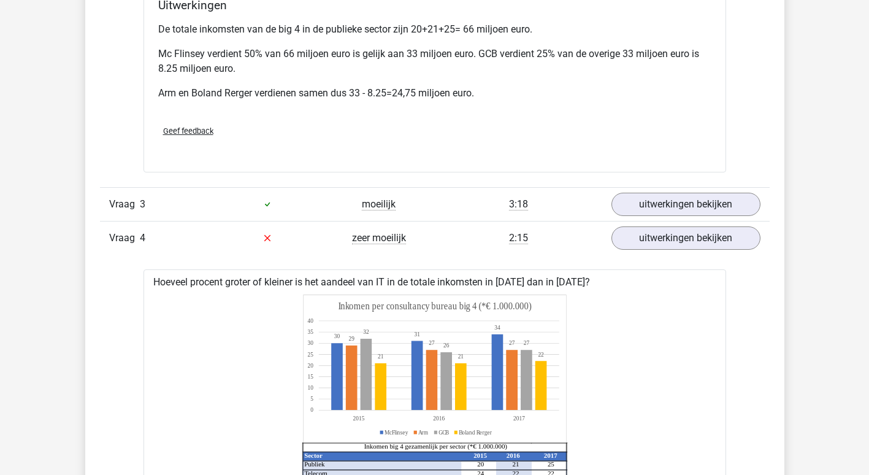
scroll to position [1043, 0]
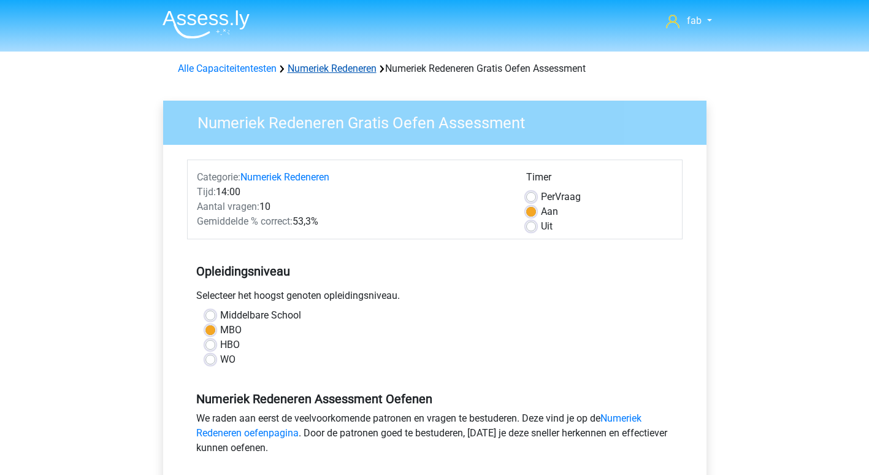
click at [326, 64] on link "Numeriek Redeneren" at bounding box center [332, 69] width 89 height 12
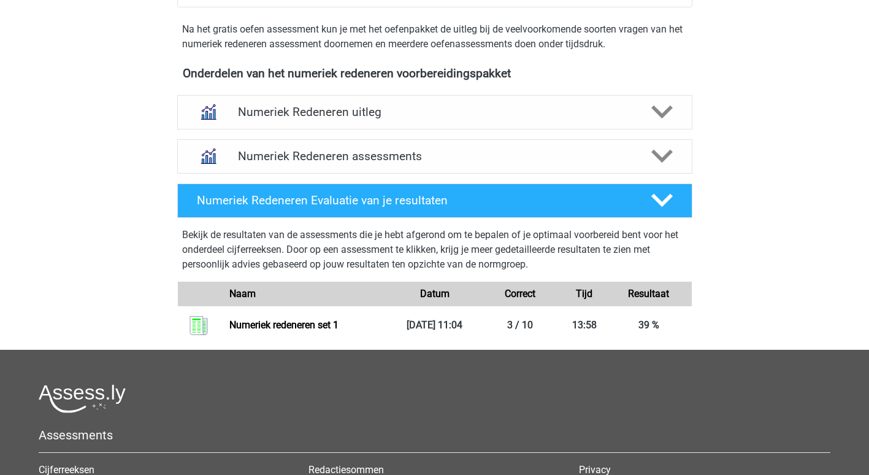
scroll to position [429, 0]
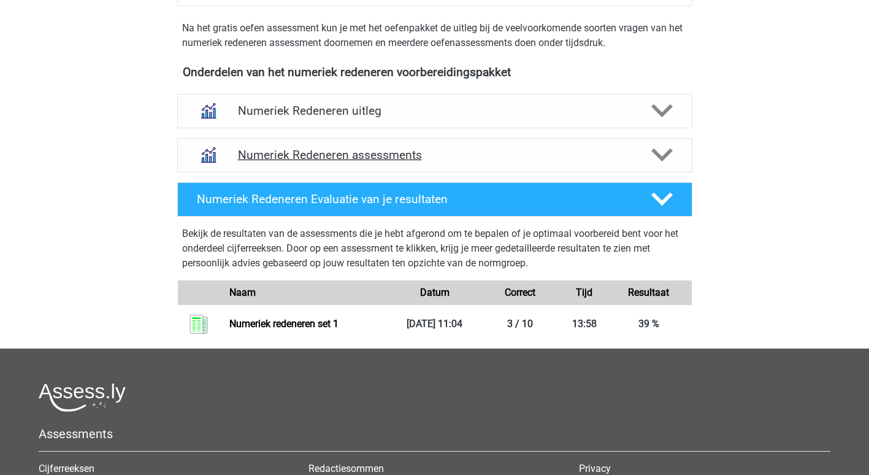
click at [339, 150] on h4 "Numeriek Redeneren assessments" at bounding box center [435, 155] width 394 height 14
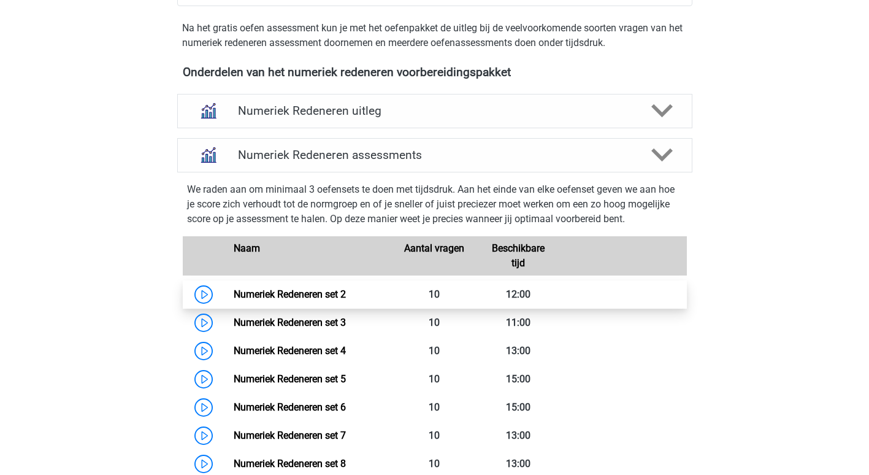
click at [279, 296] on link "Numeriek Redeneren set 2" at bounding box center [290, 294] width 112 height 12
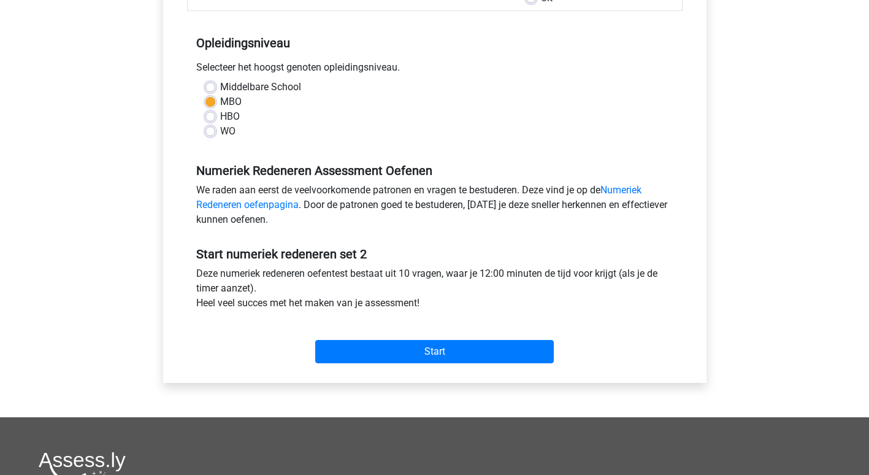
scroll to position [245, 0]
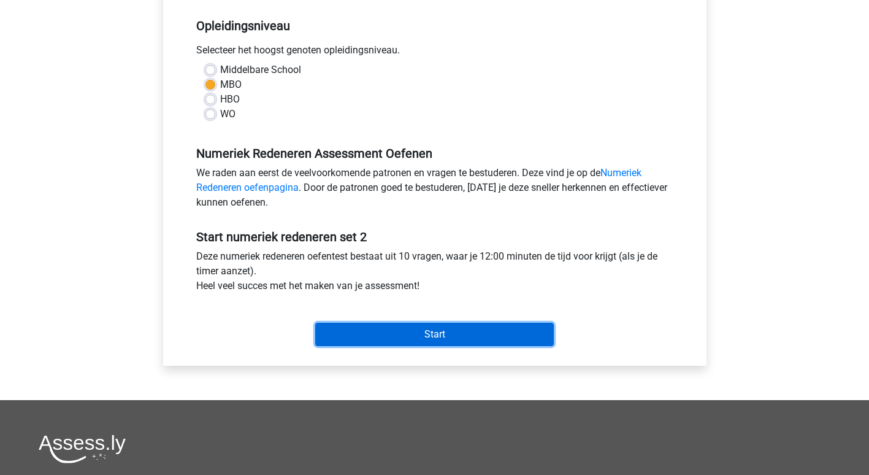
click at [459, 332] on input "Start" at bounding box center [434, 334] width 239 height 23
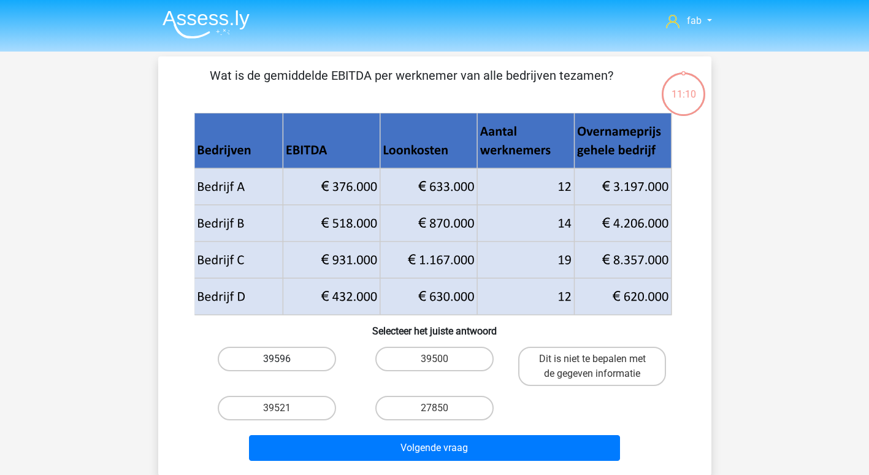
click at [305, 362] on label "39596" at bounding box center [277, 359] width 118 height 25
click at [285, 362] on input "39596" at bounding box center [281, 363] width 8 height 8
radio input "true"
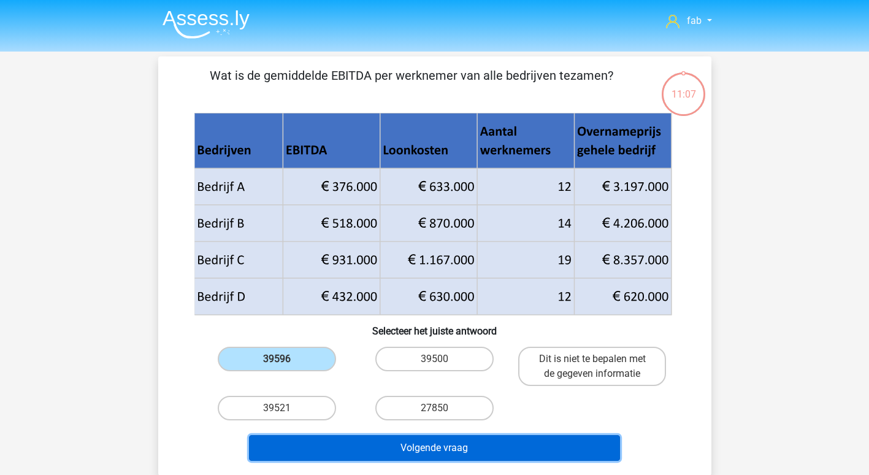
click at [401, 440] on button "Volgende vraag" at bounding box center [434, 448] width 371 height 26
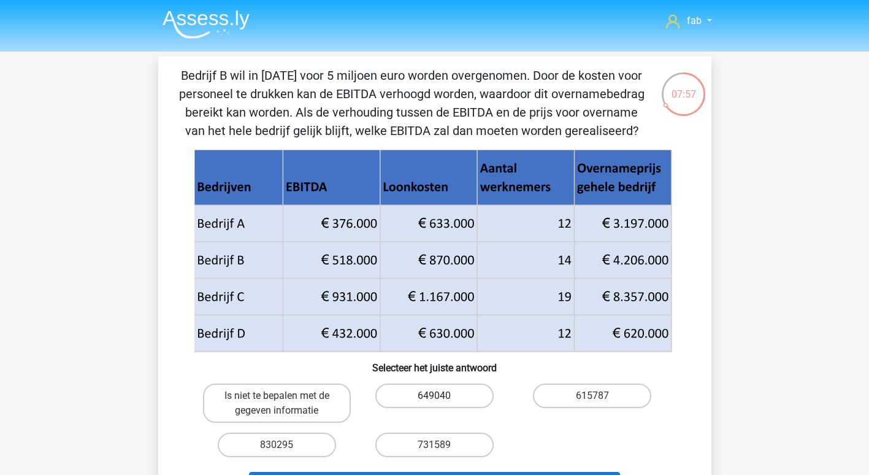
click at [453, 396] on label "649040" at bounding box center [434, 395] width 118 height 25
click at [442, 396] on input "649040" at bounding box center [438, 400] width 8 height 8
radio input "true"
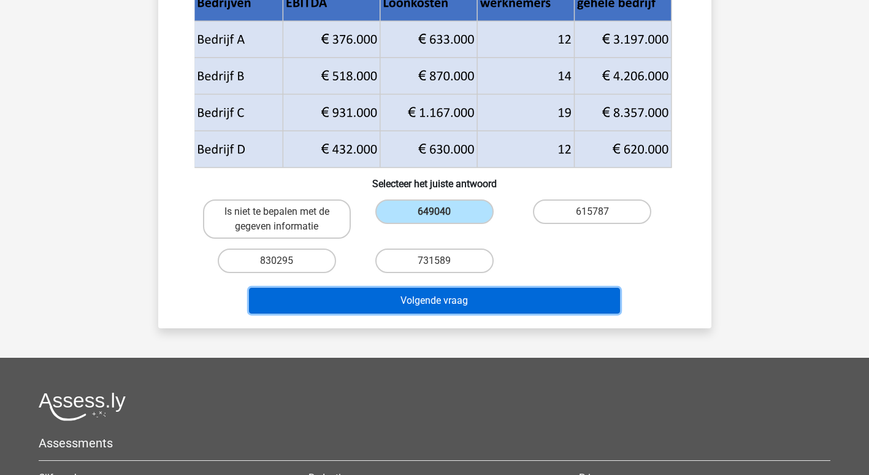
click at [435, 293] on button "Volgende vraag" at bounding box center [434, 301] width 371 height 26
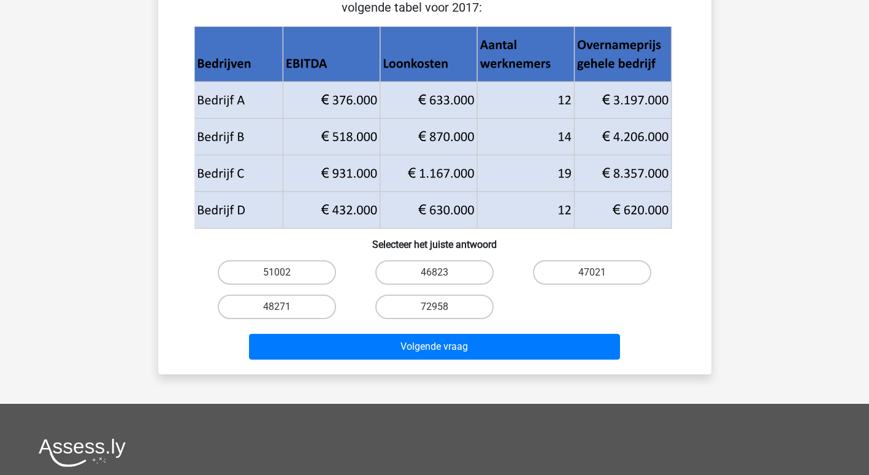
scroll to position [56, 0]
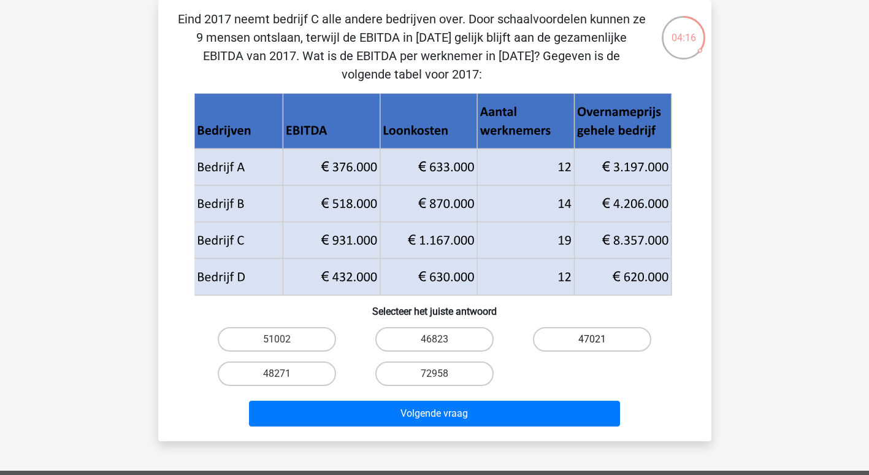
click at [601, 337] on label "47021" at bounding box center [592, 339] width 118 height 25
click at [600, 339] on input "47021" at bounding box center [597, 343] width 8 height 8
radio input "true"
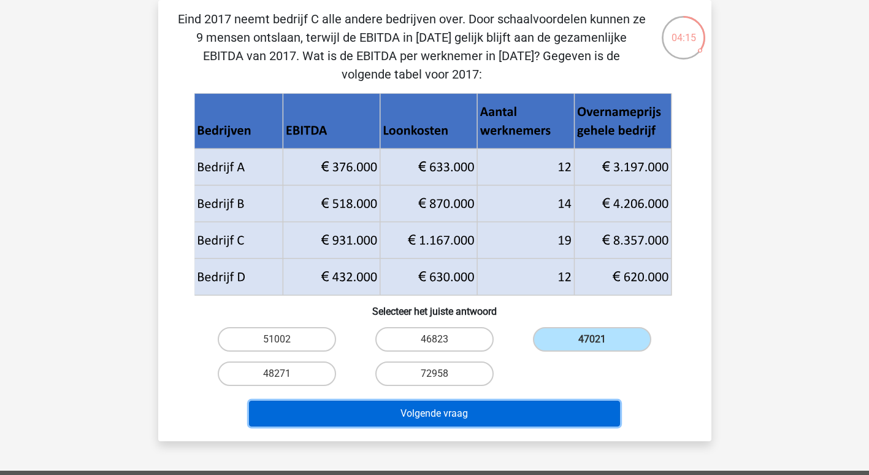
click at [435, 416] on button "Volgende vraag" at bounding box center [434, 414] width 371 height 26
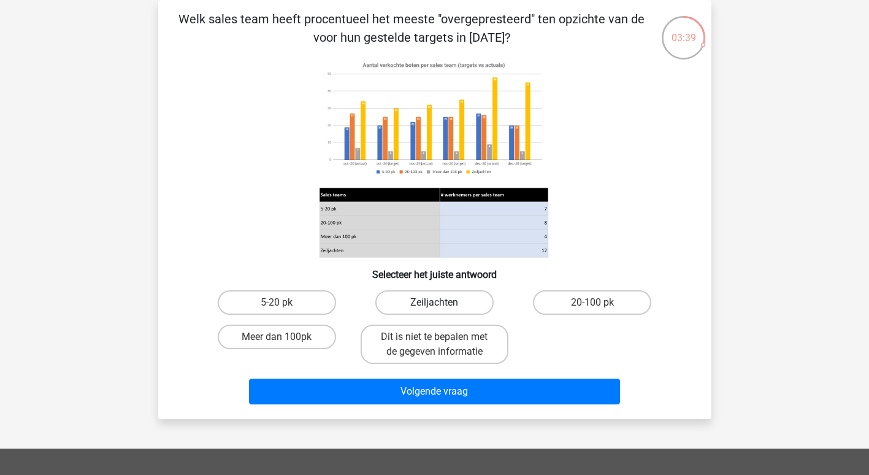
click at [452, 299] on label "Zeiljachten" at bounding box center [434, 302] width 118 height 25
click at [442, 302] on input "Zeiljachten" at bounding box center [438, 306] width 8 height 8
radio input "true"
click at [453, 338] on label "Dit is niet te bepalen met de gegeven informatie" at bounding box center [435, 343] width 148 height 39
click at [442, 338] on input "Dit is niet te bepalen met de gegeven informatie" at bounding box center [438, 341] width 8 height 8
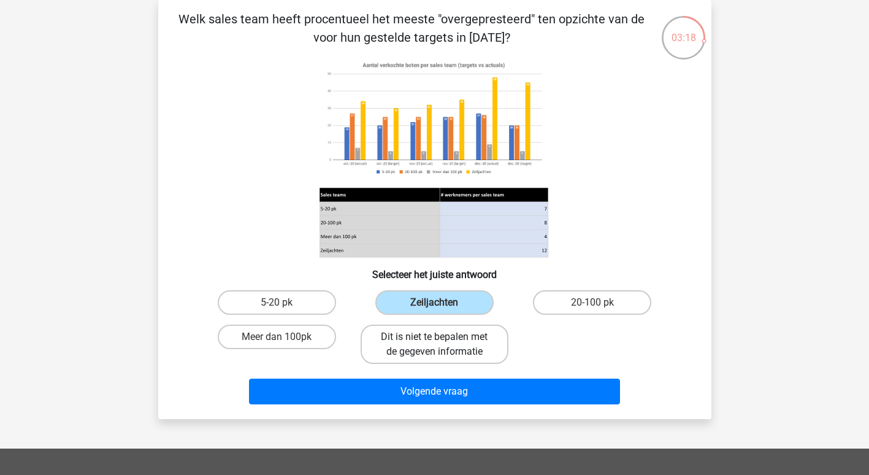
radio input "true"
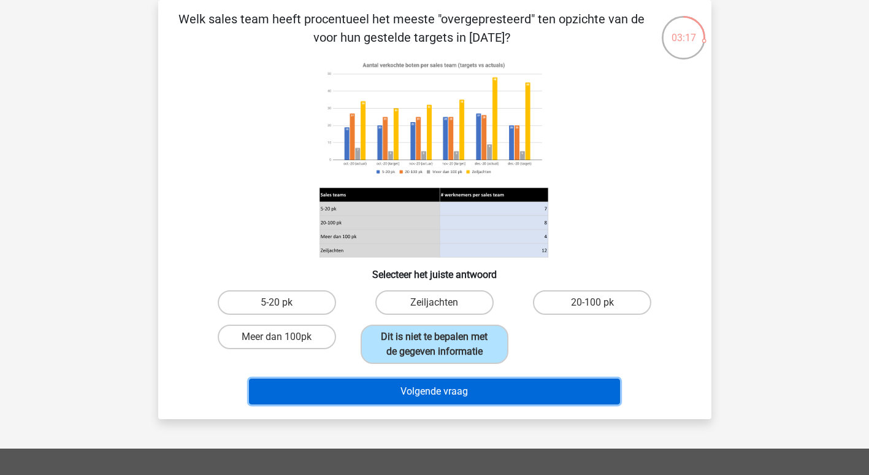
click at [423, 389] on button "Volgende vraag" at bounding box center [434, 391] width 371 height 26
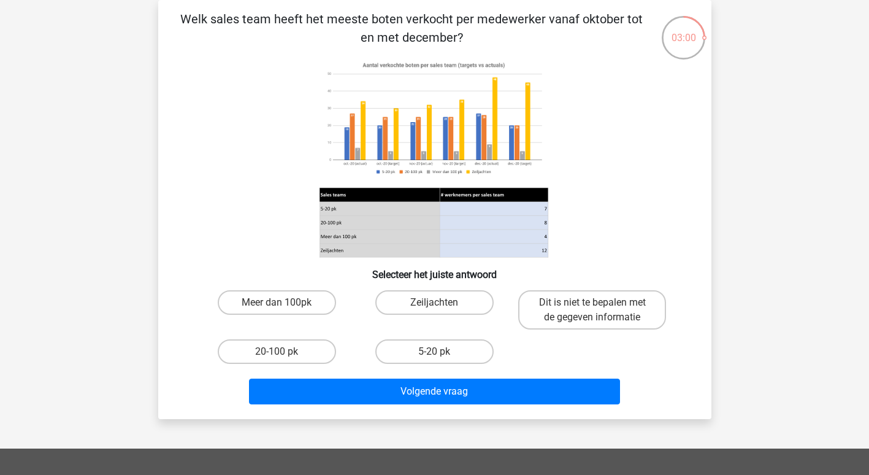
click at [412, 106] on image at bounding box center [434, 118] width 229 height 124
click at [457, 299] on label "Zeiljachten" at bounding box center [434, 302] width 118 height 25
click at [442, 302] on input "Zeiljachten" at bounding box center [438, 306] width 8 height 8
radio input "true"
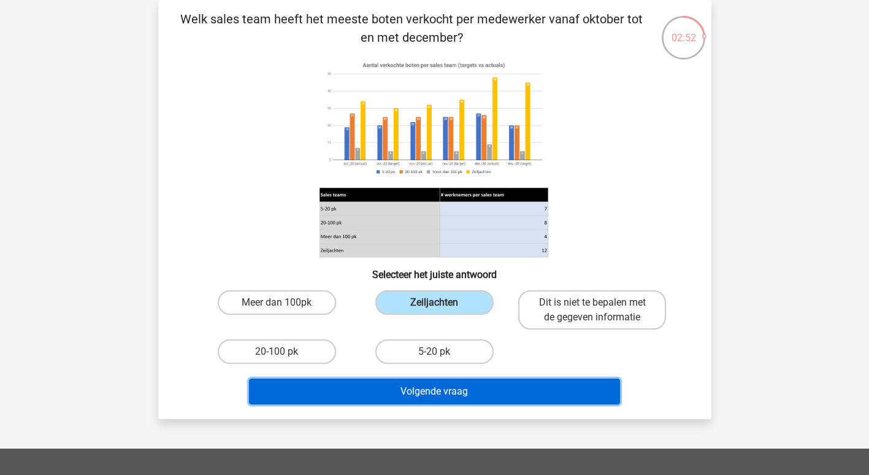
click at [467, 387] on button "Volgende vraag" at bounding box center [434, 391] width 371 height 26
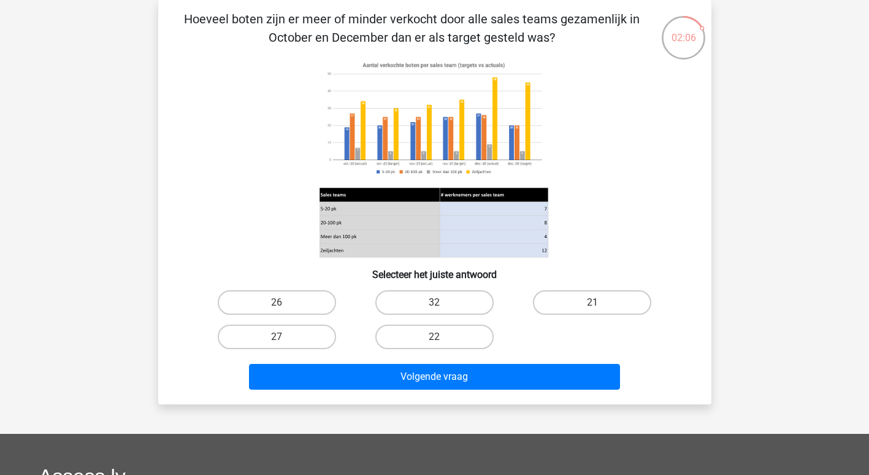
click at [462, 108] on image at bounding box center [434, 118] width 229 height 124
click at [446, 296] on label "32" at bounding box center [434, 302] width 118 height 25
click at [442, 302] on input "32" at bounding box center [438, 306] width 8 height 8
radio input "true"
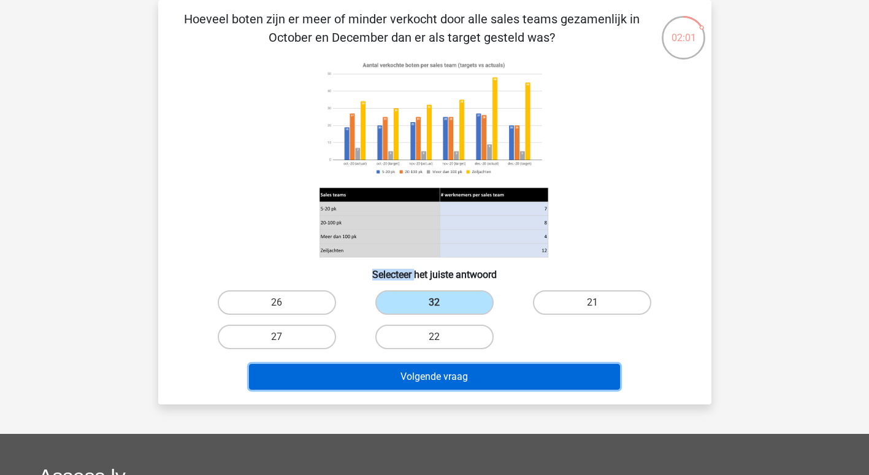
click at [447, 374] on button "Volgende vraag" at bounding box center [434, 377] width 371 height 26
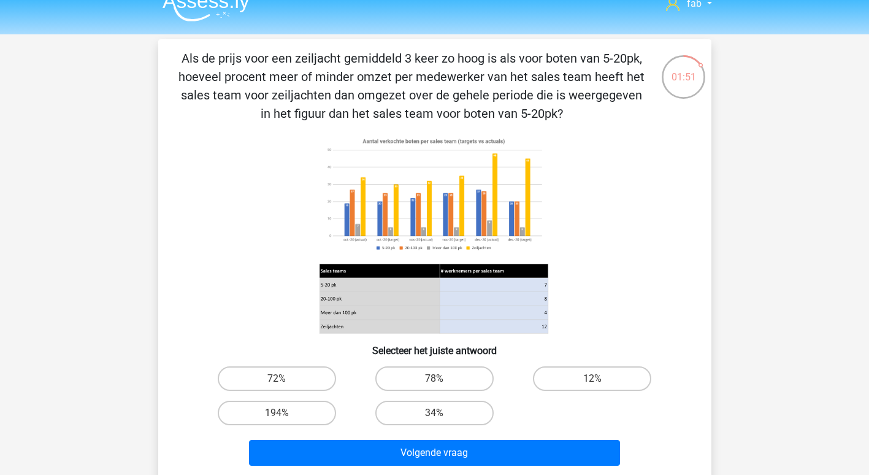
scroll to position [0, 0]
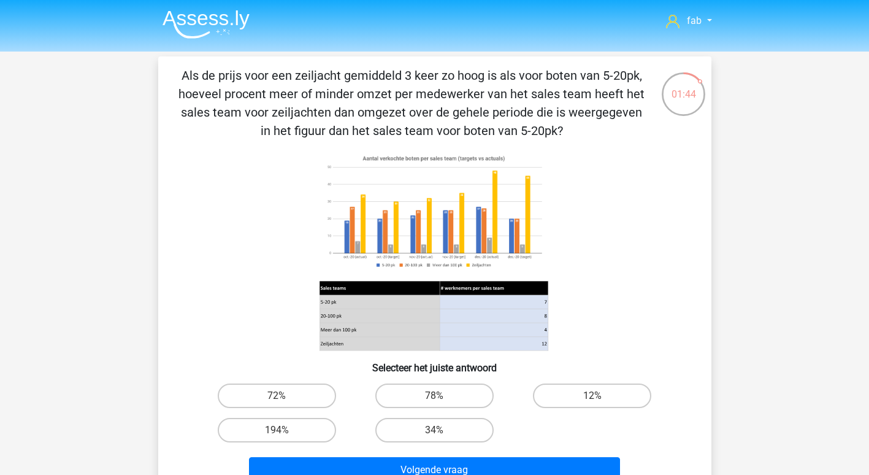
click at [517, 199] on image at bounding box center [434, 212] width 229 height 124
click at [507, 183] on image at bounding box center [434, 212] width 229 height 124
click at [588, 270] on icon at bounding box center [435, 251] width 494 height 202
click at [424, 428] on label "34%" at bounding box center [434, 430] width 118 height 25
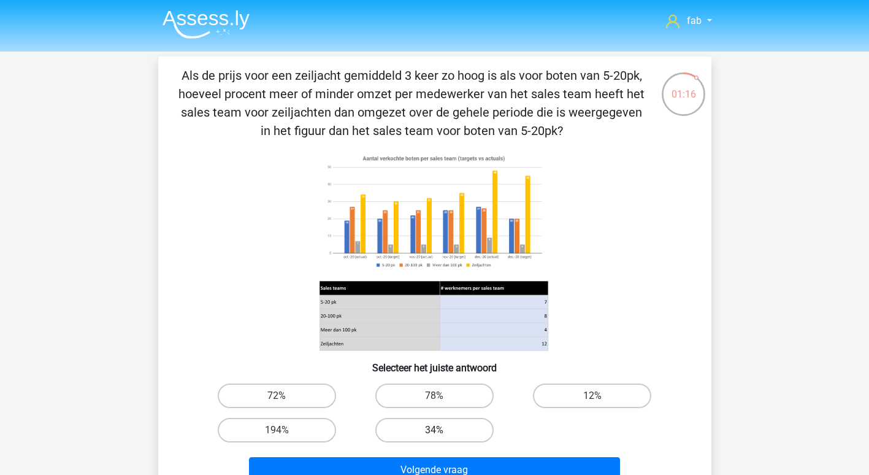
click at [434, 430] on input "34%" at bounding box center [438, 434] width 8 height 8
radio input "true"
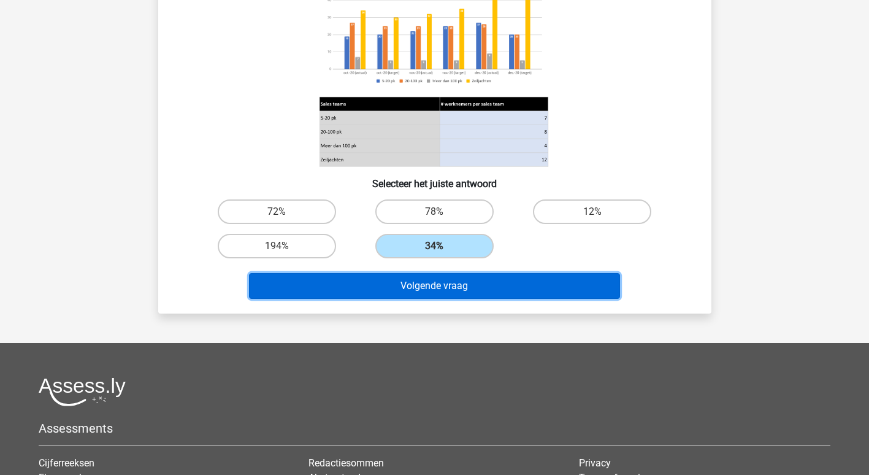
click at [454, 287] on button "Volgende vraag" at bounding box center [434, 286] width 371 height 26
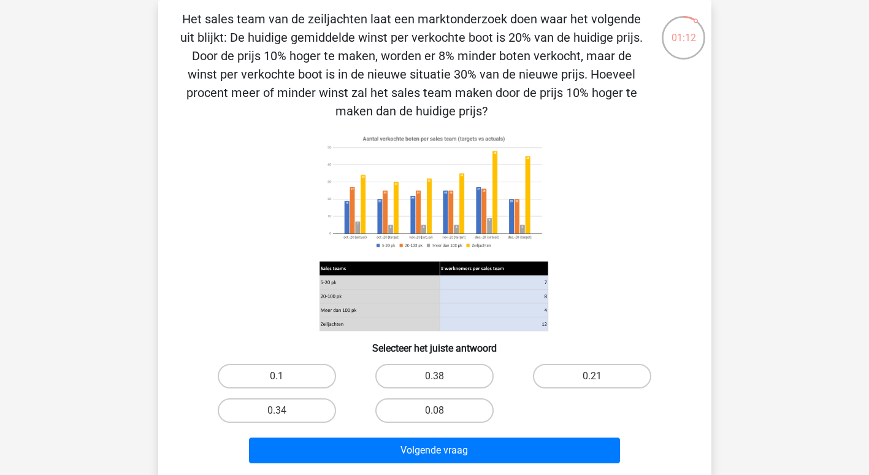
scroll to position [363, 0]
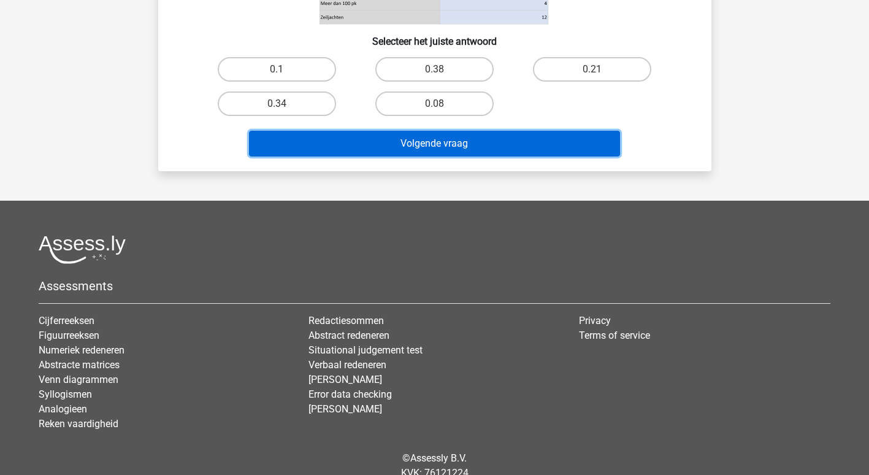
click at [445, 134] on button "Volgende vraag" at bounding box center [434, 144] width 371 height 26
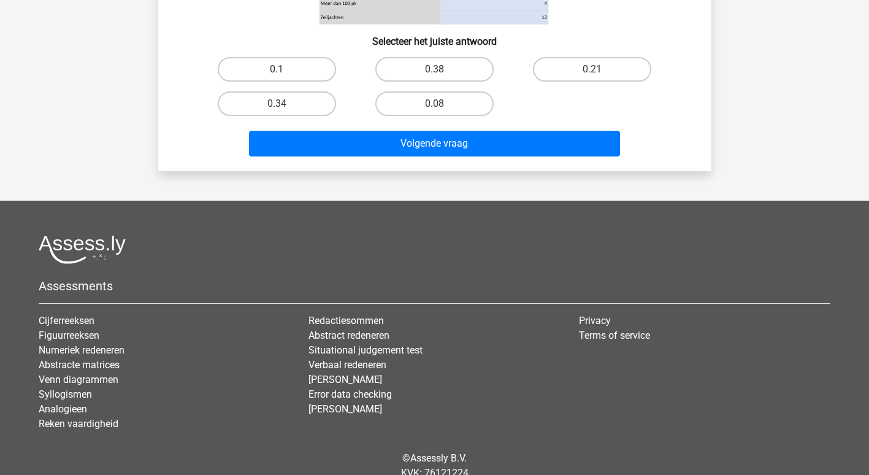
click at [285, 71] on input "0.1" at bounding box center [281, 73] width 8 height 8
radio input "true"
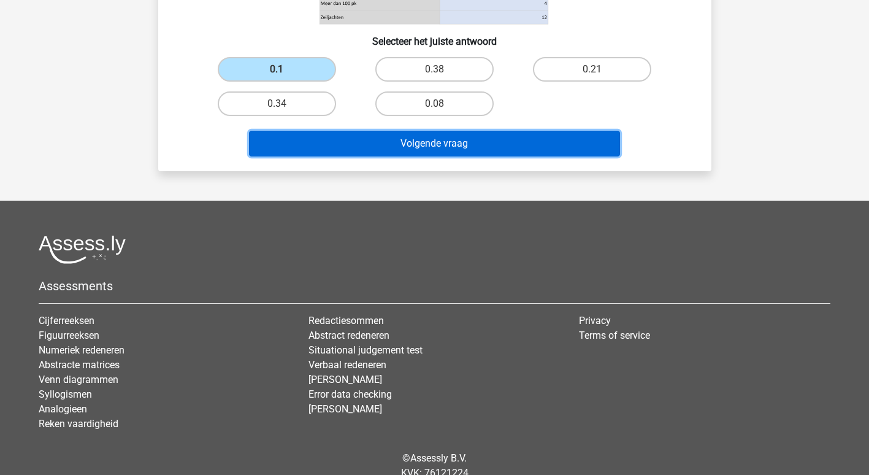
click at [462, 138] on button "Volgende vraag" at bounding box center [434, 144] width 371 height 26
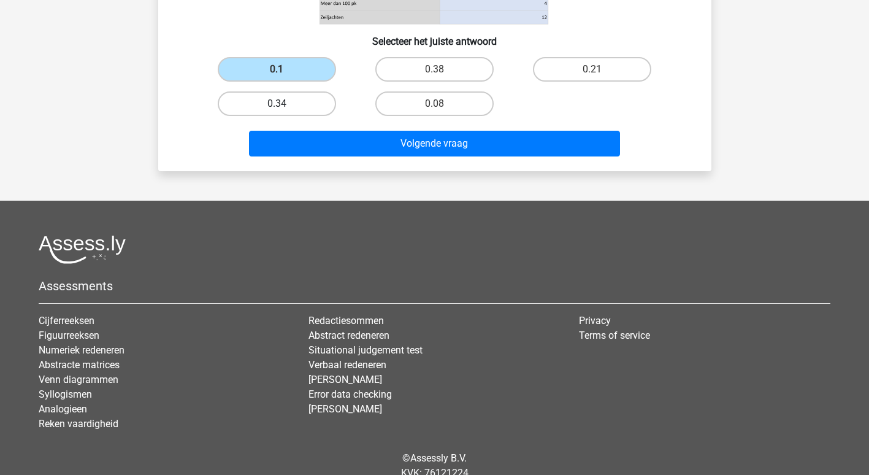
click at [297, 105] on label "0.34" at bounding box center [277, 103] width 118 height 25
click at [285, 105] on input "0.34" at bounding box center [281, 108] width 8 height 8
radio input "true"
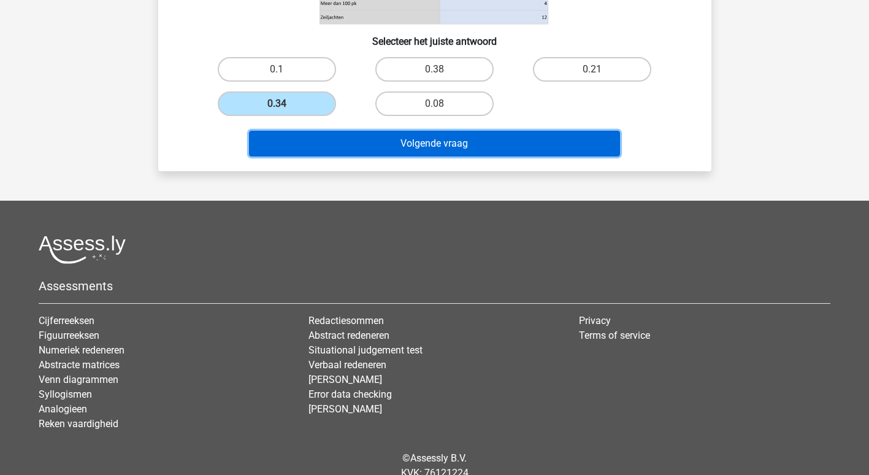
click at [423, 139] on button "Volgende vraag" at bounding box center [434, 144] width 371 height 26
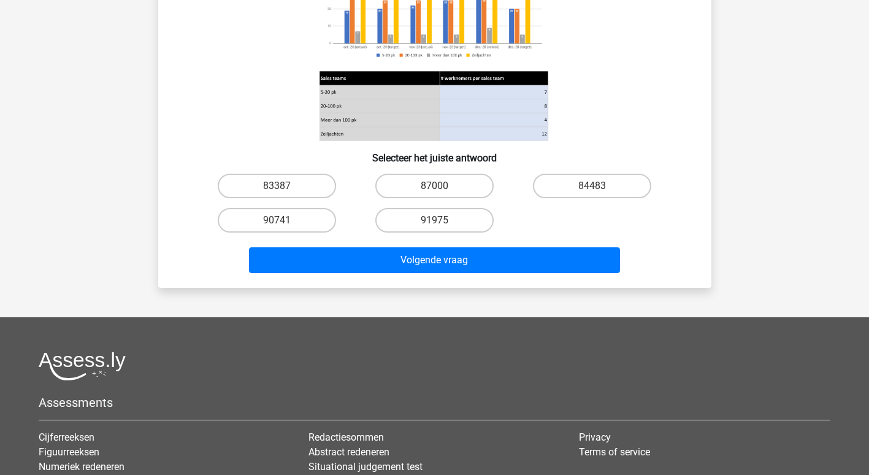
scroll to position [245, 0]
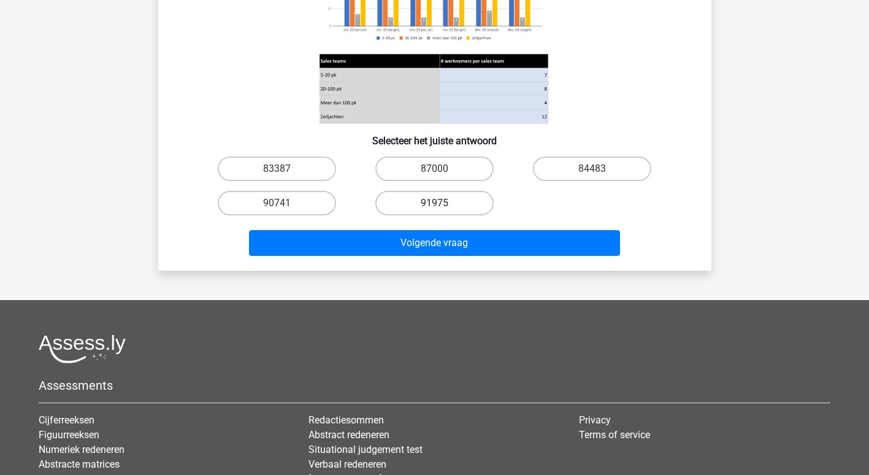
click at [459, 207] on label "91975" at bounding box center [434, 203] width 118 height 25
click at [442, 207] on input "91975" at bounding box center [438, 207] width 8 height 8
radio input "true"
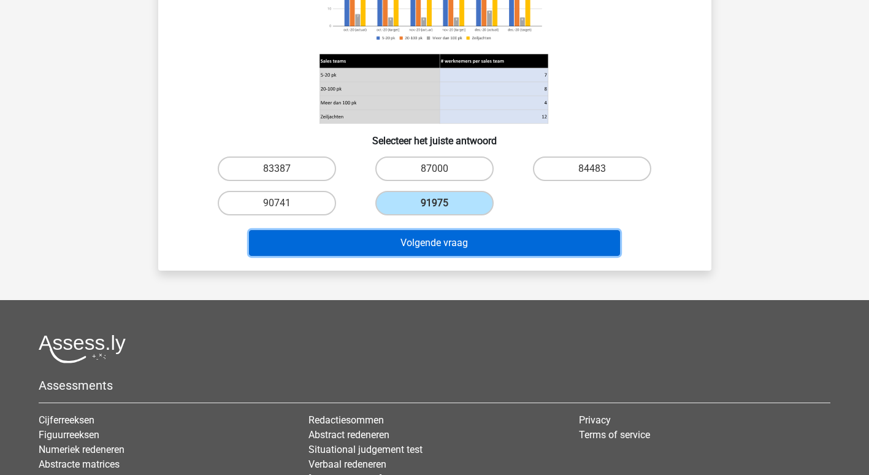
click at [471, 247] on button "Volgende vraag" at bounding box center [434, 243] width 371 height 26
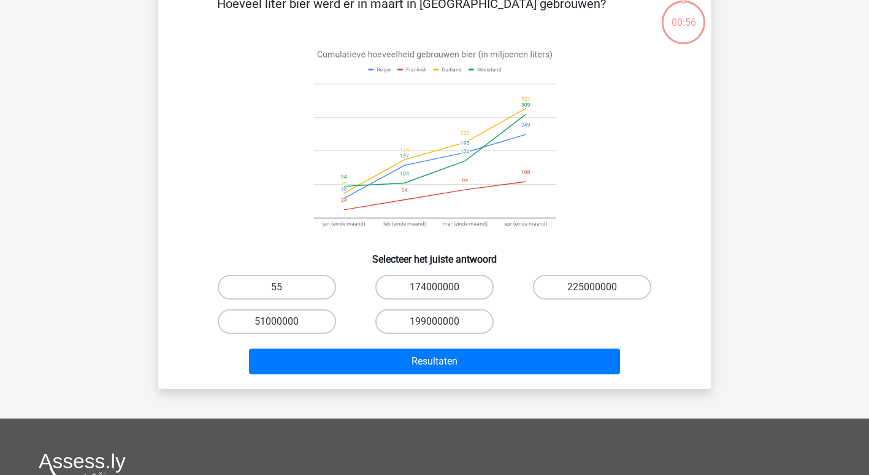
scroll to position [56, 0]
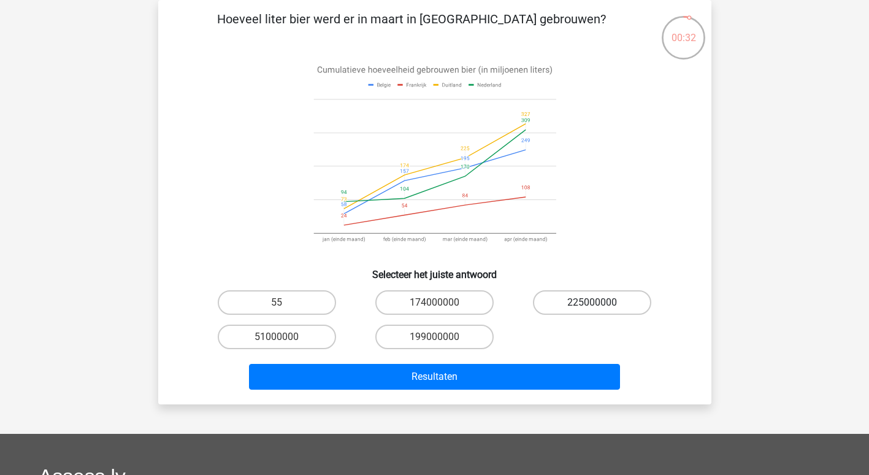
click at [608, 302] on label "225000000" at bounding box center [592, 302] width 118 height 25
click at [600, 302] on input "225000000" at bounding box center [597, 306] width 8 height 8
radio input "true"
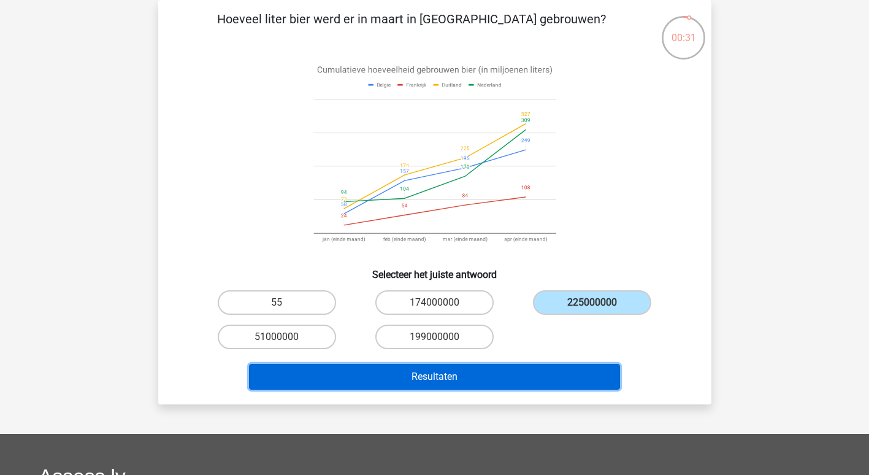
click at [440, 377] on button "Resultaten" at bounding box center [434, 377] width 371 height 26
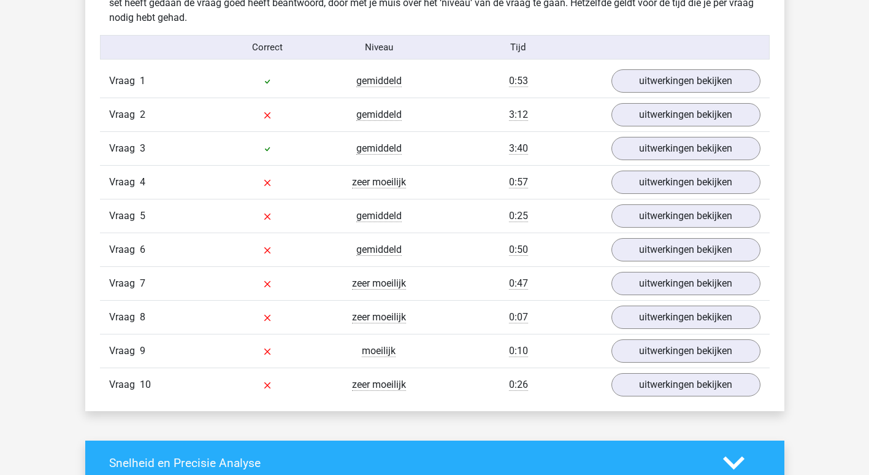
scroll to position [859, 0]
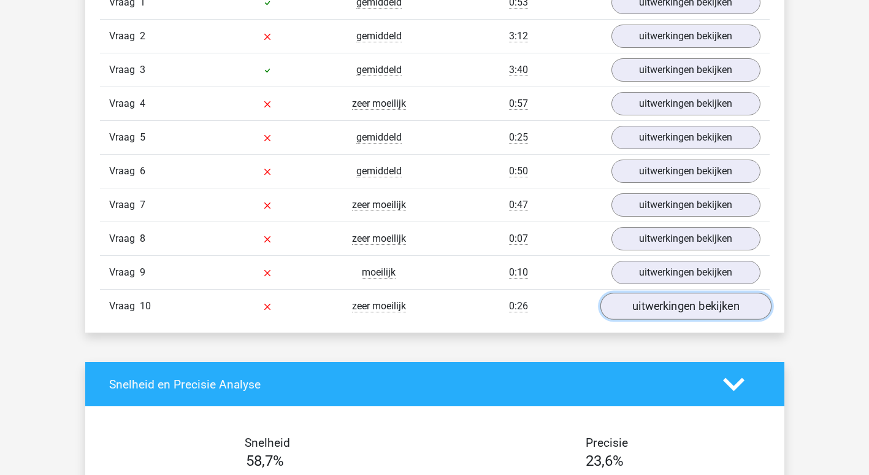
click at [658, 304] on link "uitwerkingen bekijken" at bounding box center [685, 306] width 171 height 27
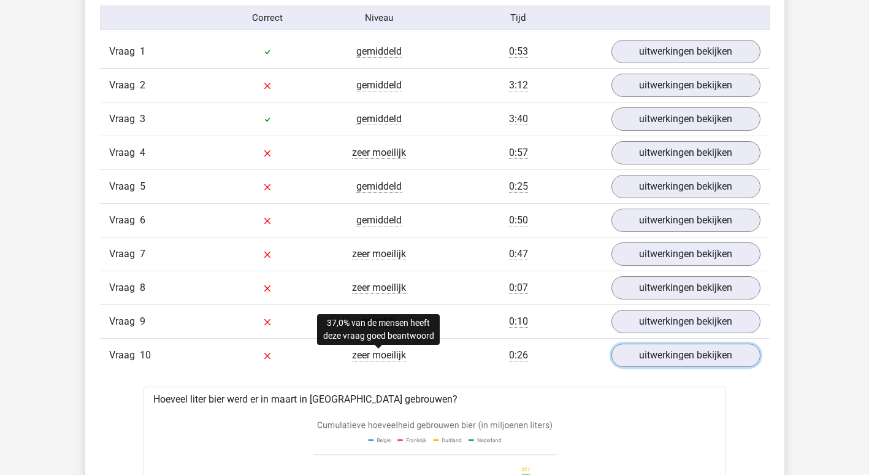
scroll to position [797, 0]
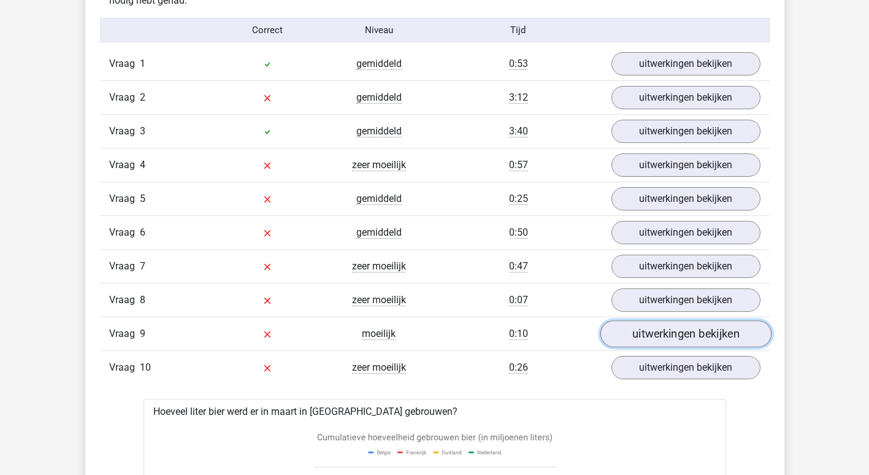
click at [659, 331] on link "uitwerkingen bekijken" at bounding box center [685, 333] width 171 height 27
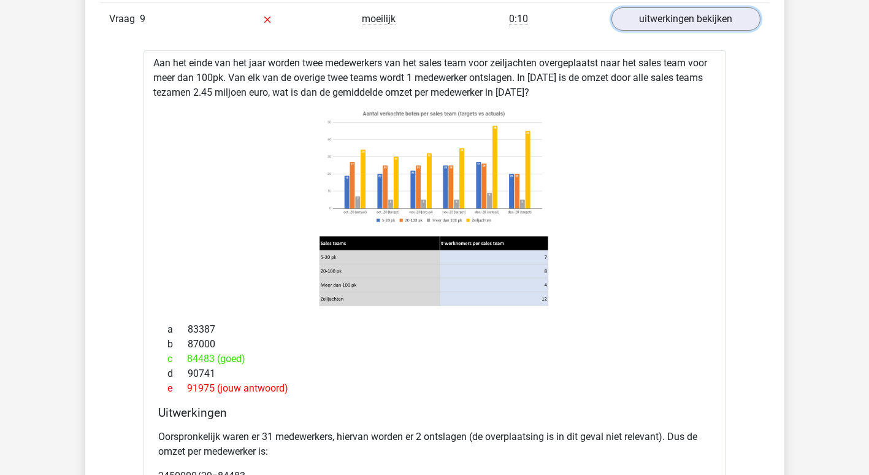
scroll to position [1227, 0]
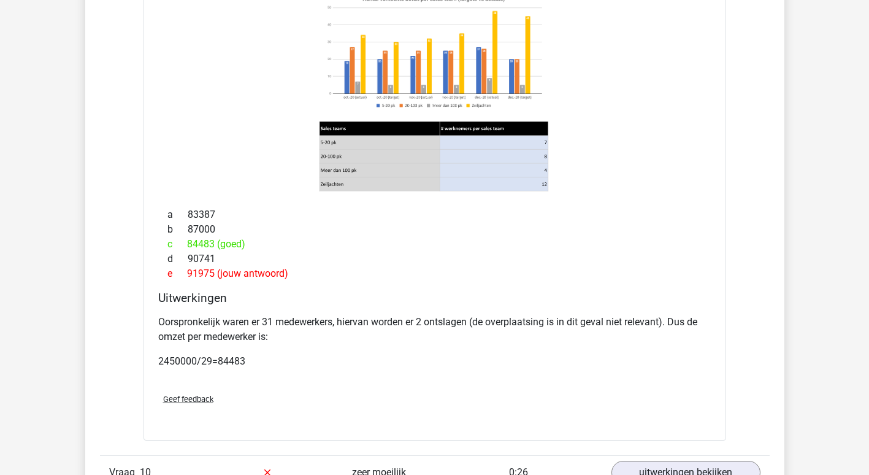
click at [199, 401] on span "Geef feedback" at bounding box center [188, 398] width 50 height 9
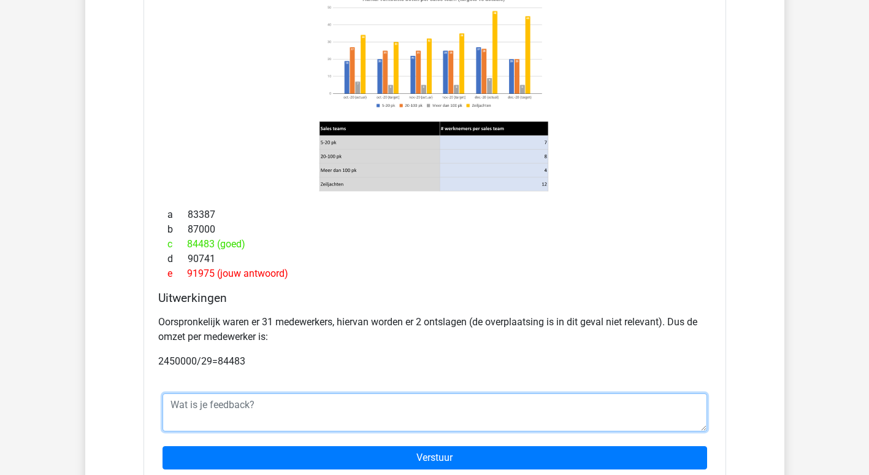
click at [319, 395] on textarea at bounding box center [435, 412] width 545 height 38
type textarea "de grafiek is niet te lezen..te klein en letters te vaag."
drag, startPoint x: 407, startPoint y: 401, endPoint x: 184, endPoint y: 407, distance: 222.7
click at [167, 417] on textarea "de grafiek is niet te lezen..te klein en letters te vaag." at bounding box center [435, 412] width 545 height 38
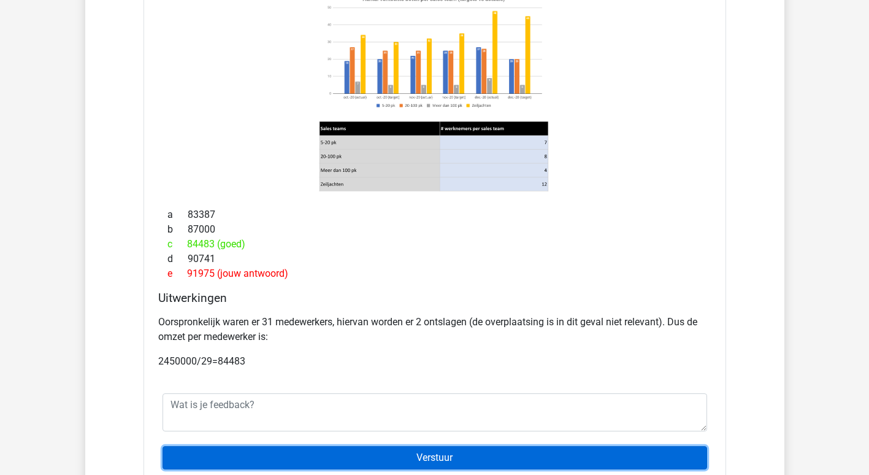
click at [460, 456] on input "Verstuur" at bounding box center [435, 457] width 545 height 23
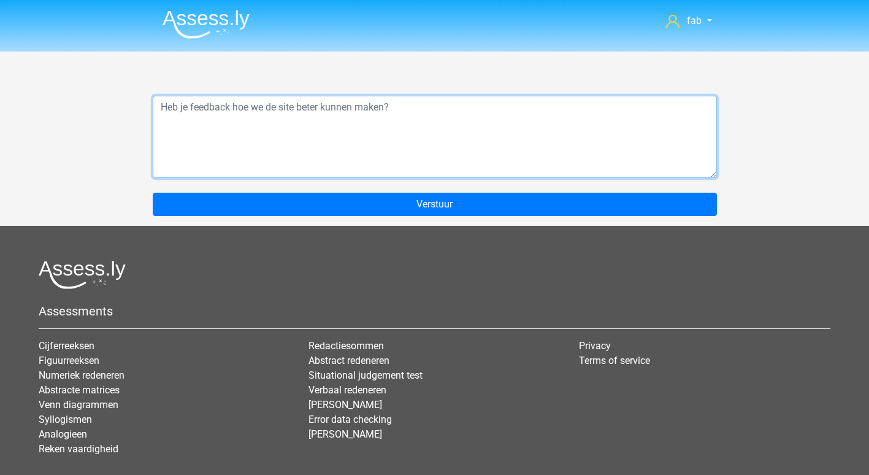
click at [397, 108] on textarea at bounding box center [435, 137] width 564 height 82
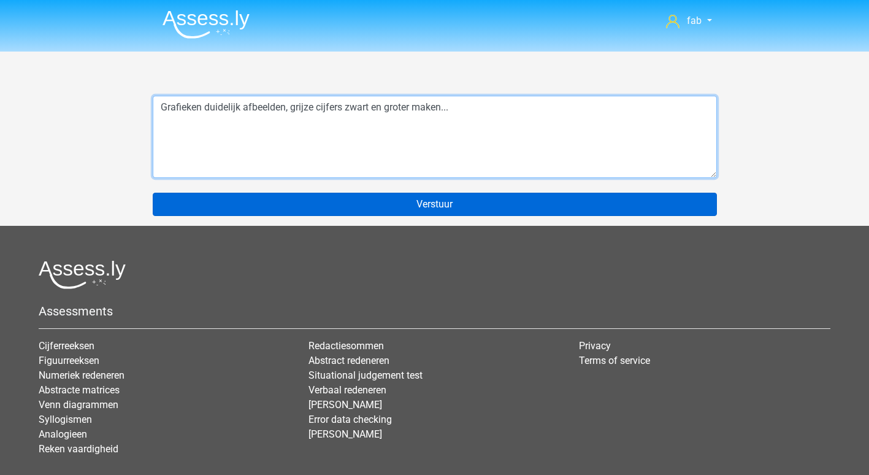
type textarea "Grafieken duidelijk afbeelden, grijze cijfers zwart en groter maken..."
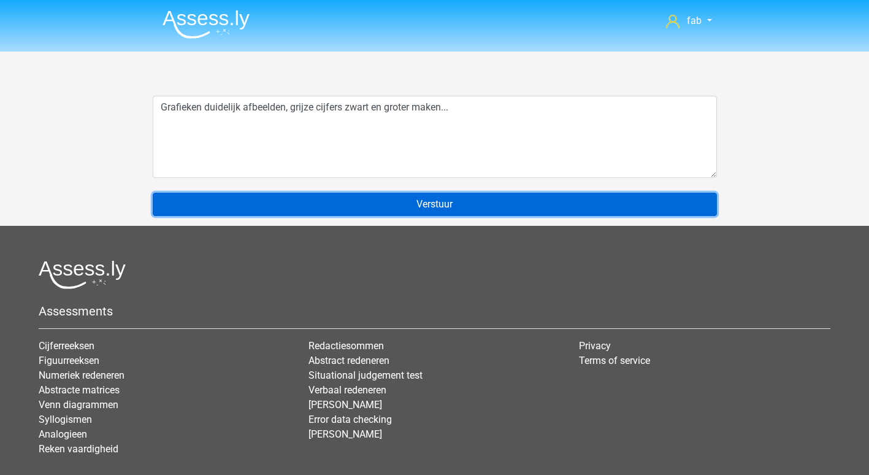
click at [422, 198] on input "Verstuur" at bounding box center [435, 204] width 564 height 23
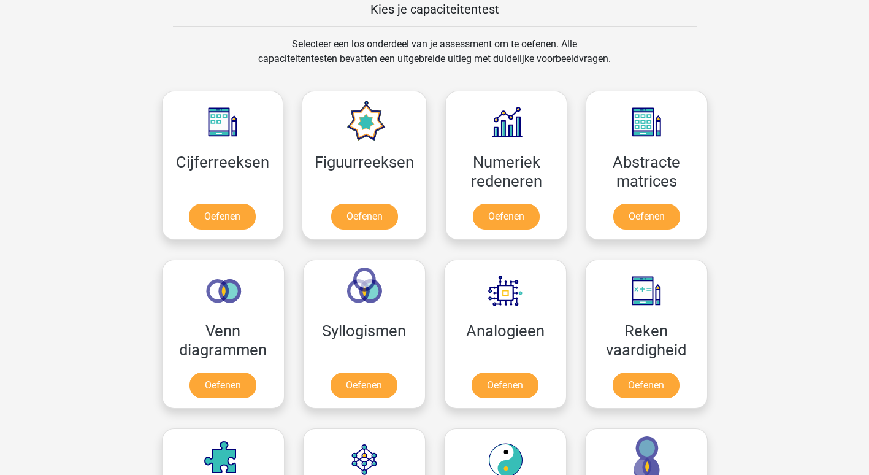
scroll to position [552, 0]
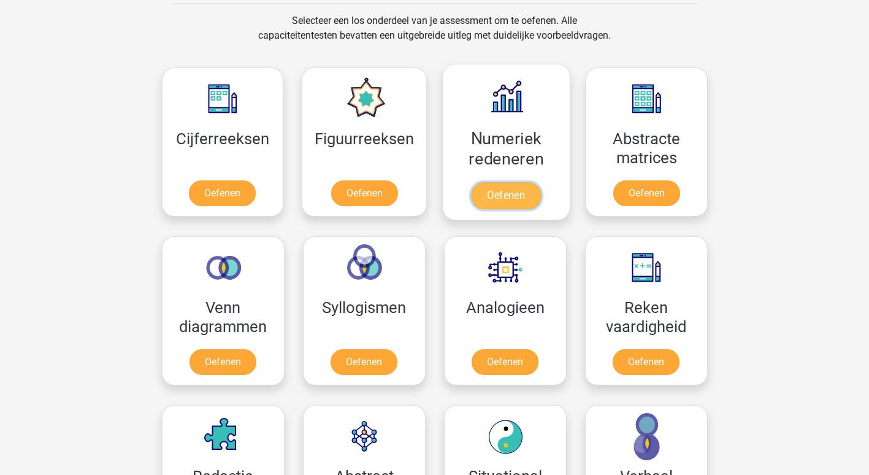
click at [513, 190] on link "Oefenen" at bounding box center [506, 195] width 70 height 27
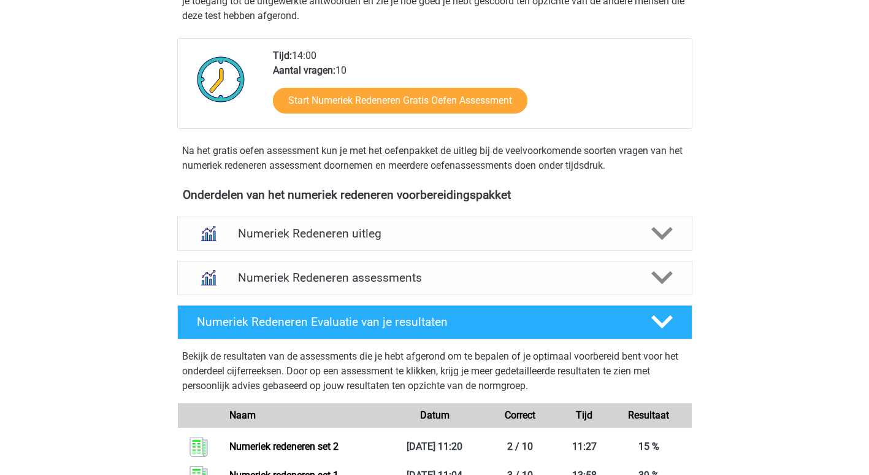
scroll to position [552, 0]
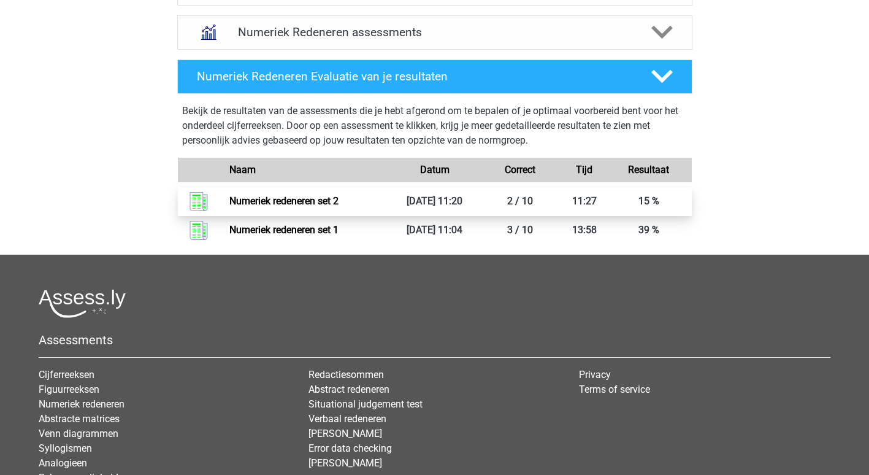
click at [323, 195] on link "Numeriek redeneren set 2" at bounding box center [283, 201] width 109 height 12
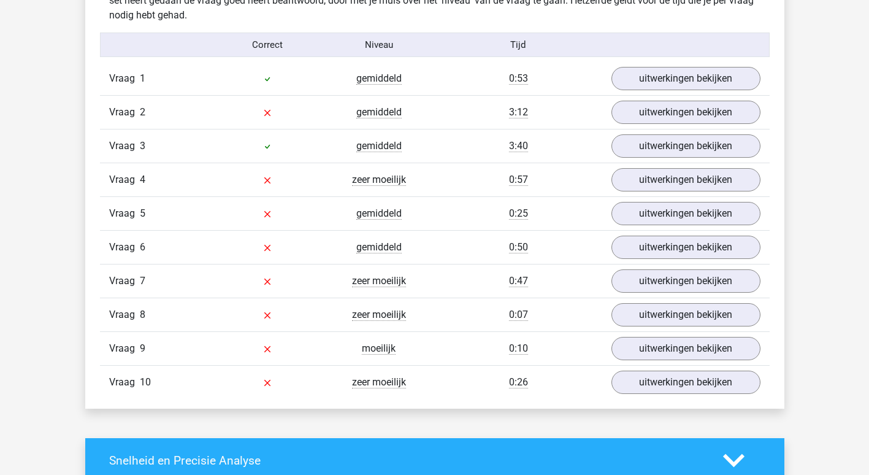
scroll to position [859, 0]
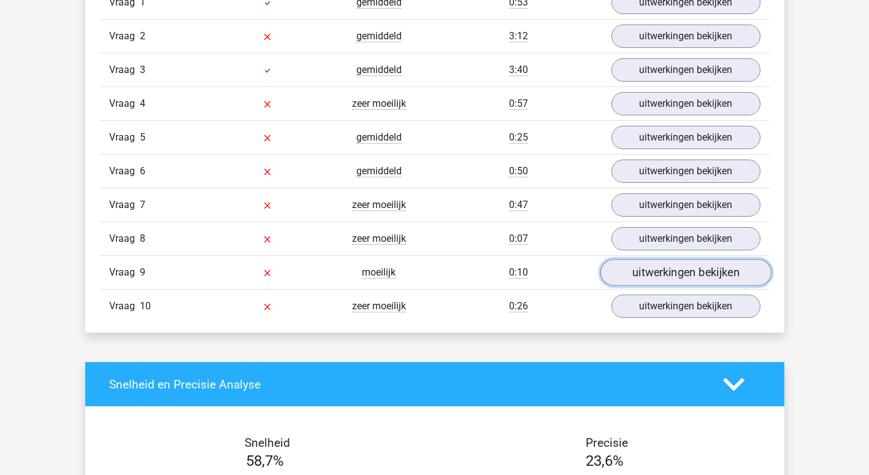
click at [695, 268] on link "uitwerkingen bekijken" at bounding box center [685, 272] width 171 height 27
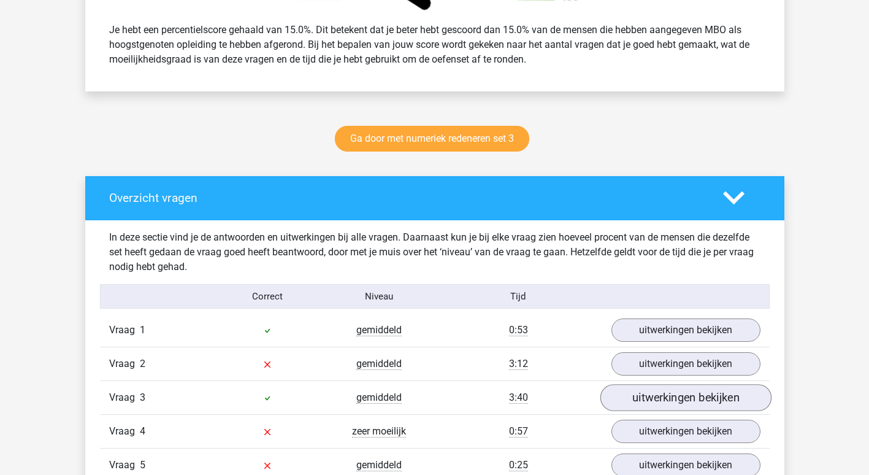
scroll to position [552, 0]
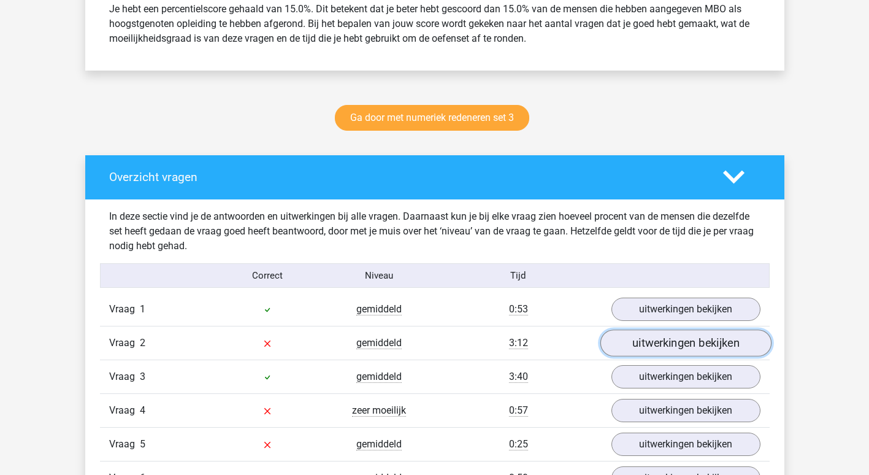
click at [681, 339] on link "uitwerkingen bekijken" at bounding box center [685, 342] width 171 height 27
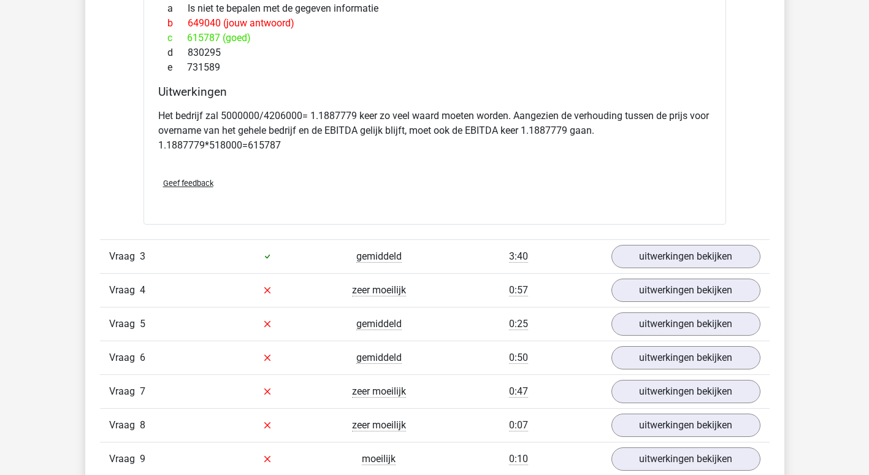
scroll to position [1227, 0]
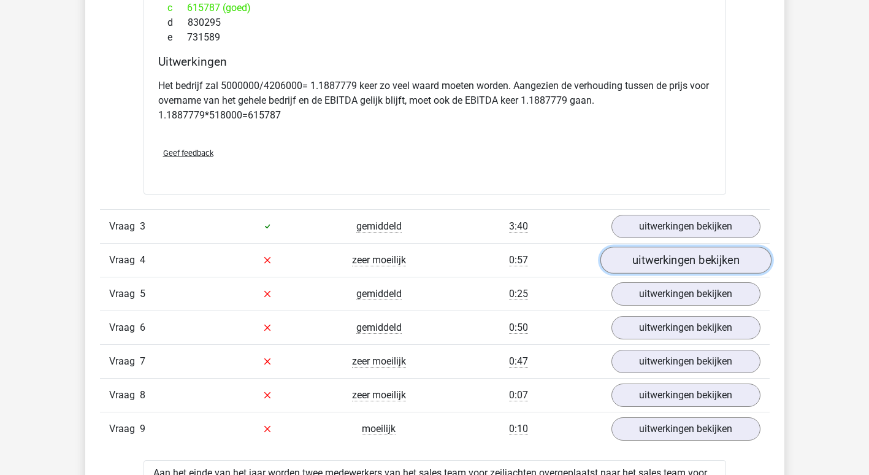
click at [677, 263] on link "uitwerkingen bekijken" at bounding box center [685, 260] width 171 height 27
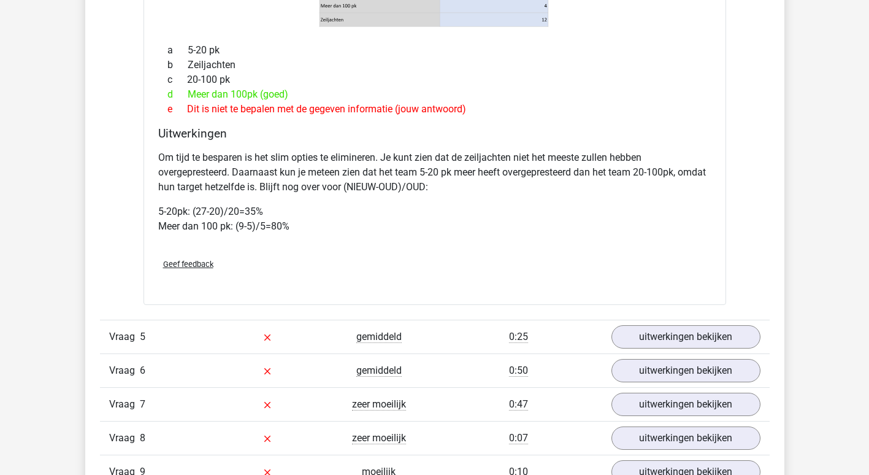
scroll to position [1963, 0]
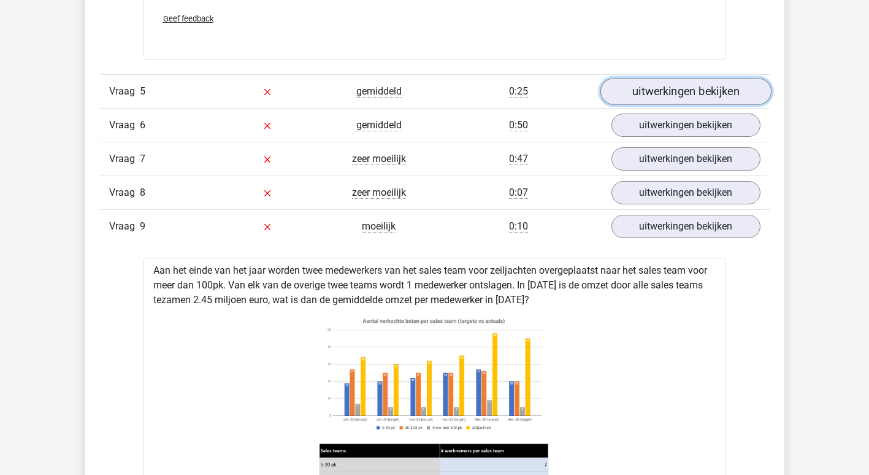
click at [685, 105] on link "uitwerkingen bekijken" at bounding box center [685, 91] width 171 height 27
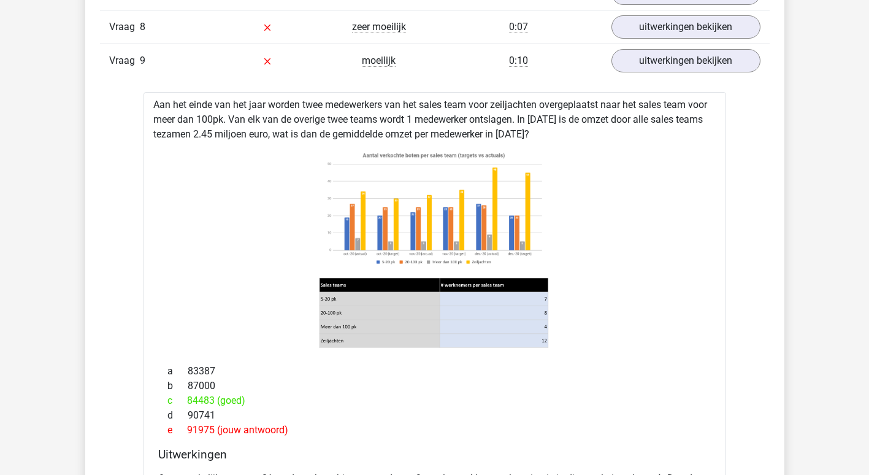
scroll to position [2944, 0]
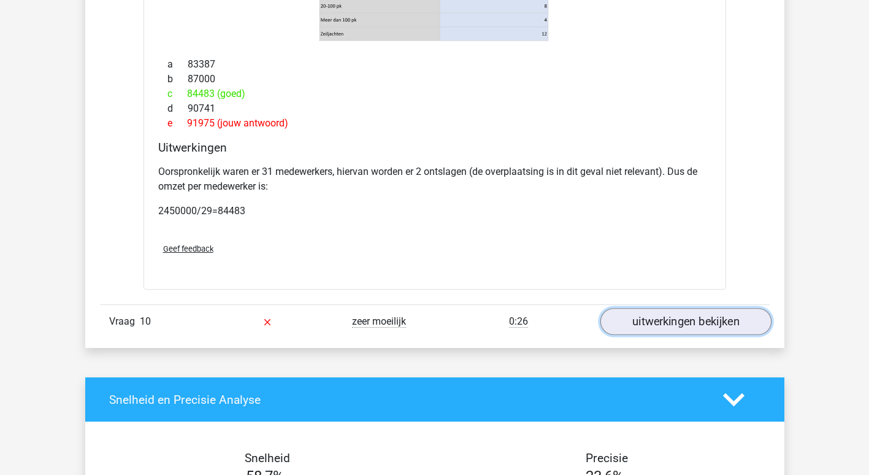
click at [667, 328] on link "uitwerkingen bekijken" at bounding box center [685, 321] width 171 height 27
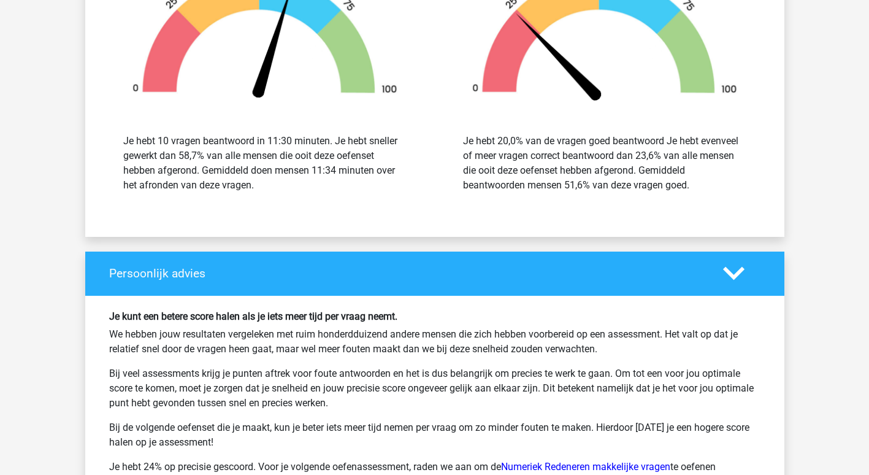
scroll to position [4171, 0]
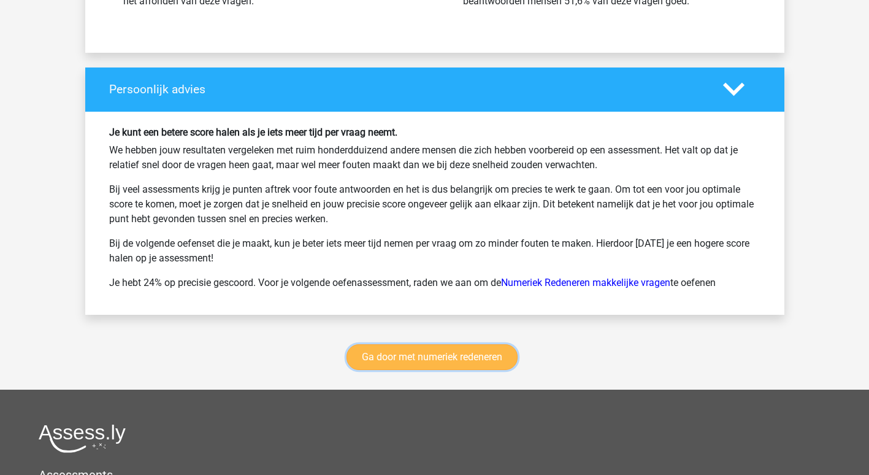
click at [433, 370] on link "Ga door met numeriek redeneren" at bounding box center [432, 357] width 171 height 26
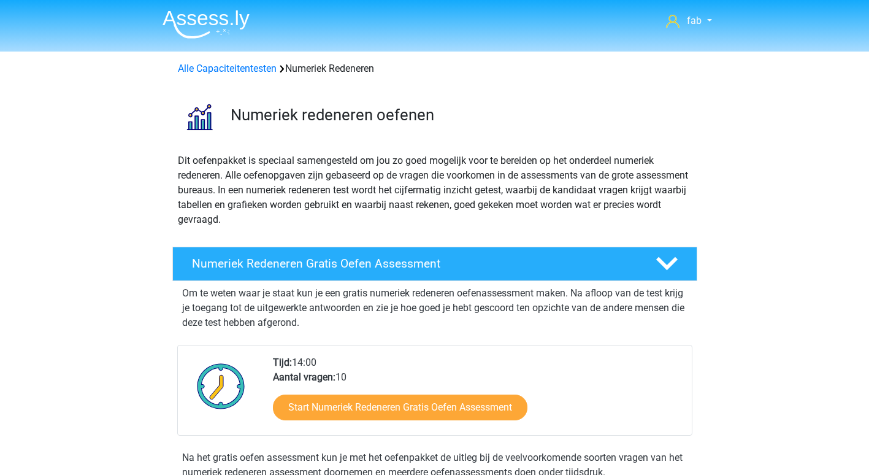
scroll to position [562, 0]
